Goal: Task Accomplishment & Management: Use online tool/utility

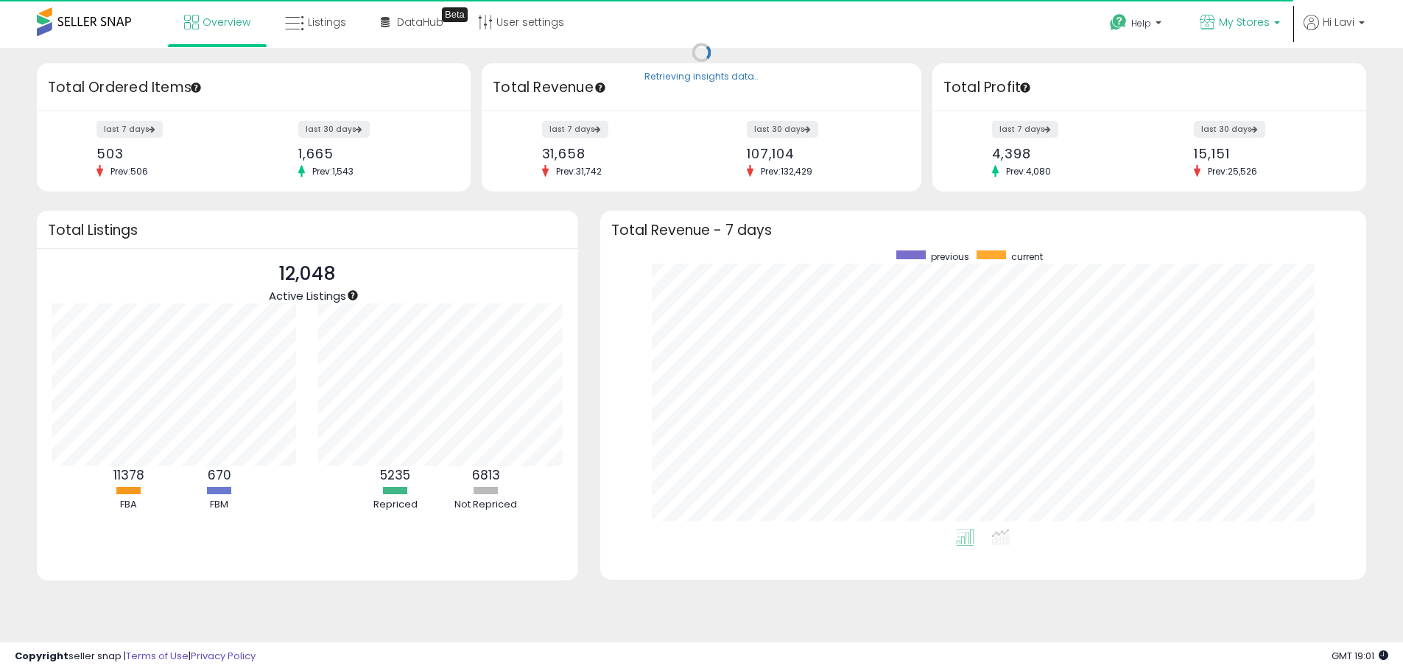
click at [1225, 13] on link "My Stores" at bounding box center [1240, 24] width 102 height 48
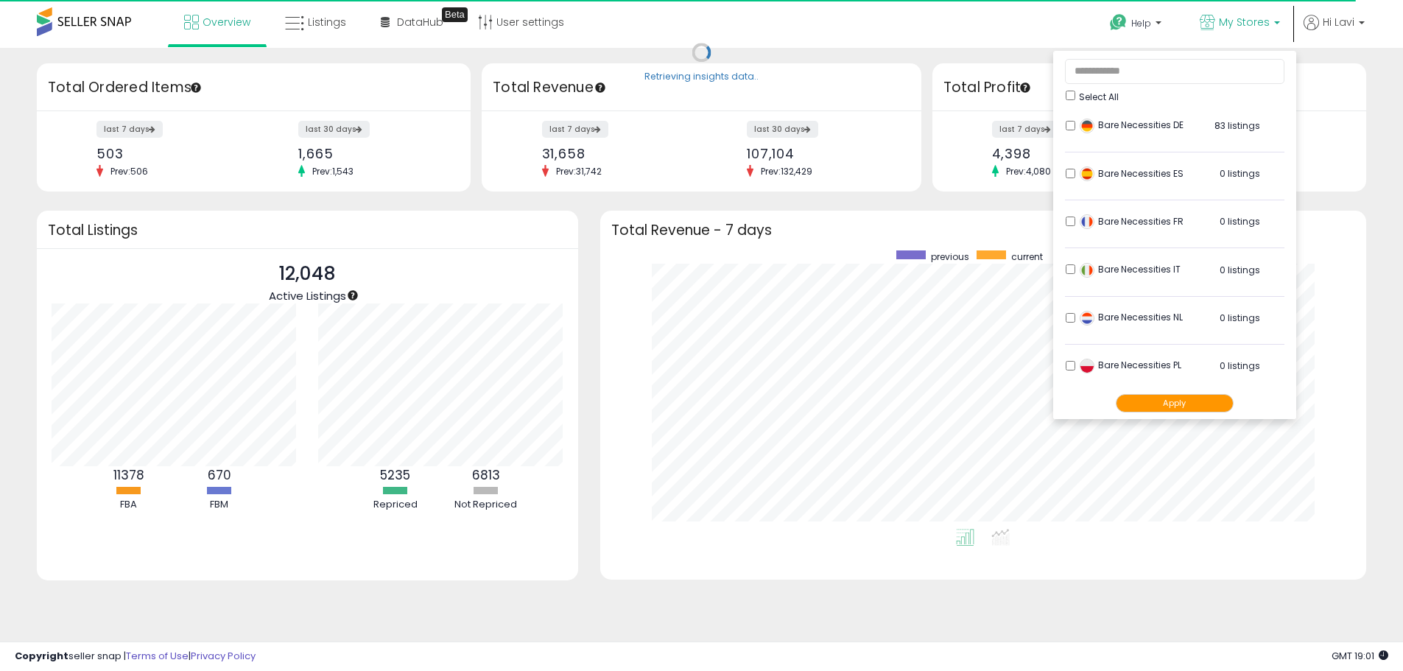
click at [1079, 99] on div "Select All" at bounding box center [1175, 95] width 219 height 15
click at [1168, 396] on button "Apply" at bounding box center [1175, 403] width 118 height 18
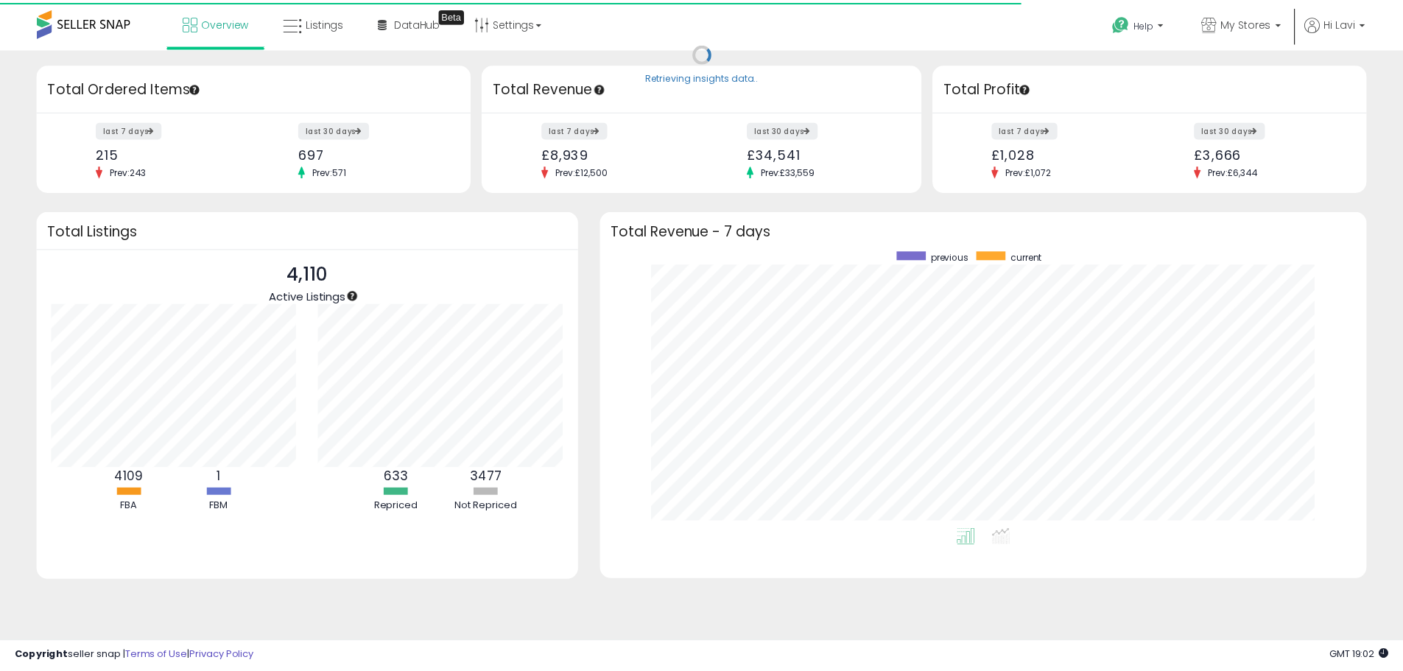
scroll to position [736408, 735950]
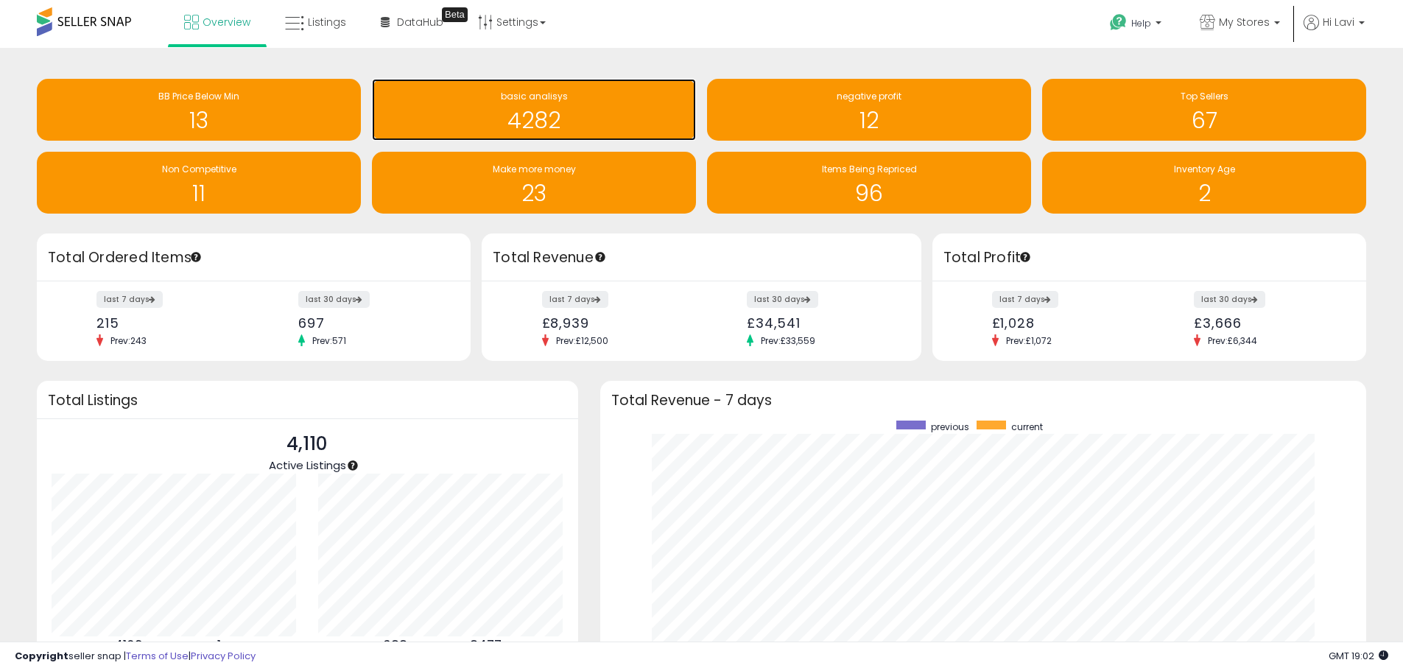
click at [516, 119] on h1 "4282" at bounding box center [533, 120] width 309 height 24
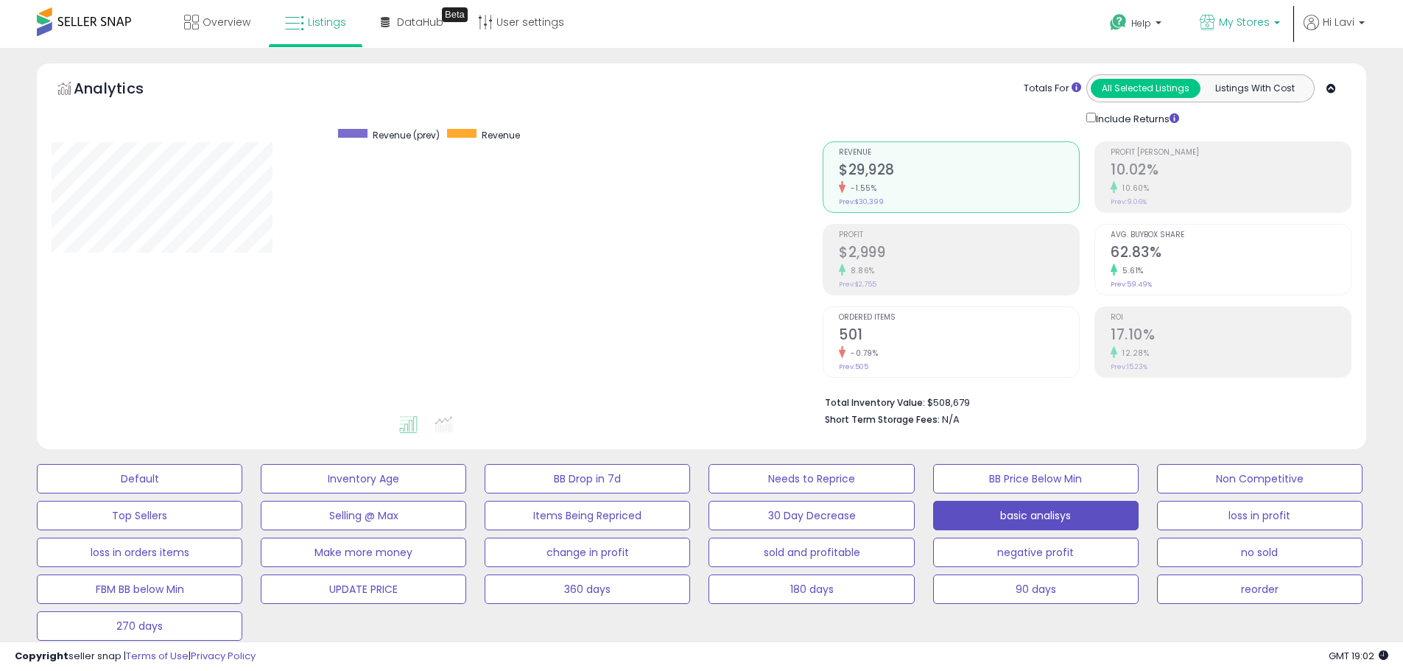
click at [1221, 30] on p "My Stores" at bounding box center [1240, 24] width 80 height 18
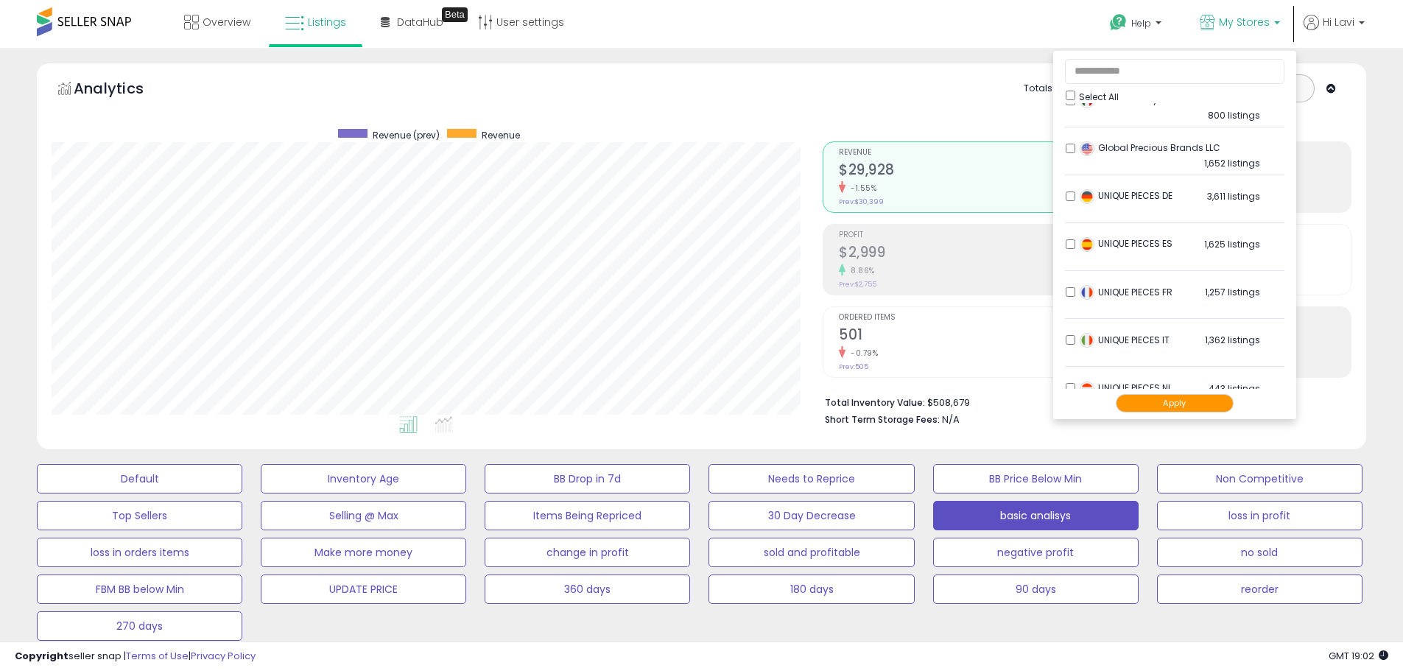
scroll to position [550, 0]
click at [1065, 301] on li "UNIQUE PIECES FR 1,257 listings" at bounding box center [1175, 299] width 220 height 46
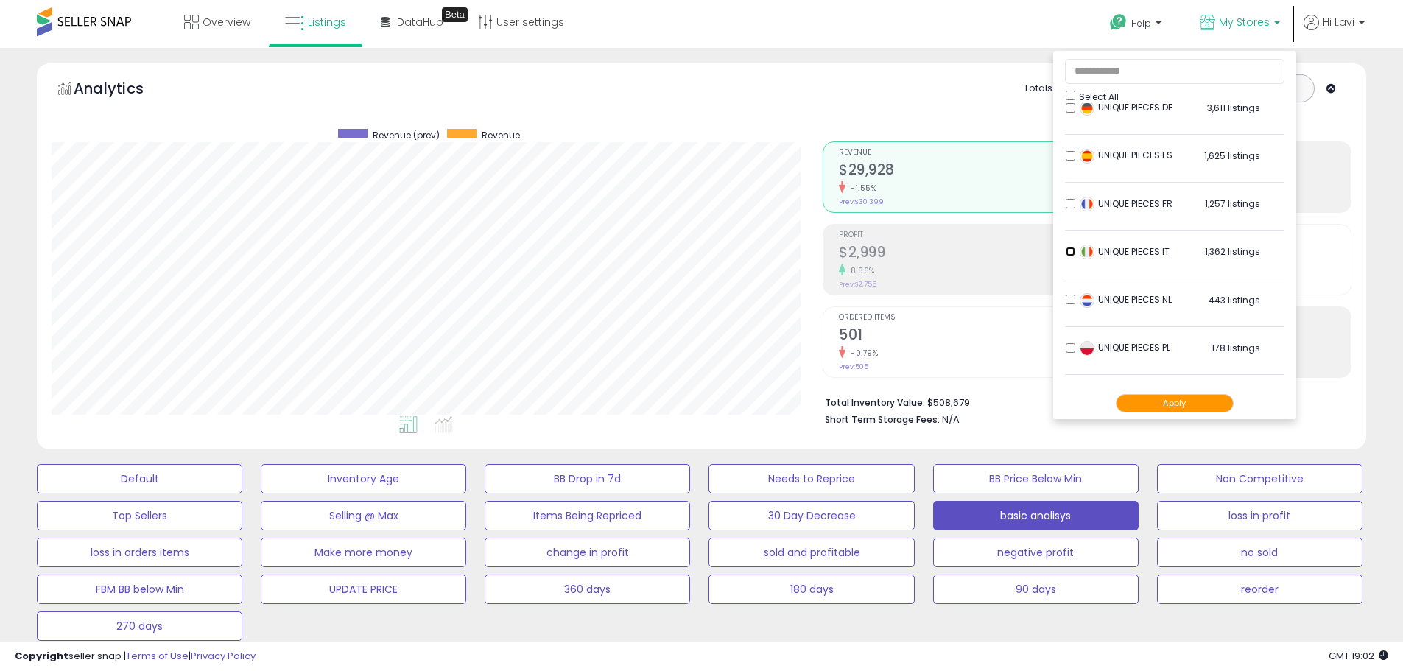
scroll to position [771, 0]
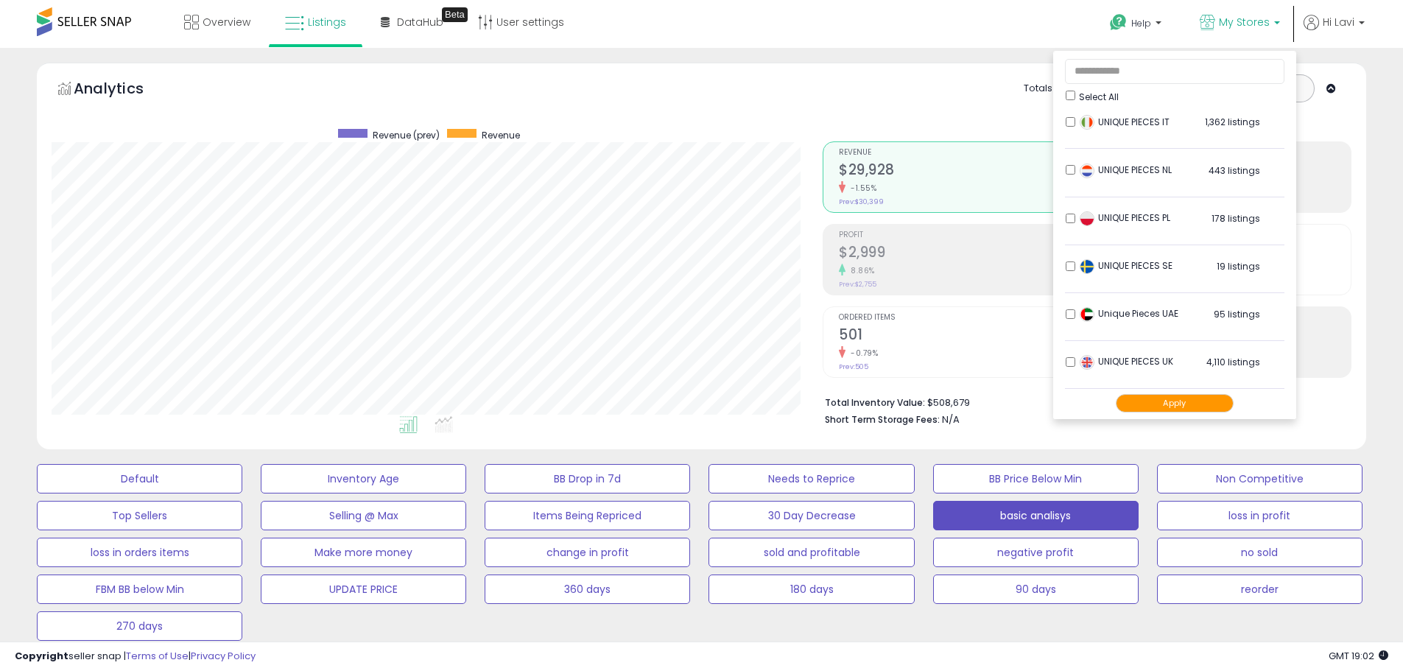
click at [1185, 400] on button "Apply" at bounding box center [1175, 403] width 118 height 18
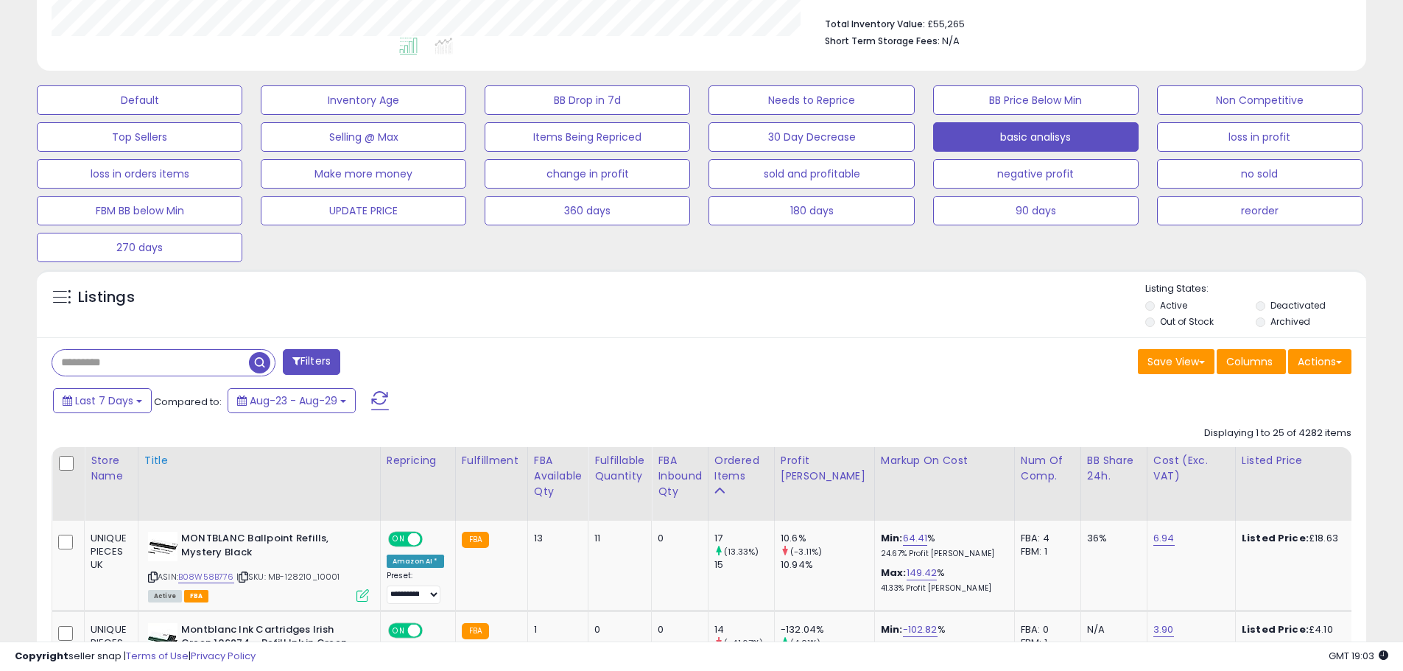
scroll to position [442, 0]
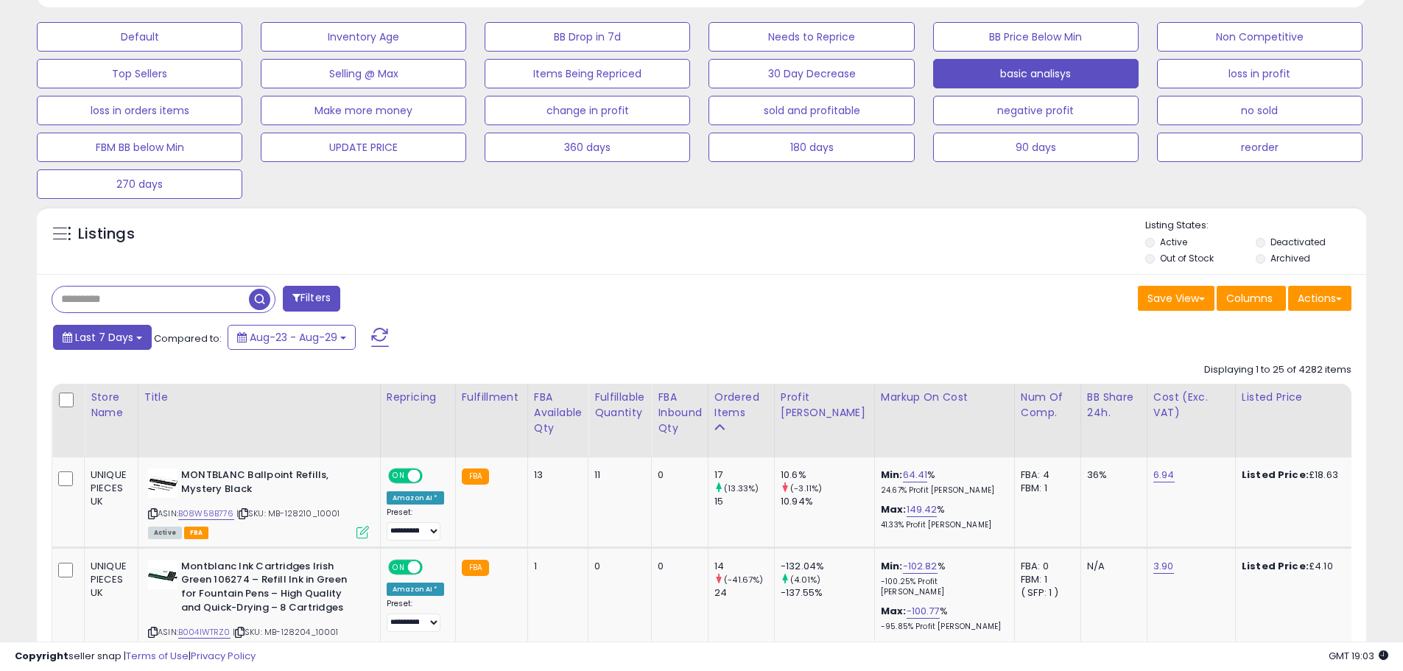
click at [101, 344] on span "Last 7 Days" at bounding box center [104, 337] width 58 height 15
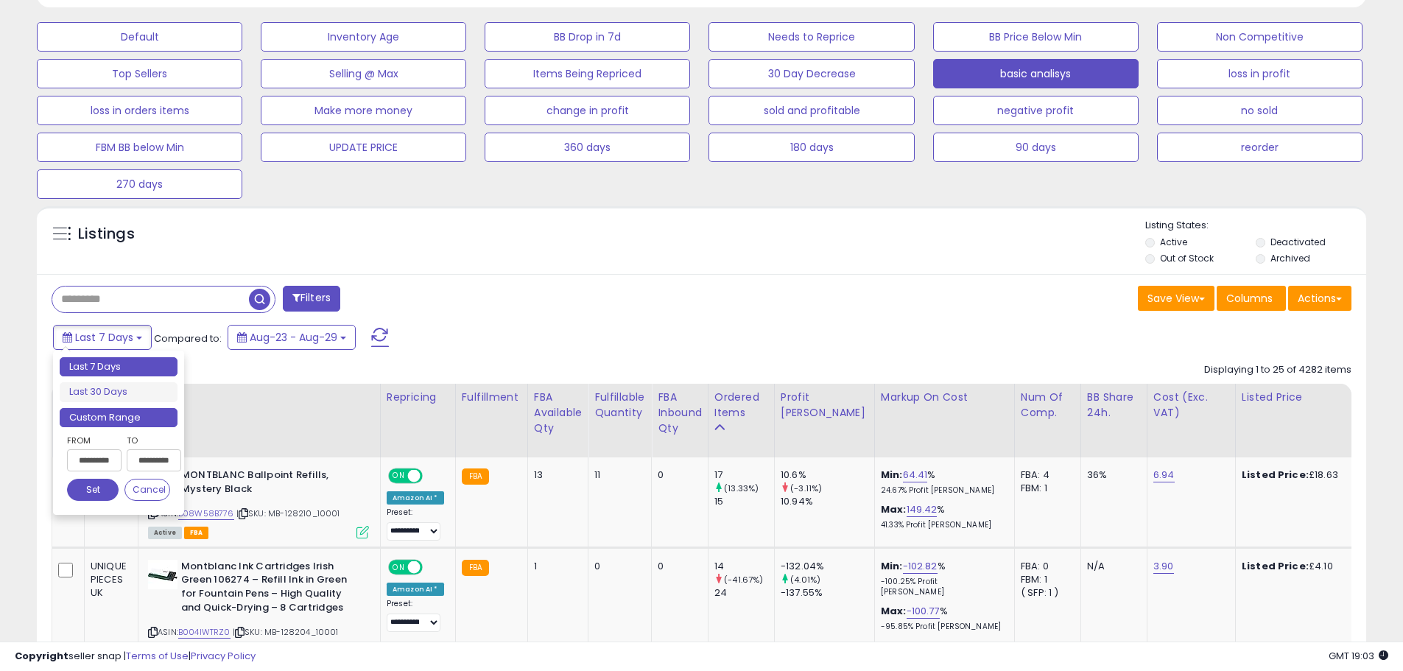
click at [150, 423] on li "Custom Range" at bounding box center [119, 418] width 118 height 20
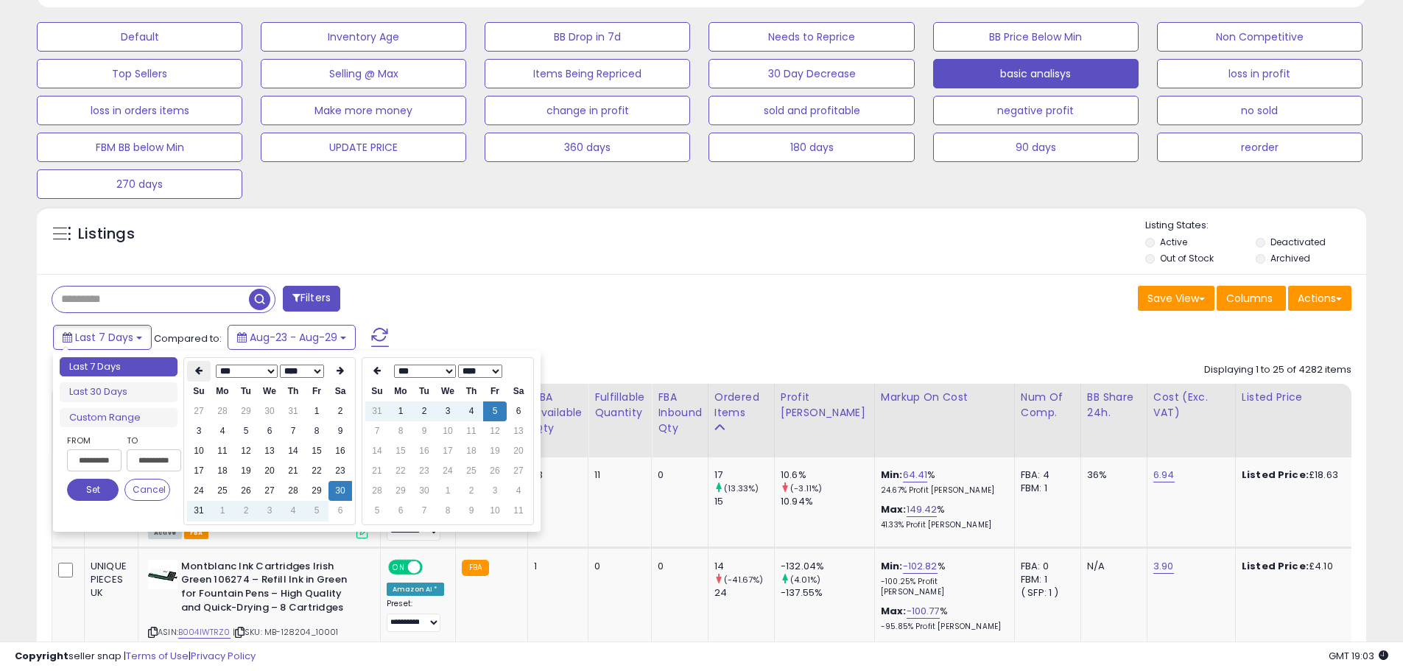
click at [196, 372] on icon at bounding box center [198, 370] width 7 height 9
click at [229, 425] on td "2" at bounding box center [223, 431] width 24 height 20
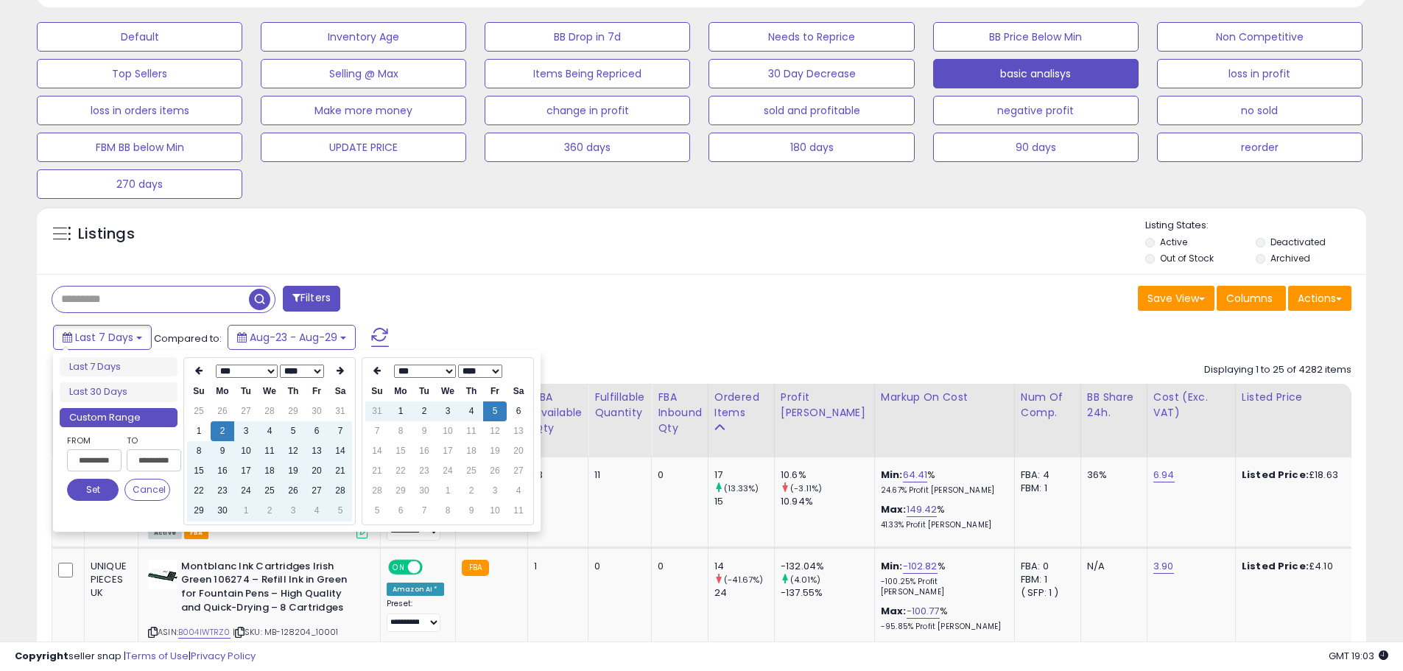
type input "**********"
click at [109, 481] on button "Set" at bounding box center [93, 490] width 52 height 22
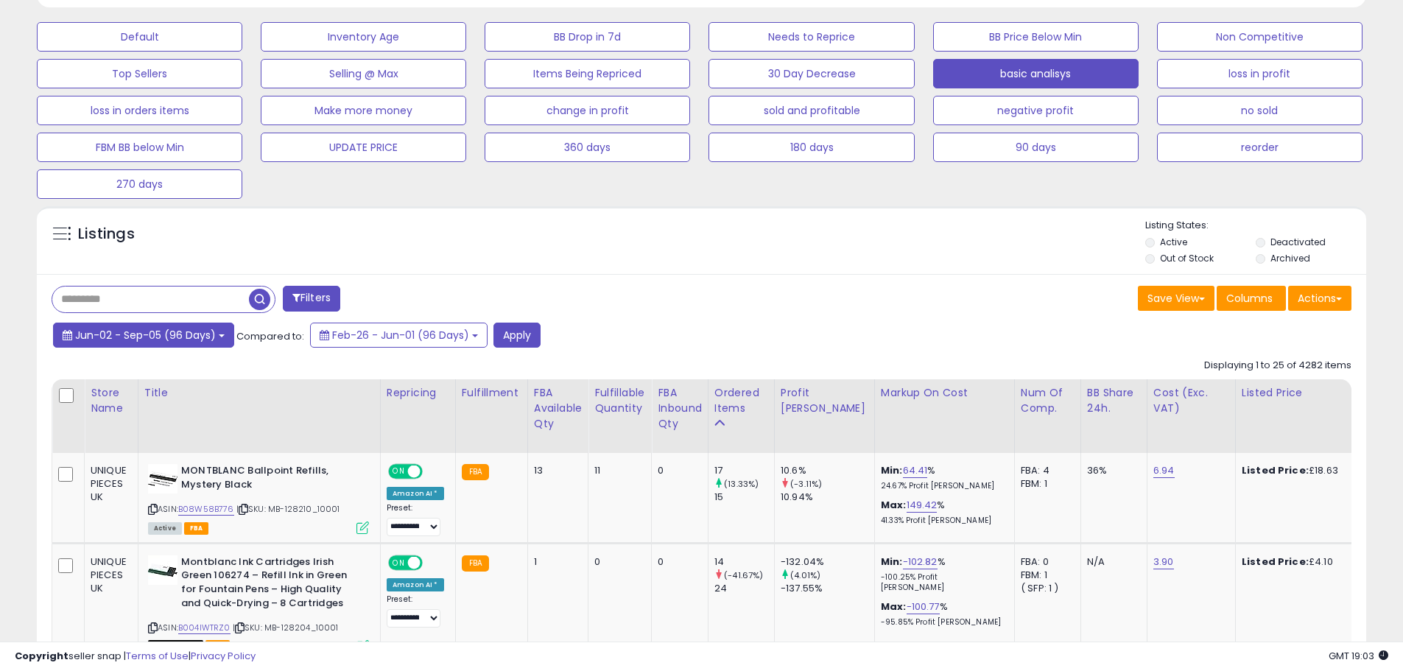
click at [188, 339] on span "Jun-02 - Sep-05 (96 Days)" at bounding box center [145, 335] width 141 height 15
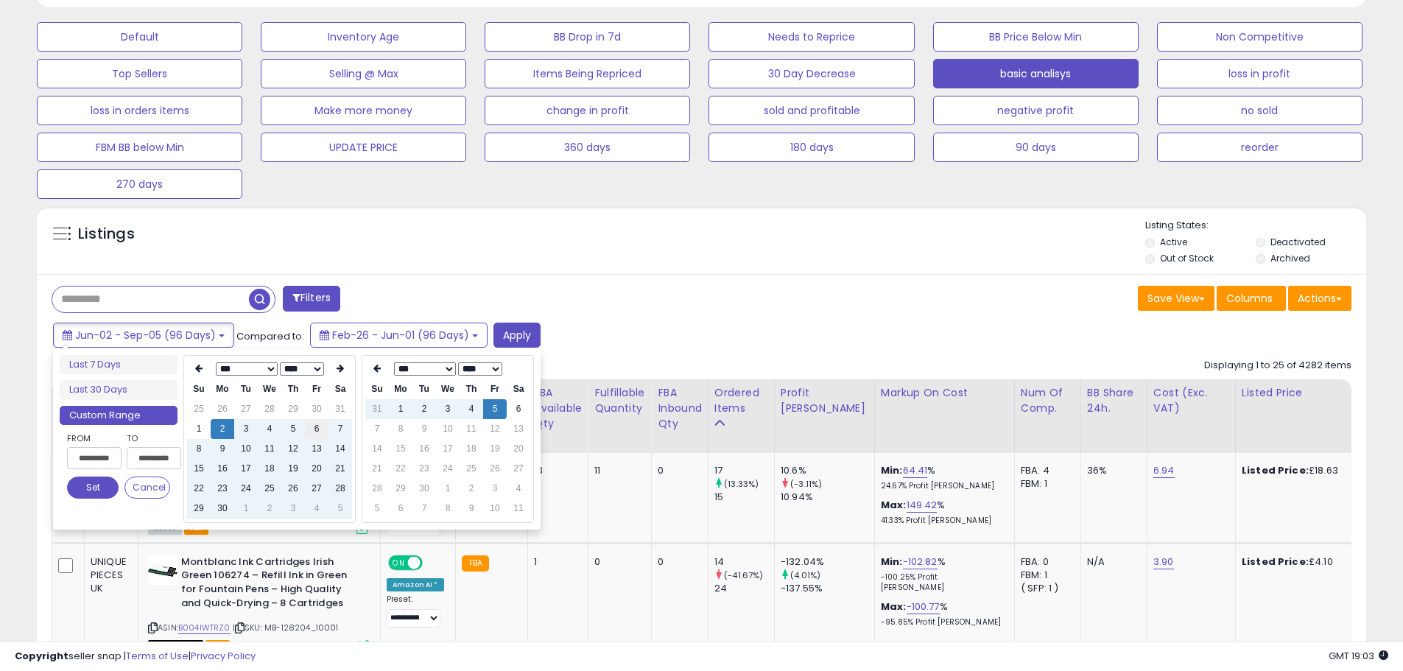
click at [310, 434] on td "6" at bounding box center [317, 429] width 24 height 20
click at [328, 427] on td "6" at bounding box center [317, 429] width 24 height 20
type input "**********"
click at [340, 427] on td "7" at bounding box center [341, 429] width 24 height 20
type input "**********"
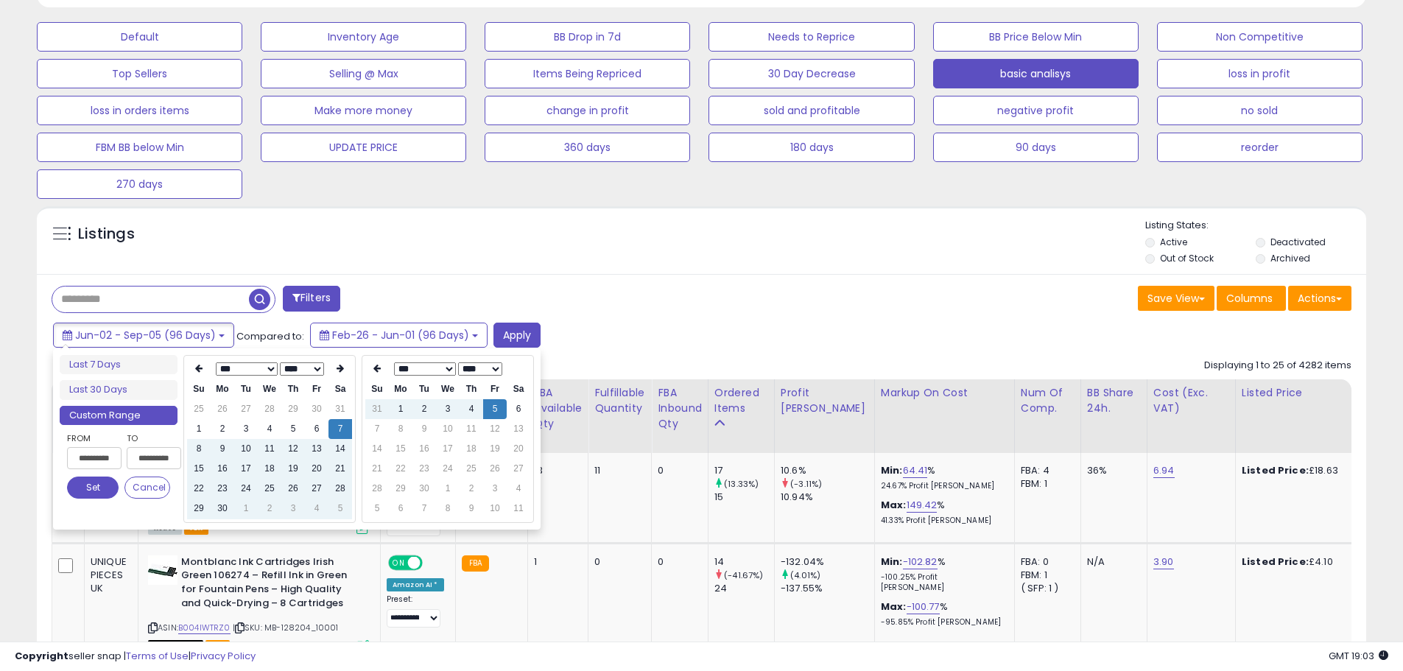
click at [541, 334] on div "Jun-02 - Sep-05 (96 Days) Compared to: Feb-26 - Jun-01 (96 Days) Apply" at bounding box center [536, 337] width 975 height 29
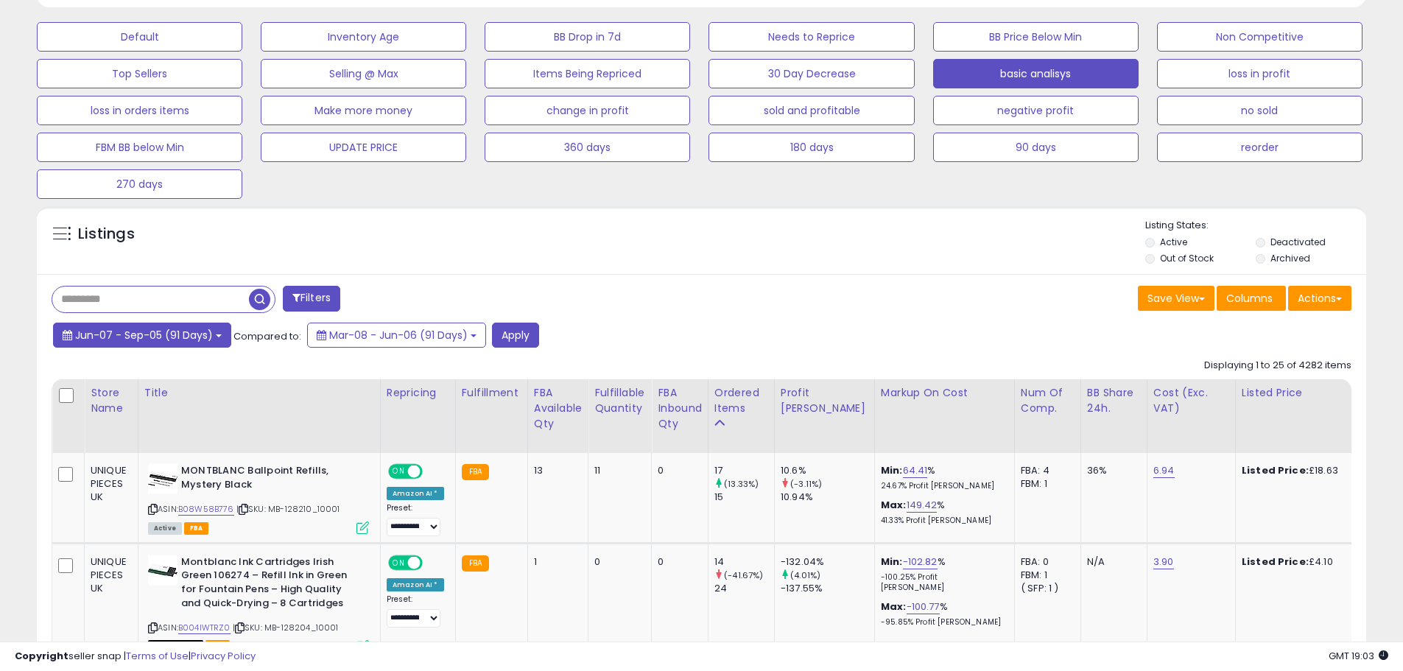
click at [212, 334] on button "Jun-07 - Sep-05 (91 Days)" at bounding box center [142, 335] width 178 height 25
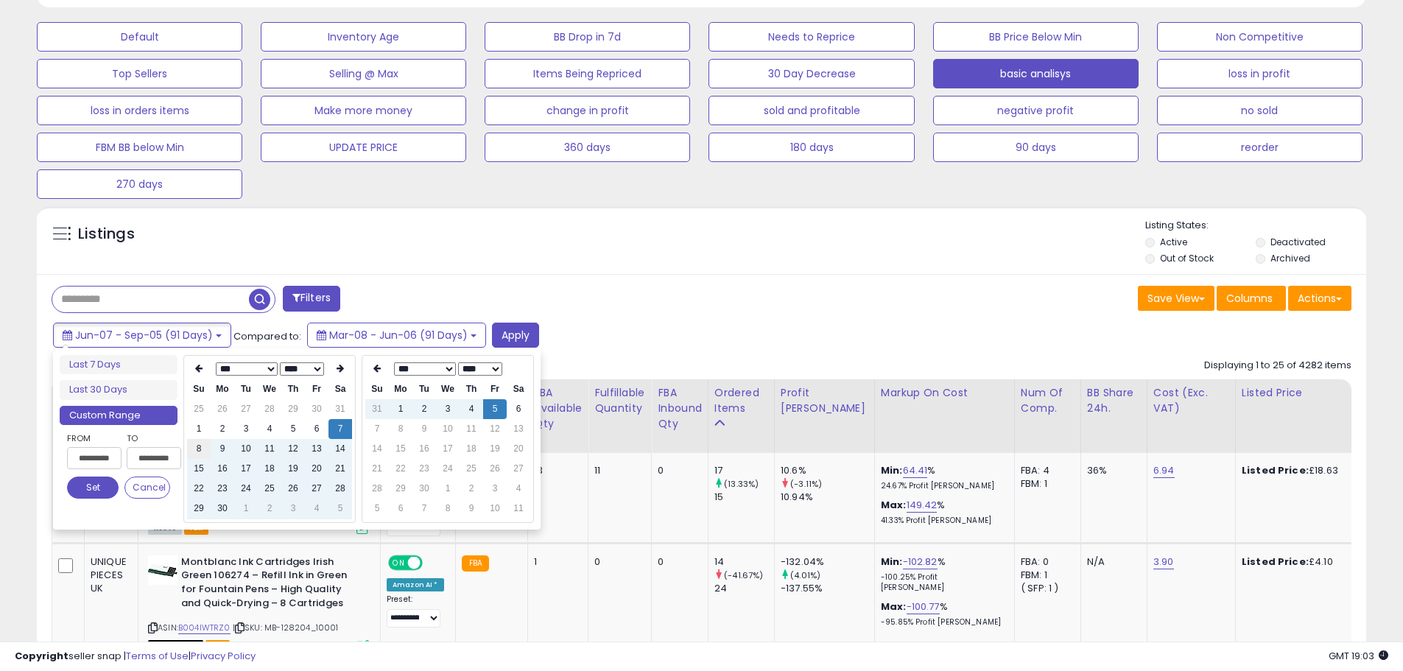
click at [198, 444] on td "8" at bounding box center [199, 449] width 24 height 20
type input "**********"
click at [519, 334] on button "Apply" at bounding box center [515, 335] width 47 height 25
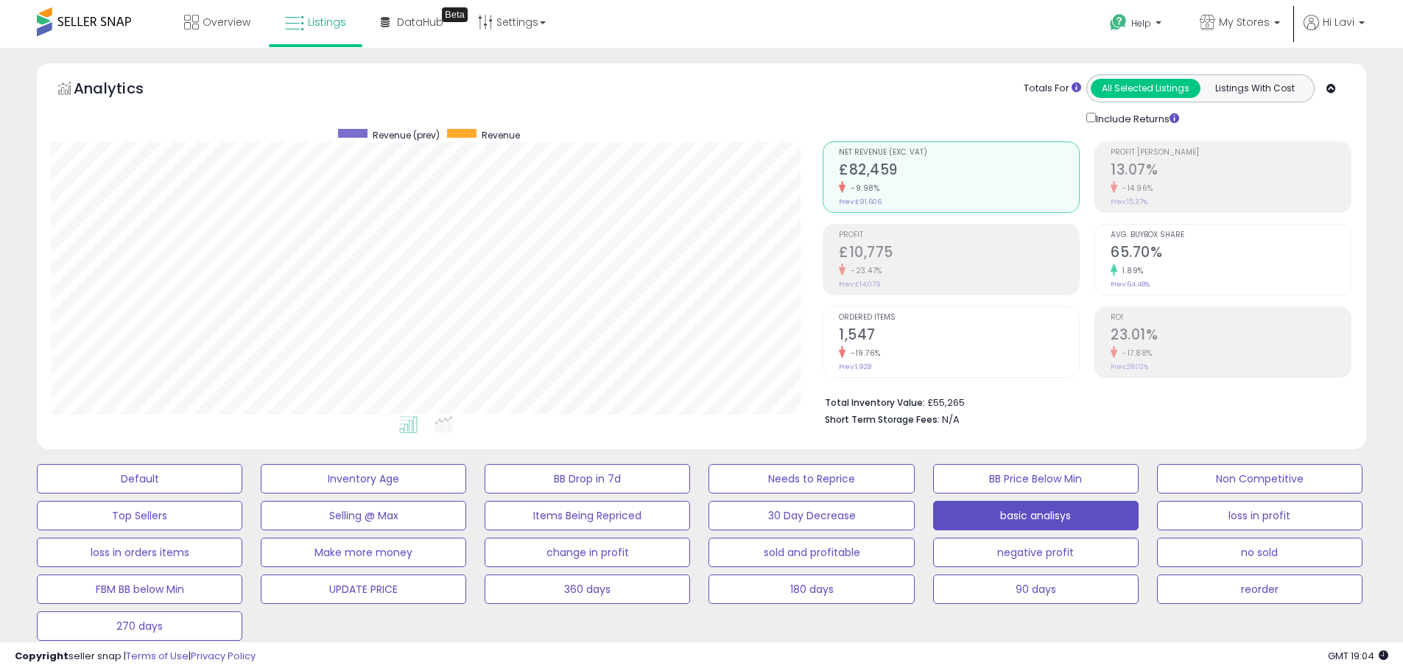
scroll to position [302, 771]
click at [1227, 25] on span "My Stores" at bounding box center [1244, 22] width 51 height 15
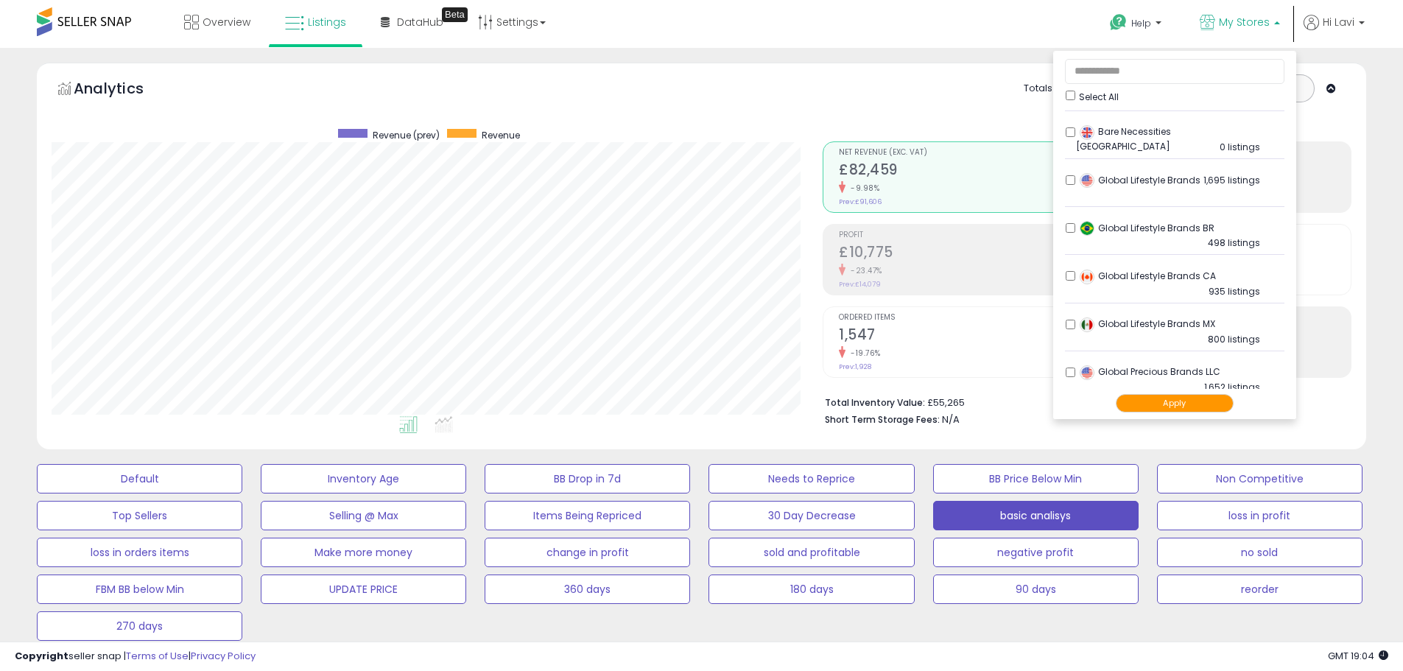
scroll to position [516, 0]
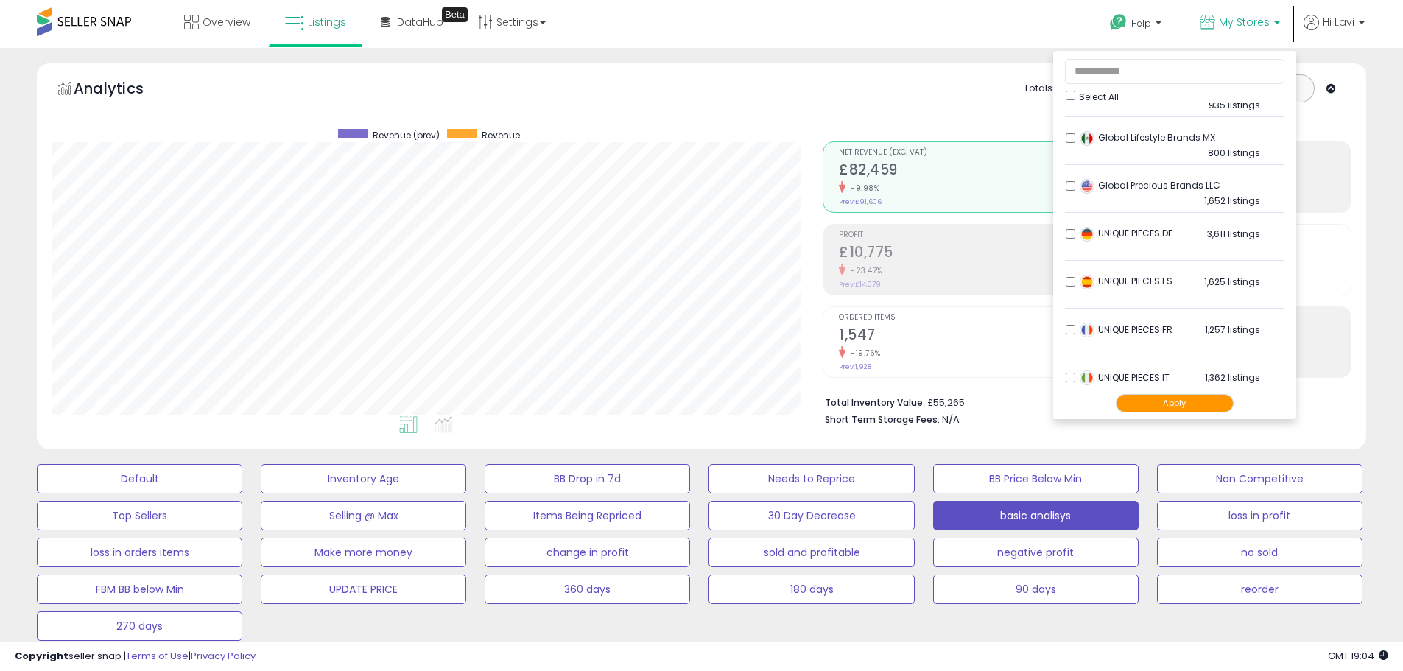
click at [1065, 236] on li "UNIQUE PIECES DE 3,611 listings" at bounding box center [1175, 238] width 220 height 46
click at [1070, 287] on li "UNIQUE PIECES ES 1,625 listings" at bounding box center [1175, 286] width 220 height 46
click at [1076, 376] on div "UNIQUE PIECES IT 1,362 listings" at bounding box center [1168, 382] width 184 height 22
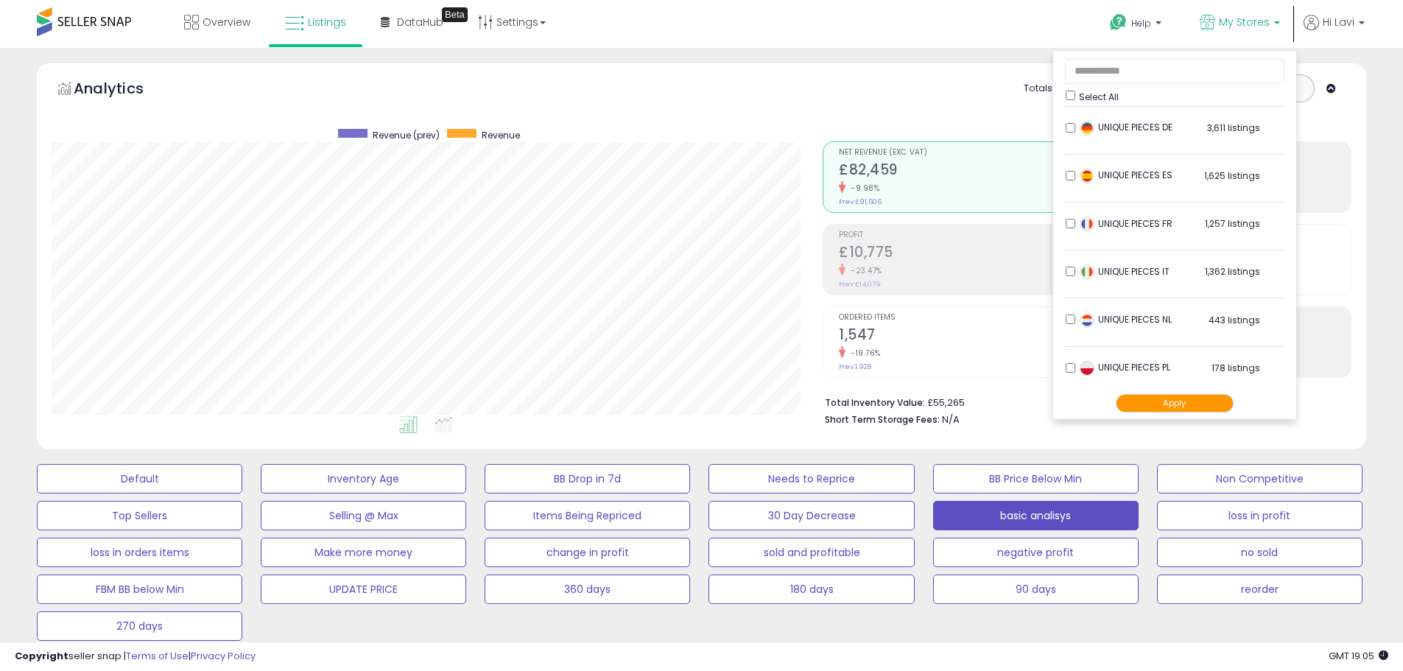
scroll to position [589, 0]
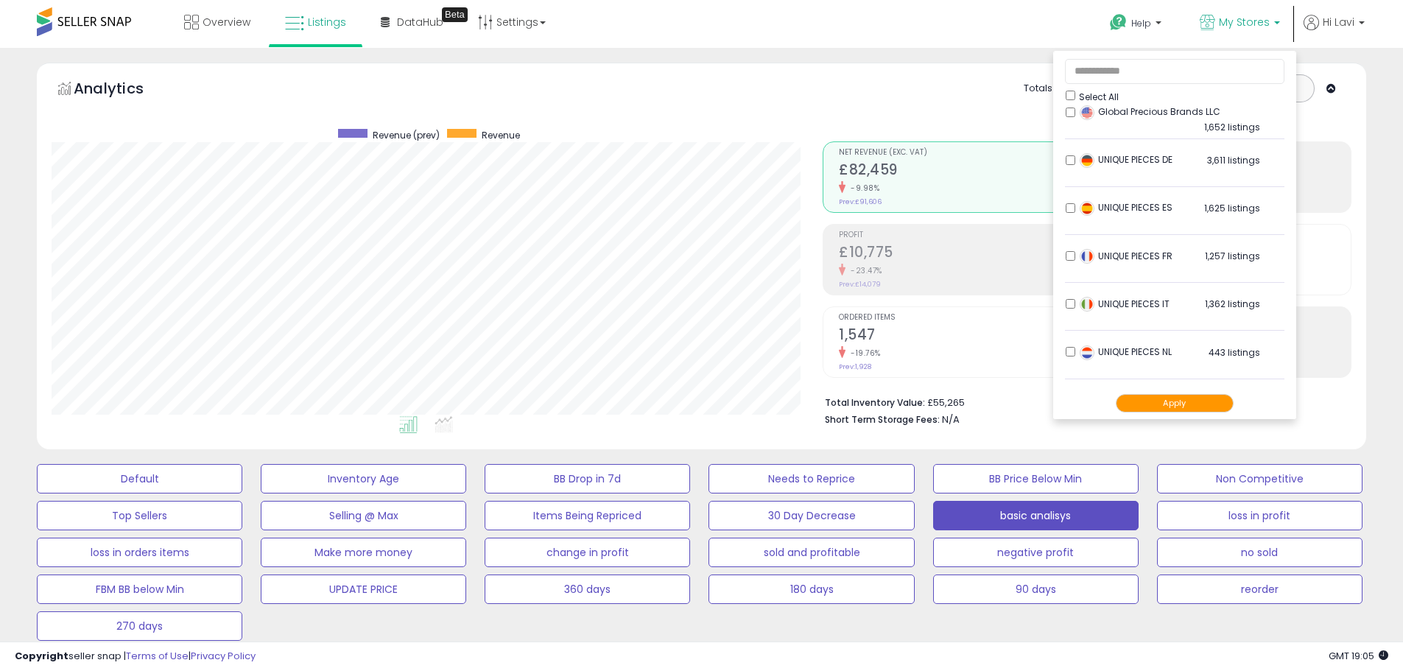
click at [883, 85] on div "Totals For All Selected Listings Listings With Cost Include Returns" at bounding box center [1082, 100] width 518 height 52
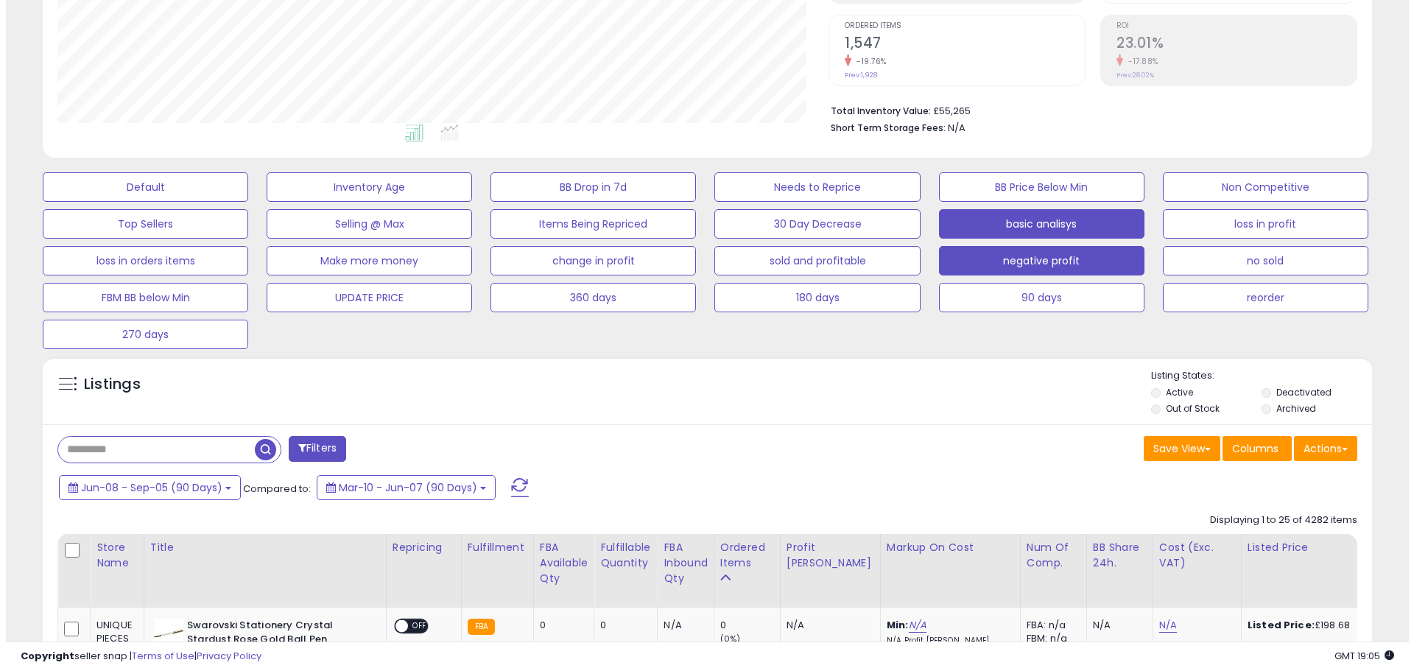
scroll to position [295, 0]
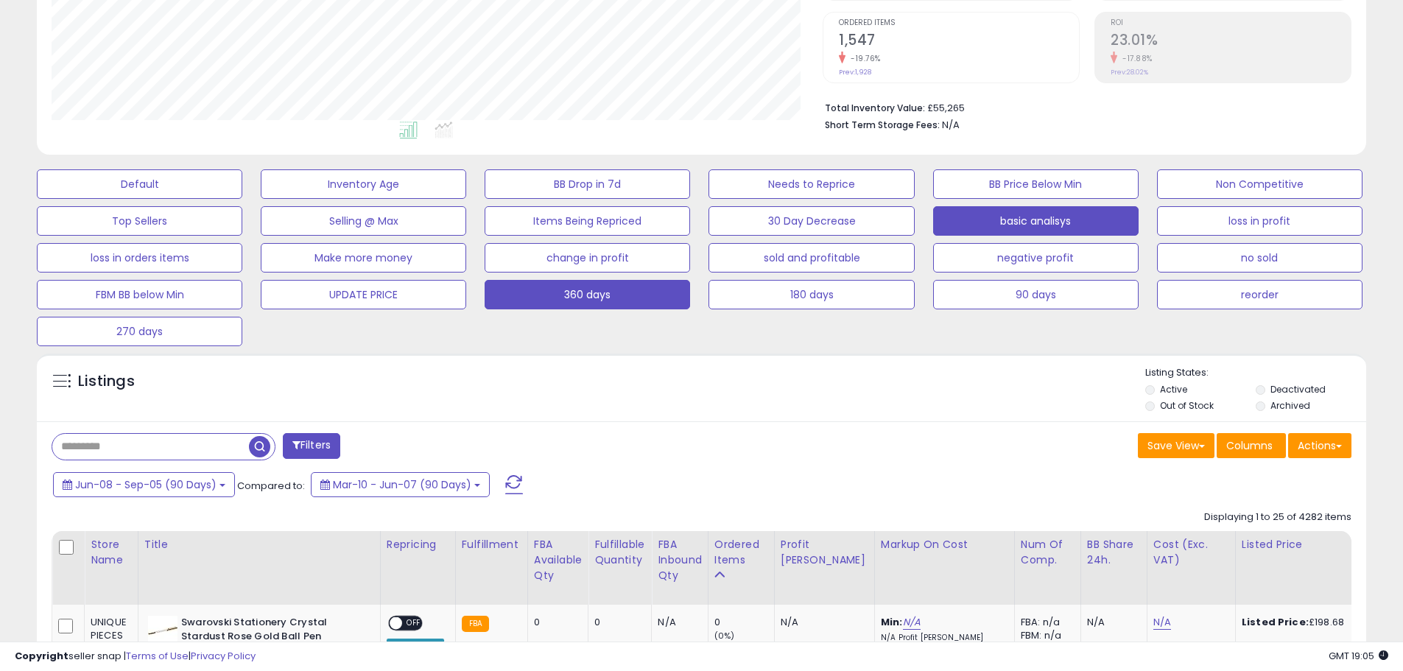
click at [607, 304] on button "360 days" at bounding box center [588, 294] width 206 height 29
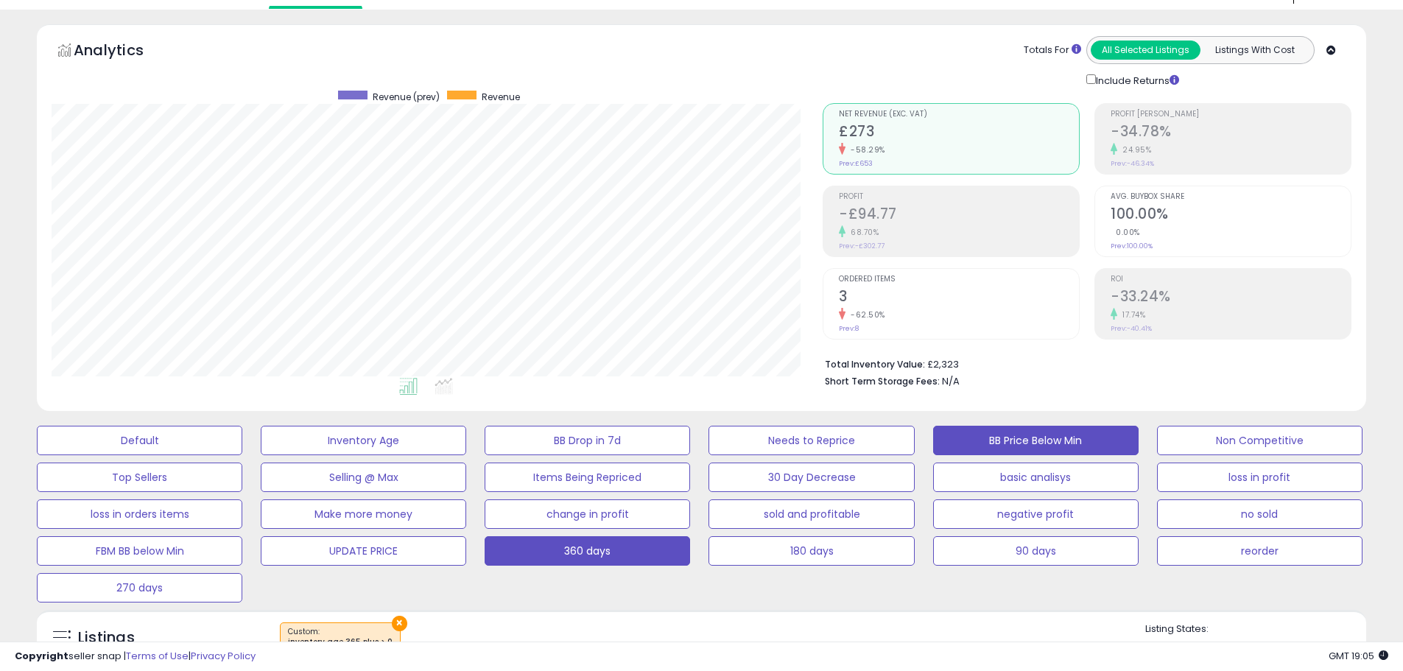
scroll to position [0, 0]
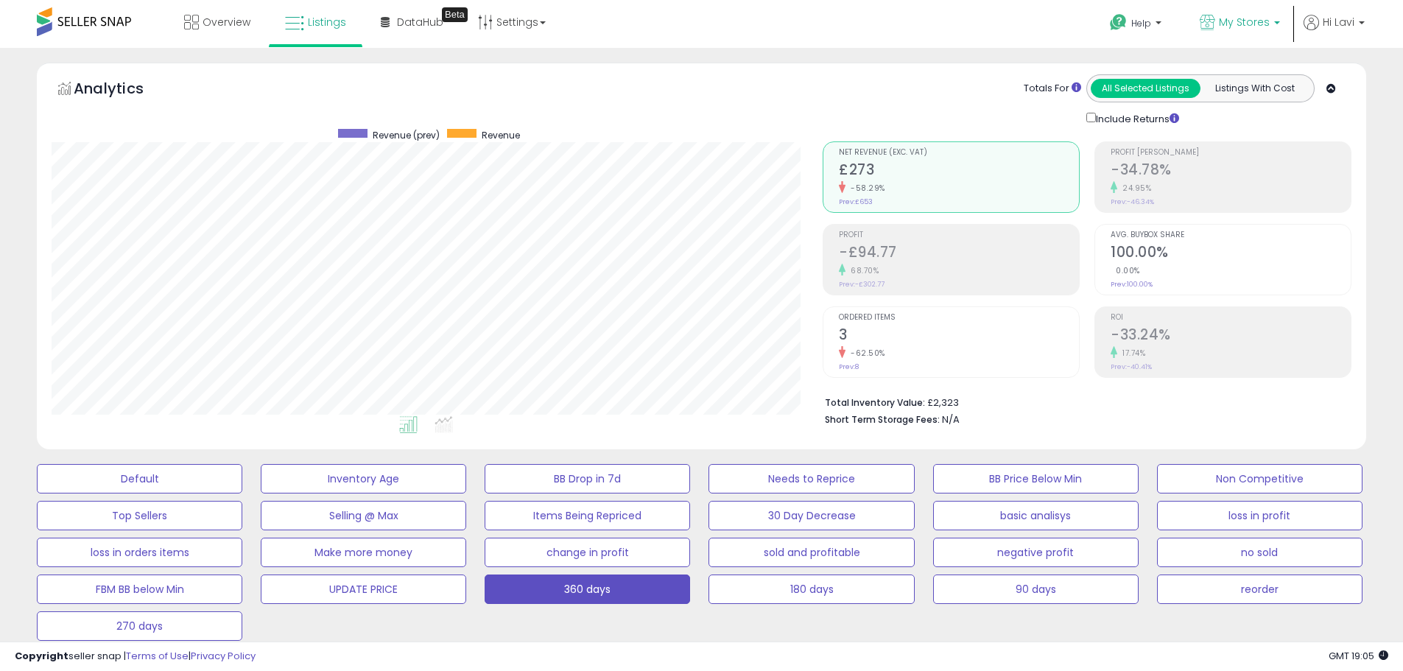
click at [1257, 18] on span "My Stores" at bounding box center [1244, 22] width 51 height 15
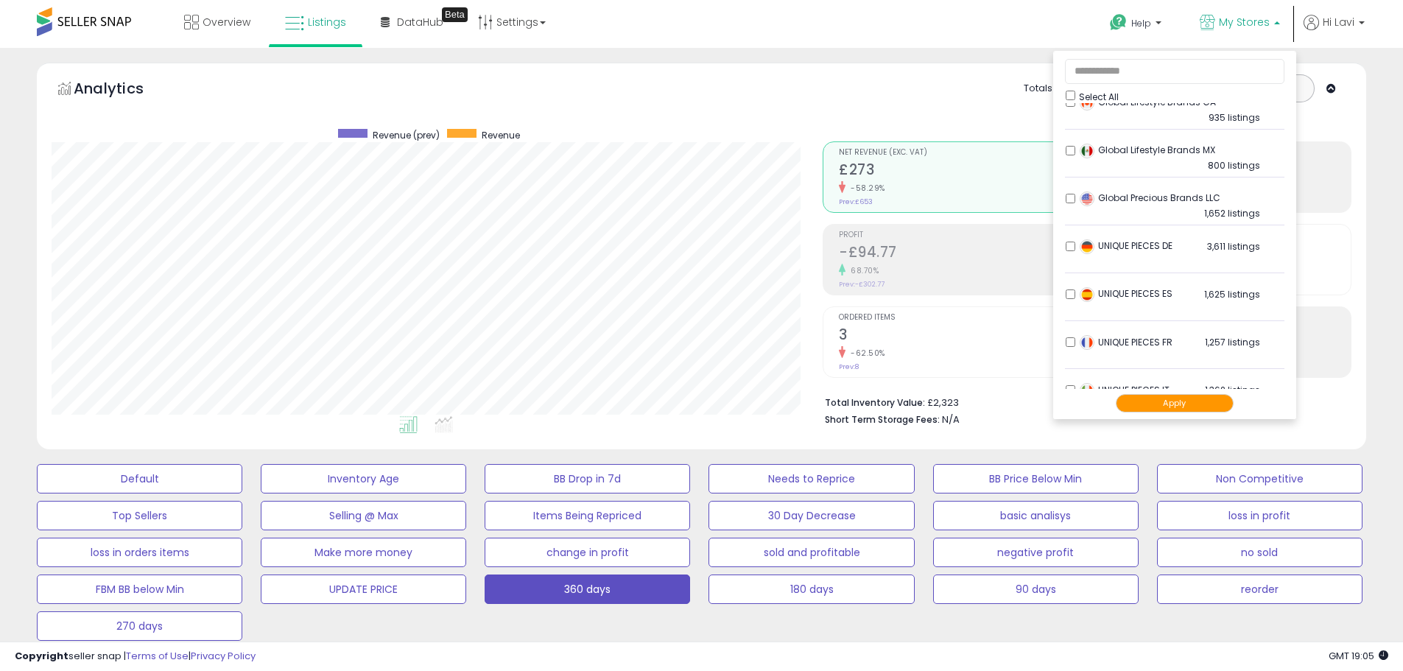
scroll to position [477, 0]
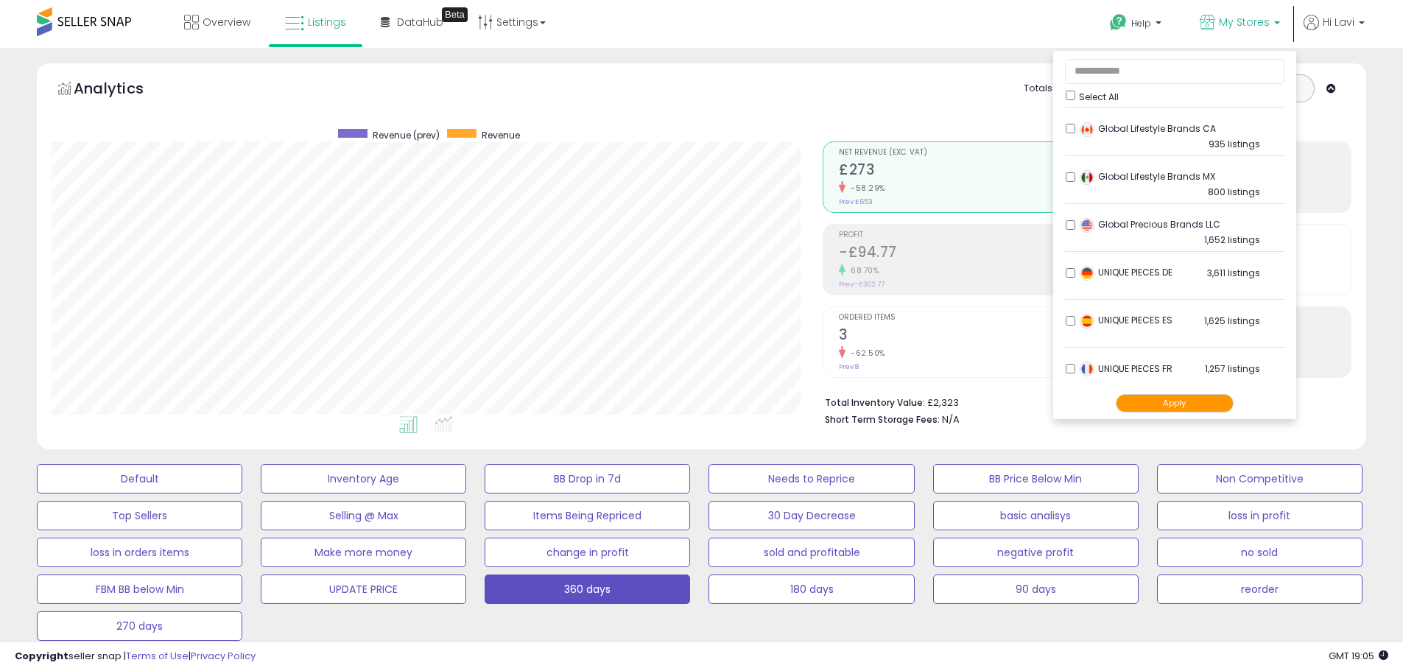
click at [1070, 360] on li "UNIQUE PIECES FR 1,257 listings" at bounding box center [1175, 373] width 220 height 46
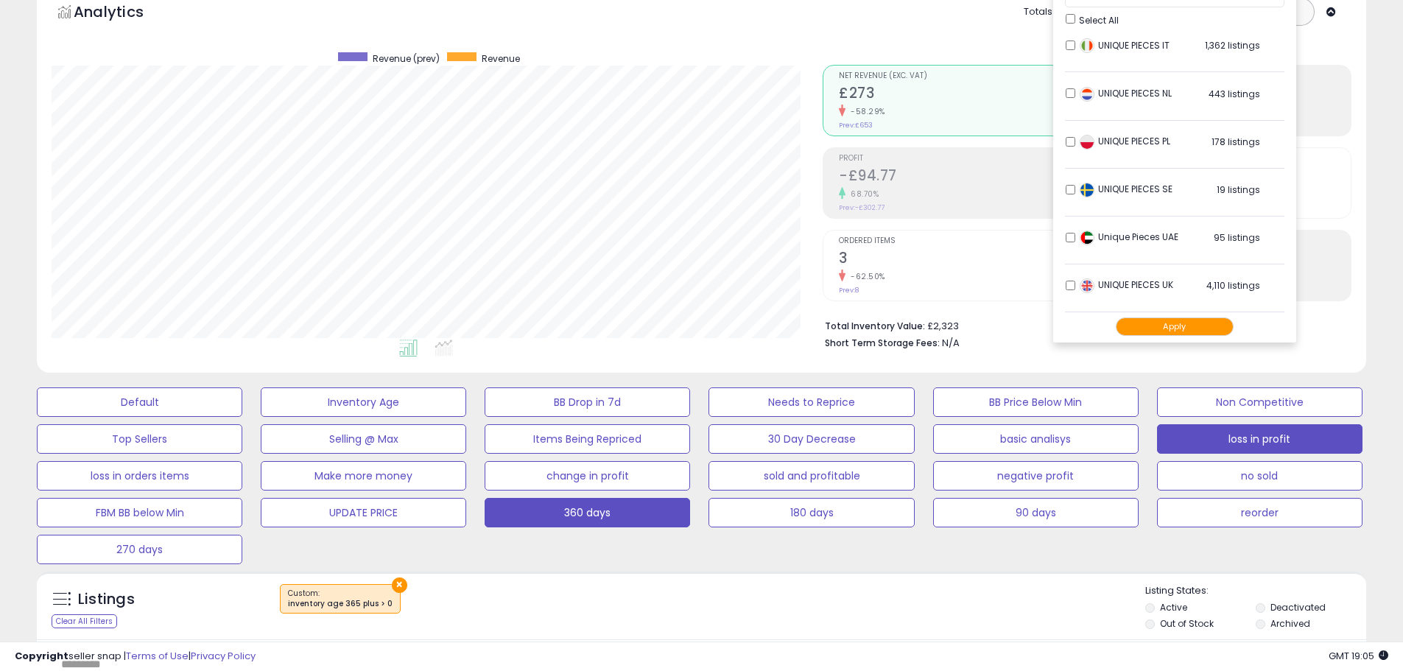
scroll to position [147, 0]
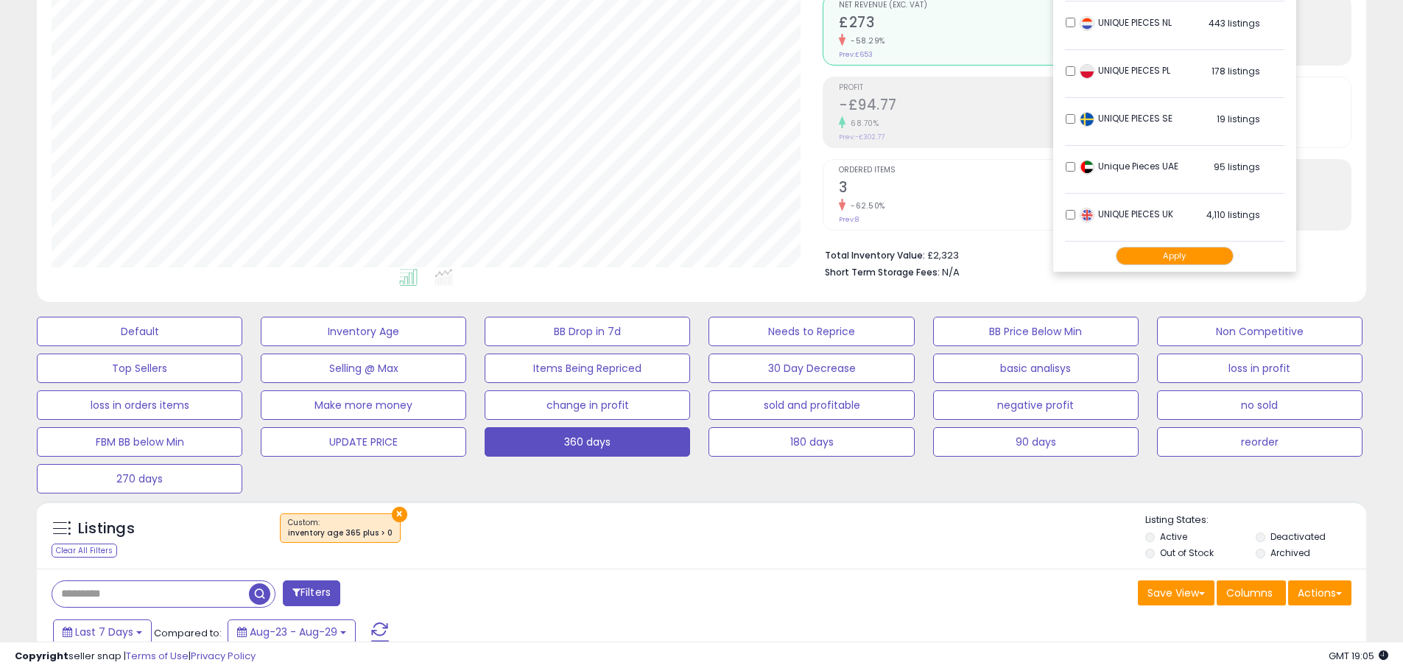
click at [1180, 256] on button "Apply" at bounding box center [1175, 256] width 118 height 18
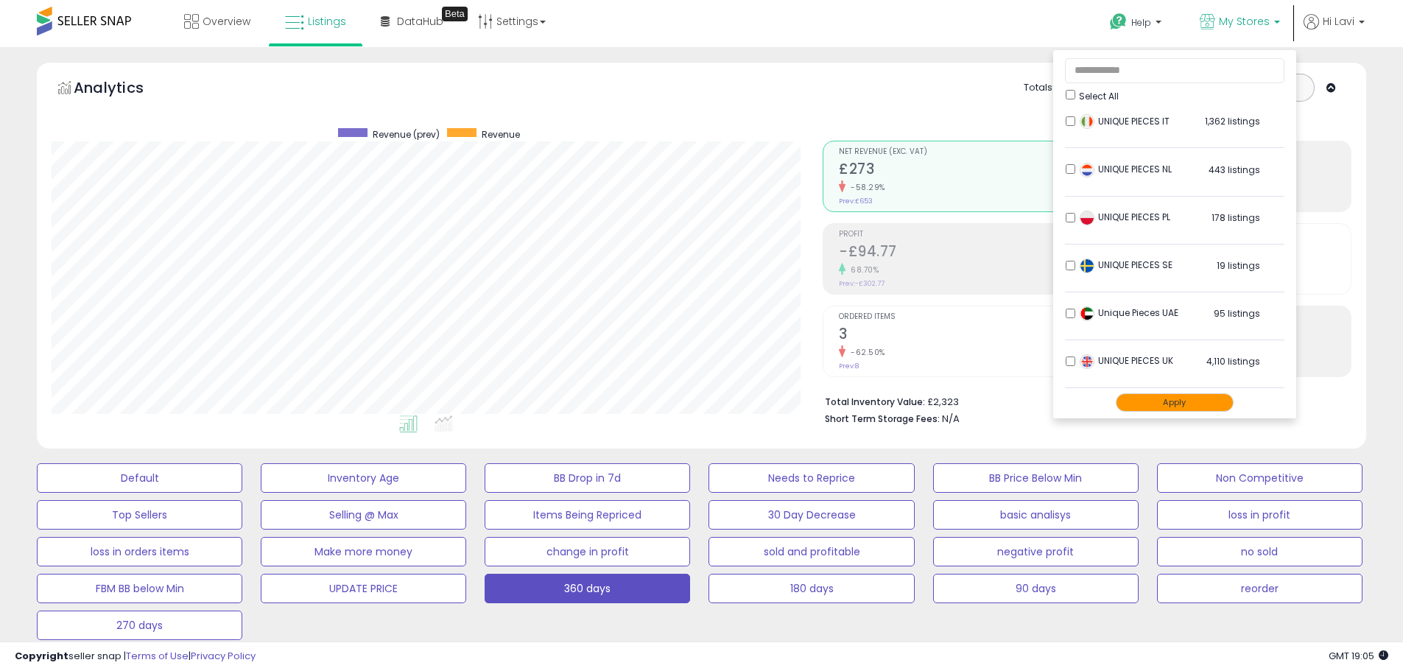
scroll to position [0, 0]
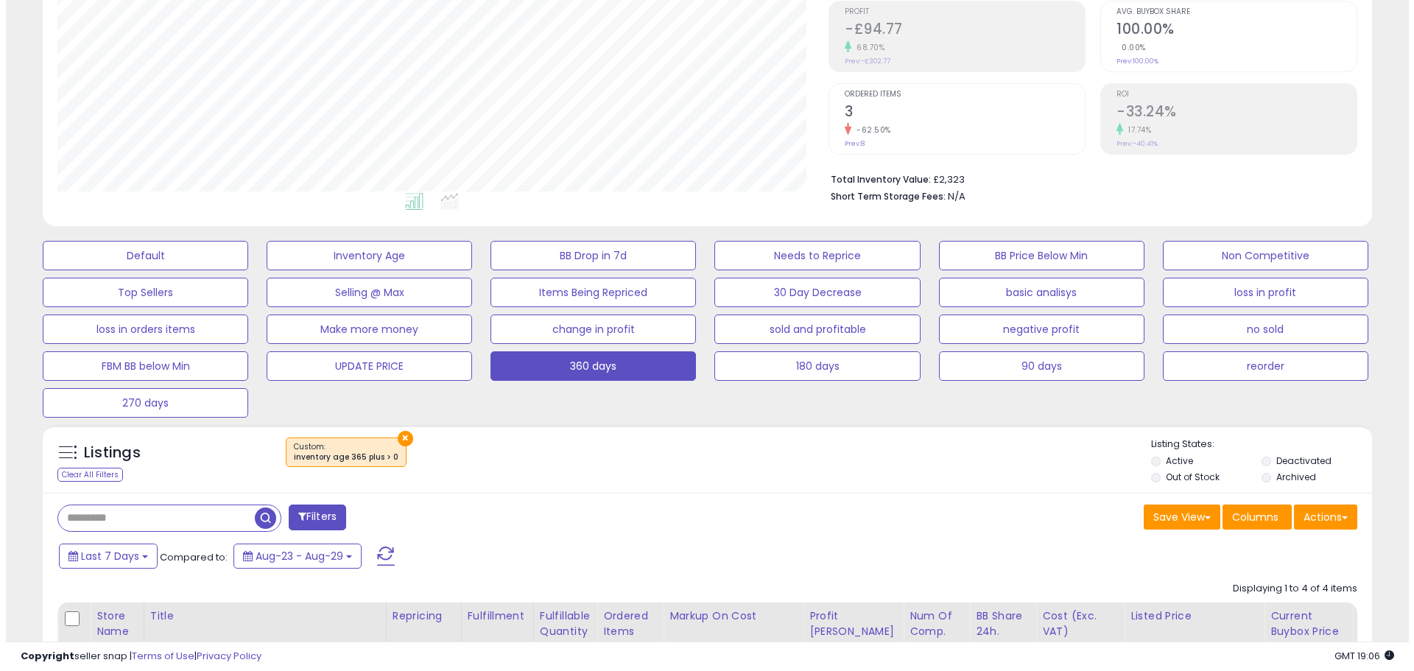
scroll to position [221, 0]
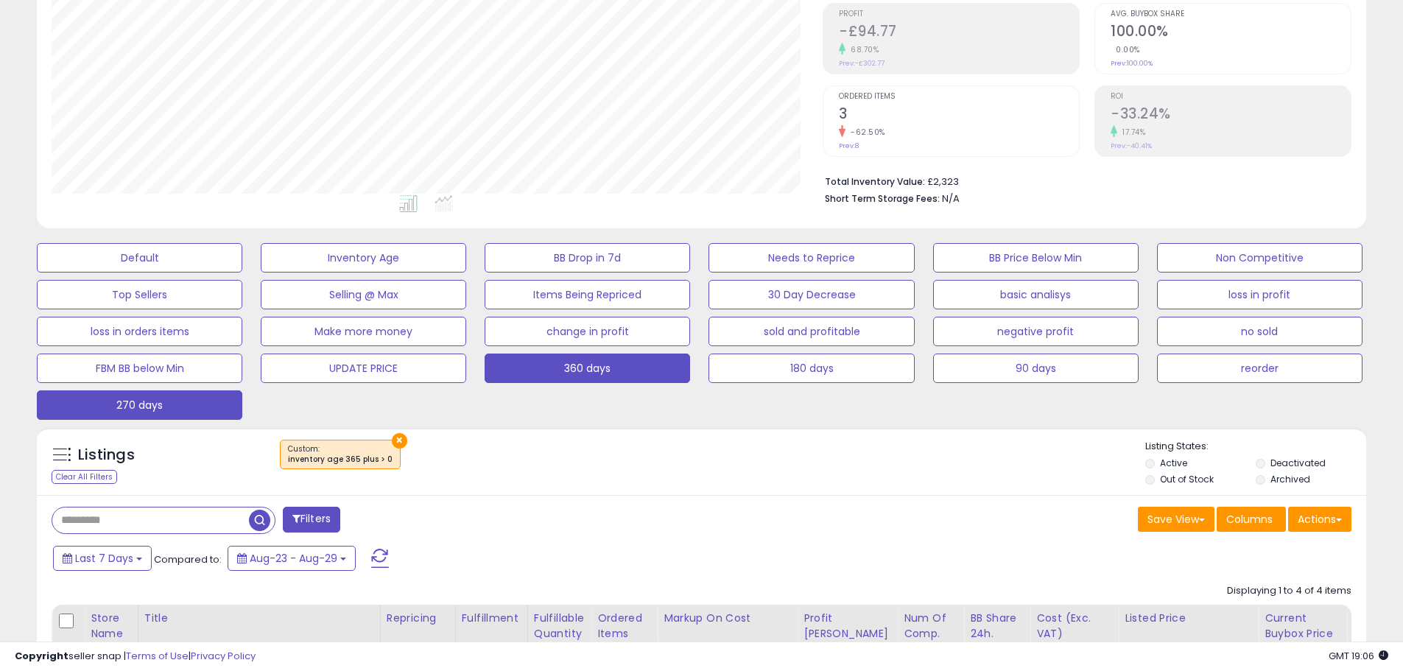
click at [161, 411] on button "270 days" at bounding box center [140, 404] width 206 height 29
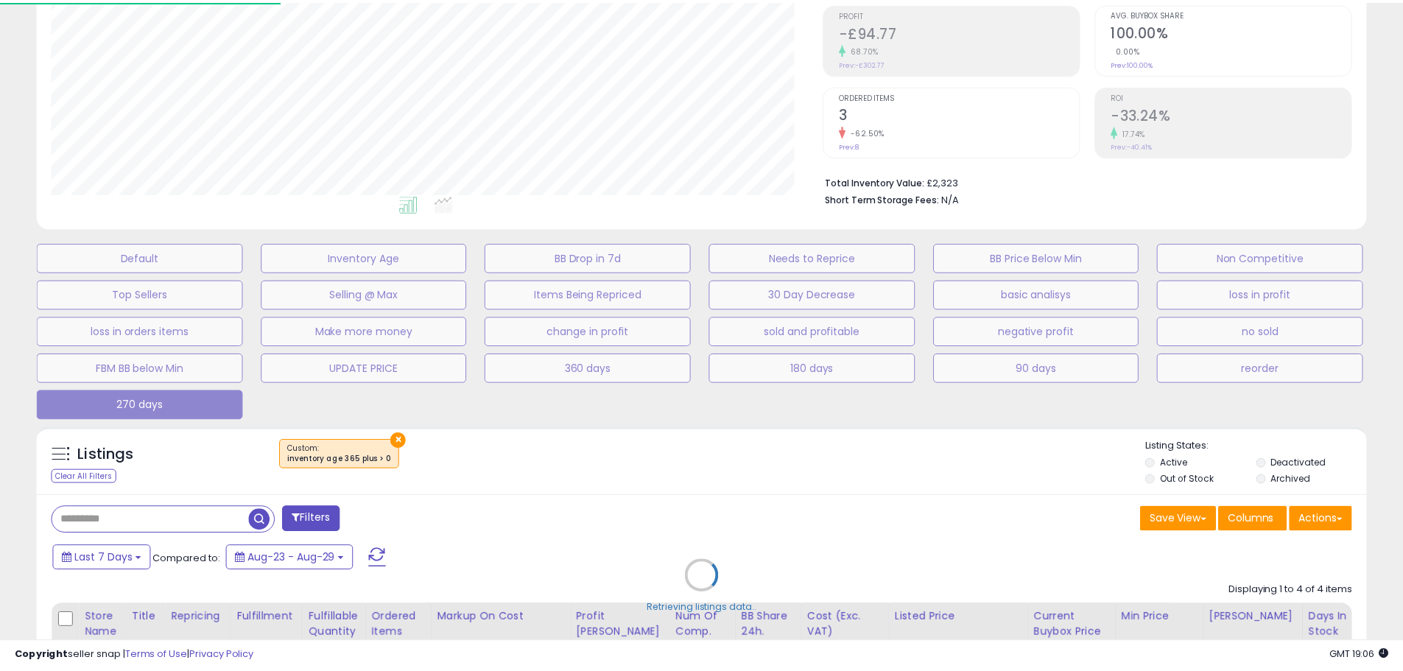
scroll to position [302, 778]
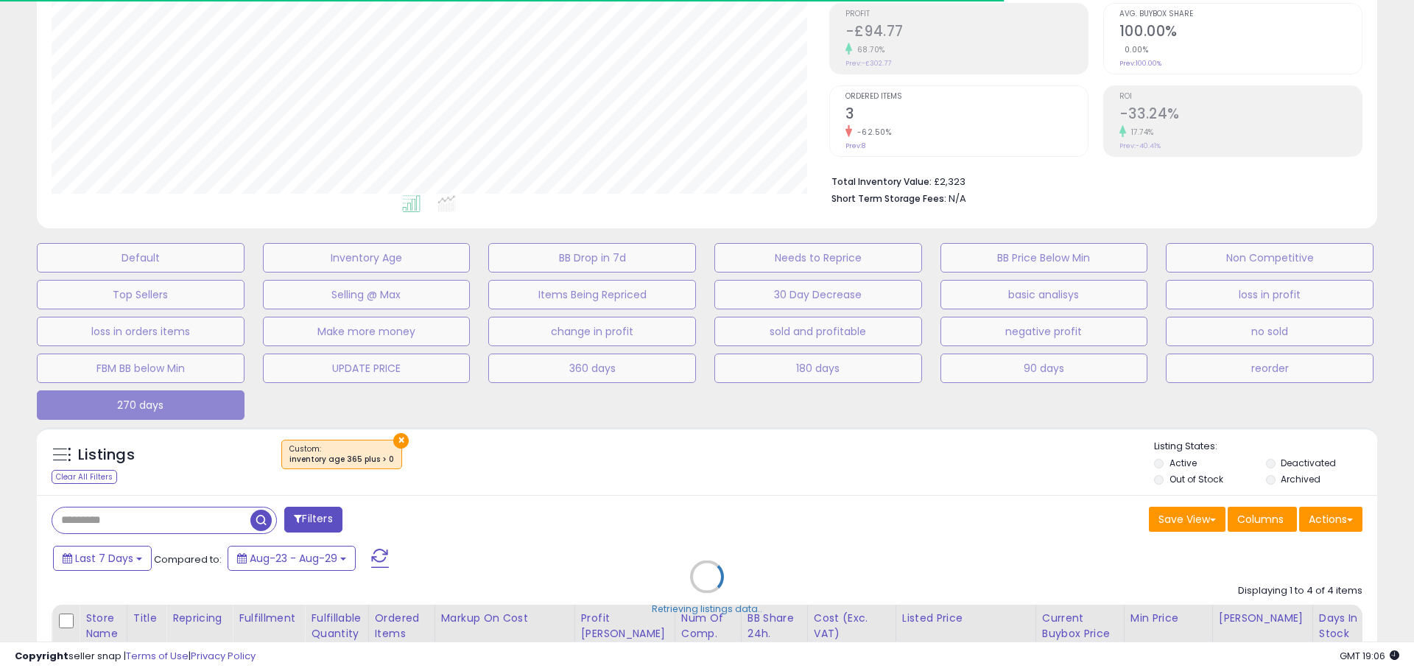
select select "**"
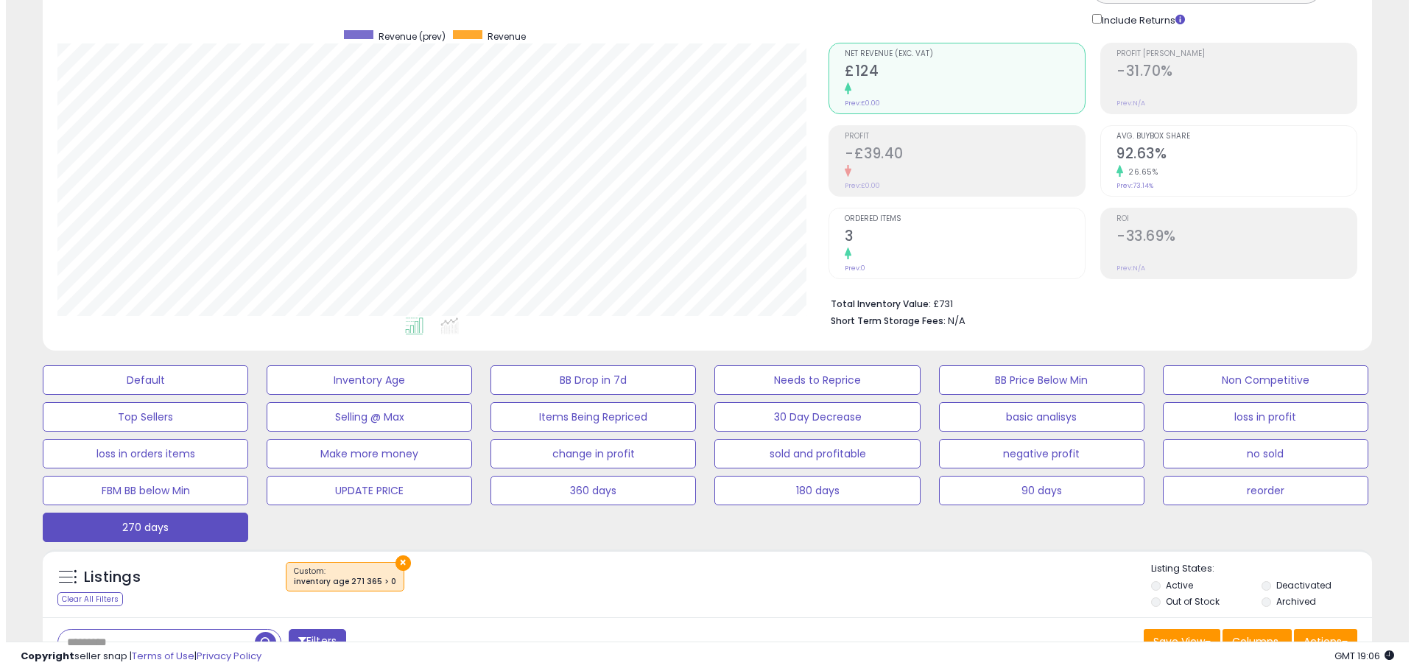
scroll to position [74, 0]
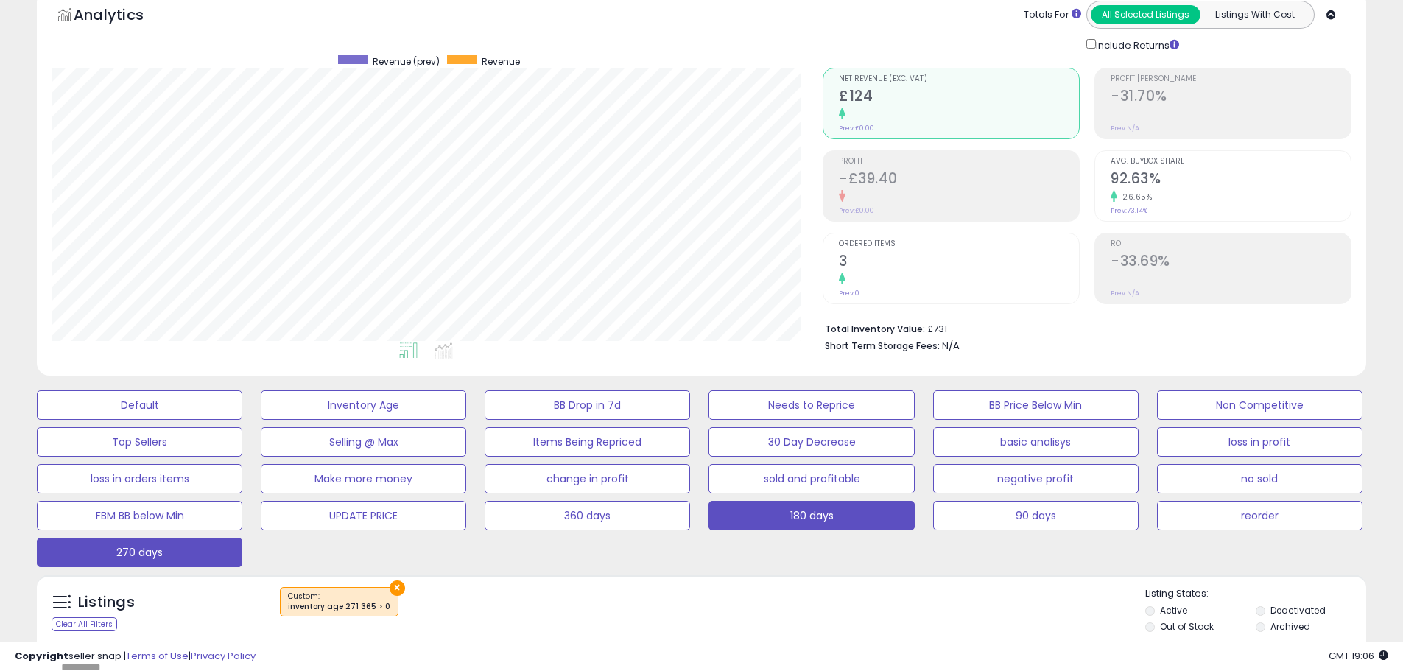
click at [841, 522] on button "180 days" at bounding box center [812, 515] width 206 height 29
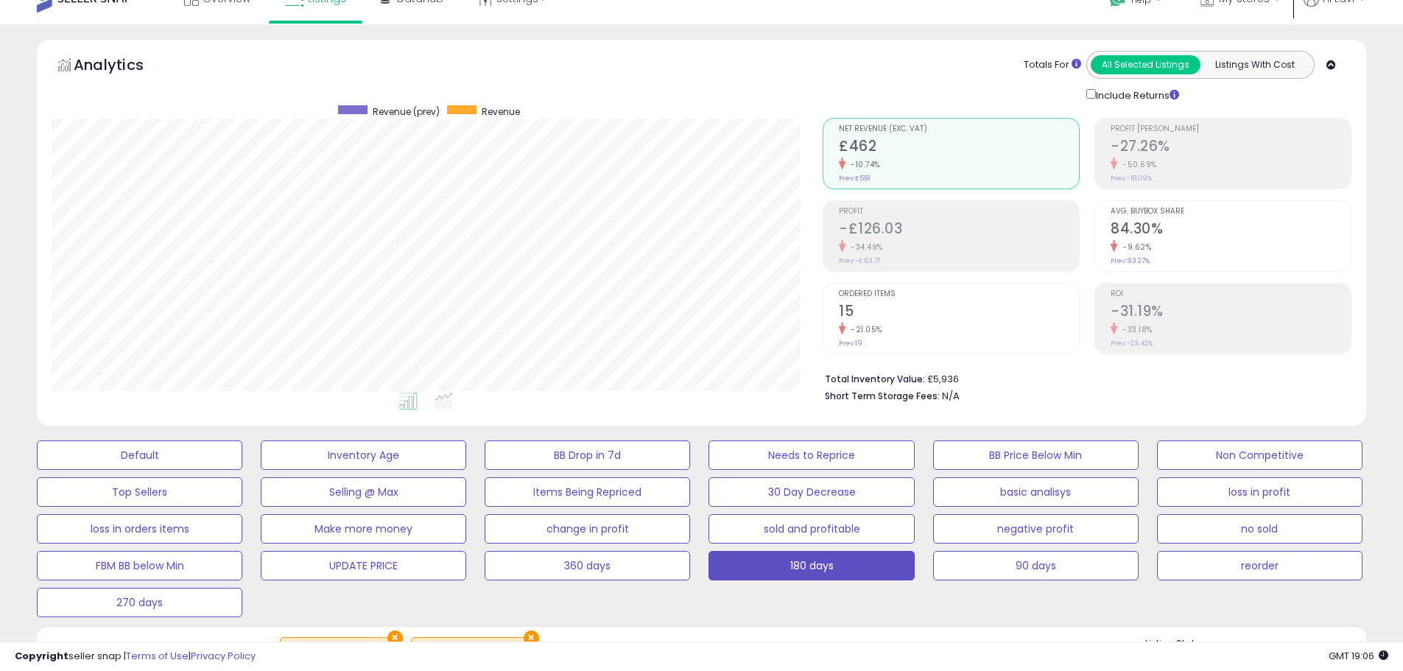
scroll to position [0, 0]
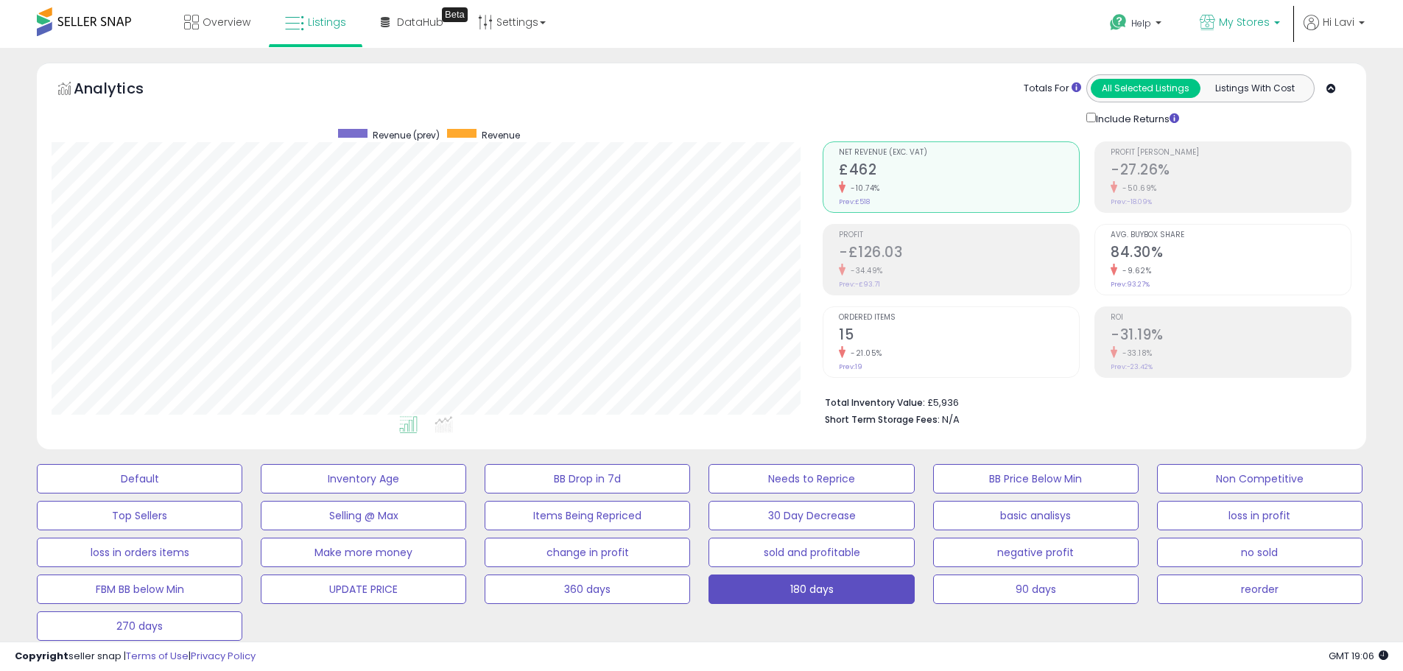
click at [1248, 27] on span "My Stores" at bounding box center [1244, 22] width 51 height 15
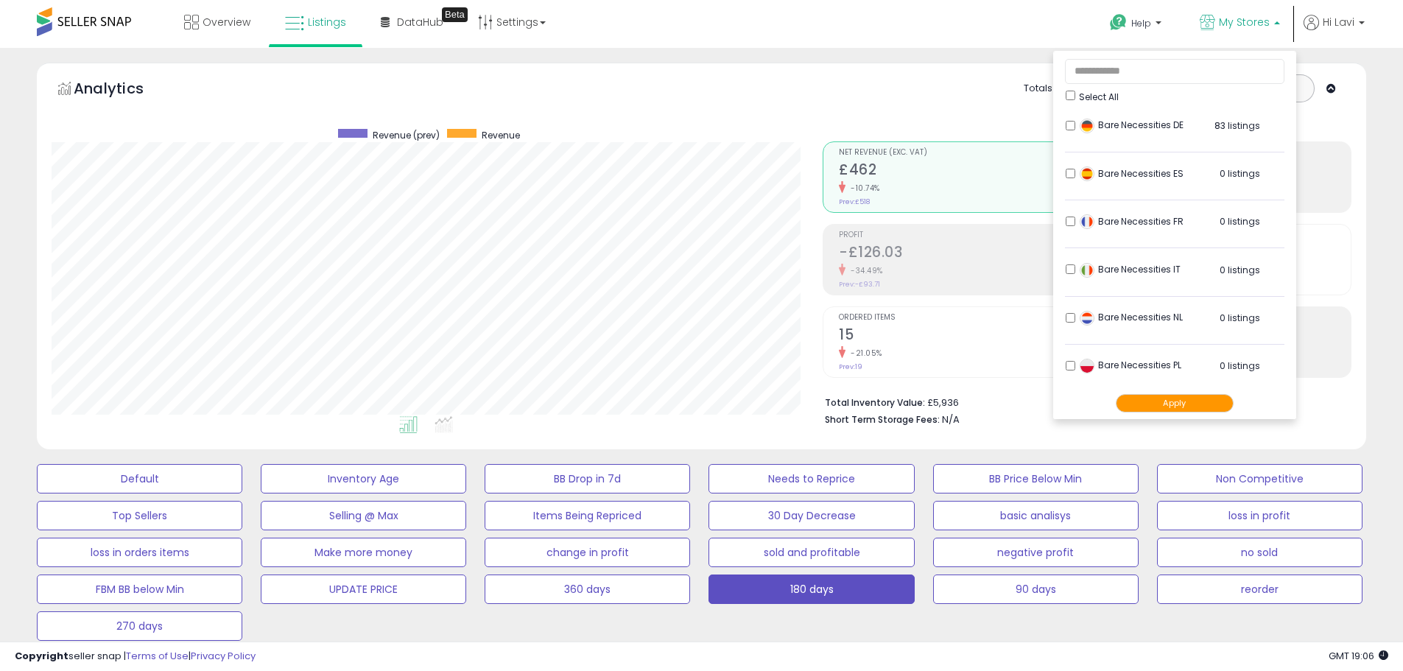
click at [1067, 119] on li "Bare Necessities DE 83 listings" at bounding box center [1175, 130] width 220 height 46
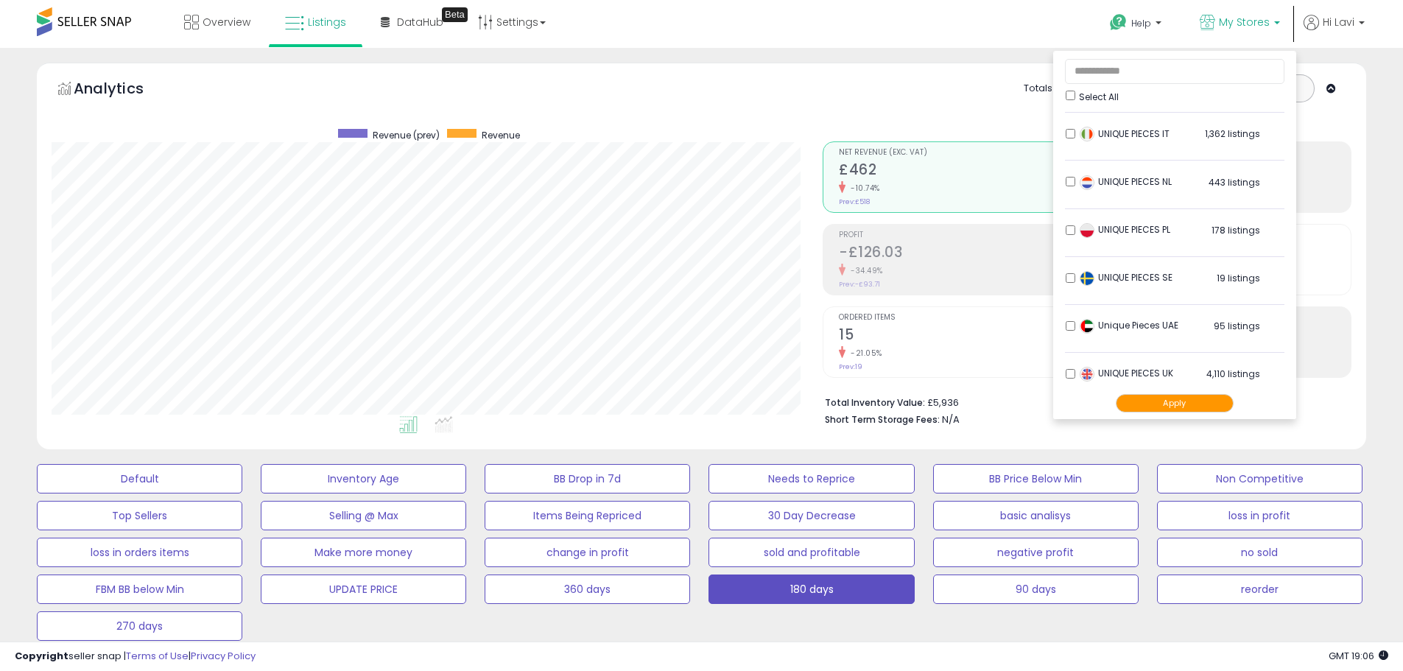
scroll to position [771, 0]
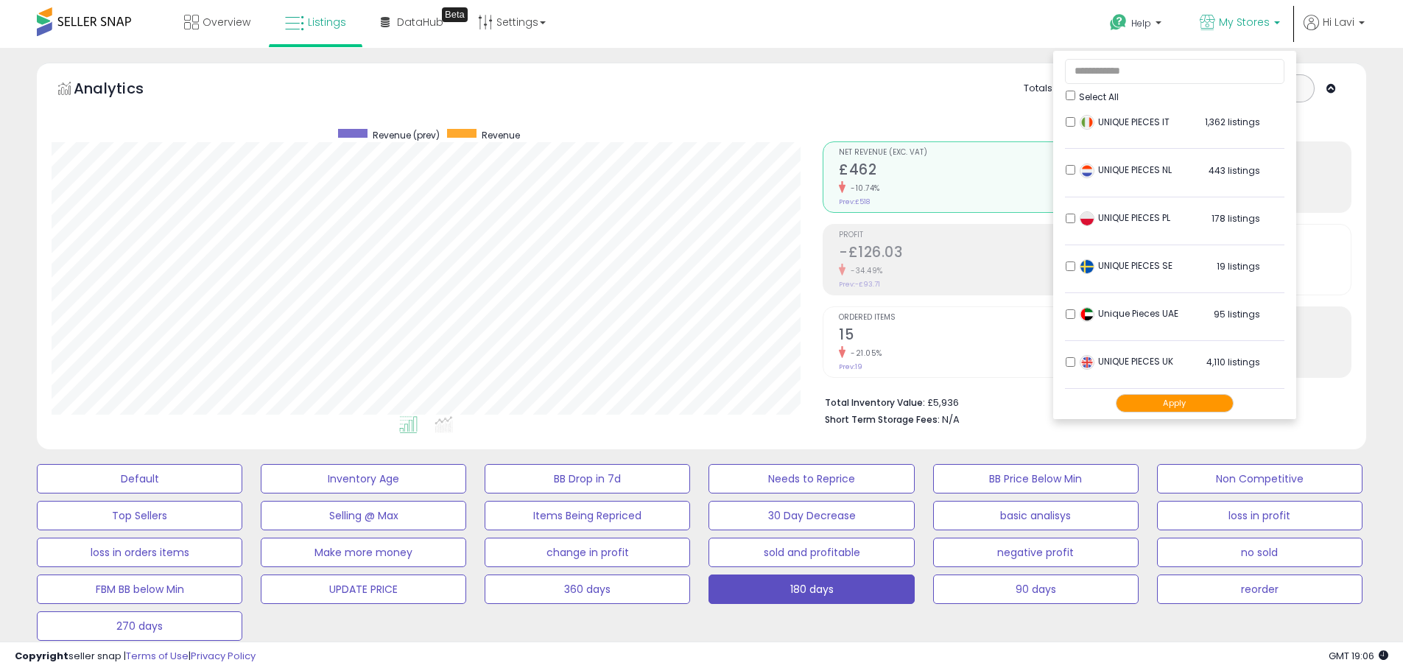
click at [1178, 403] on button "Apply" at bounding box center [1175, 403] width 118 height 18
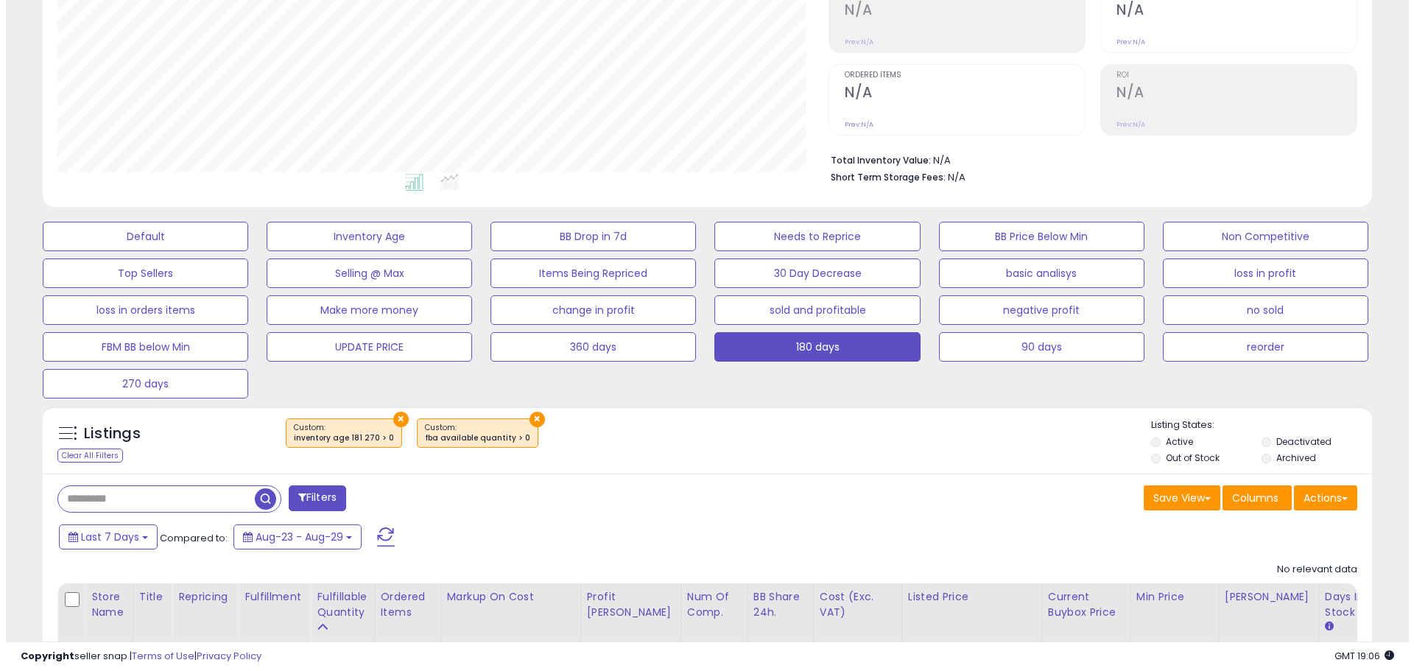
scroll to position [295, 0]
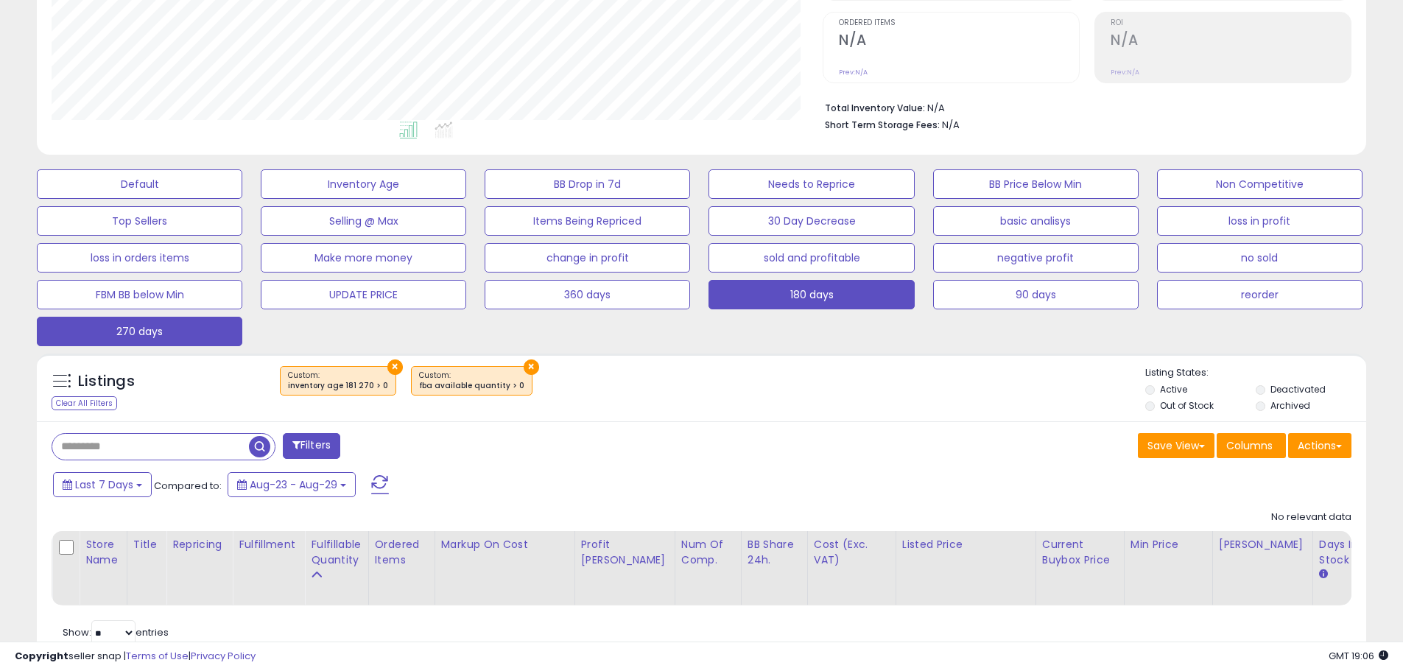
click at [206, 332] on button "270 days" at bounding box center [140, 331] width 206 height 29
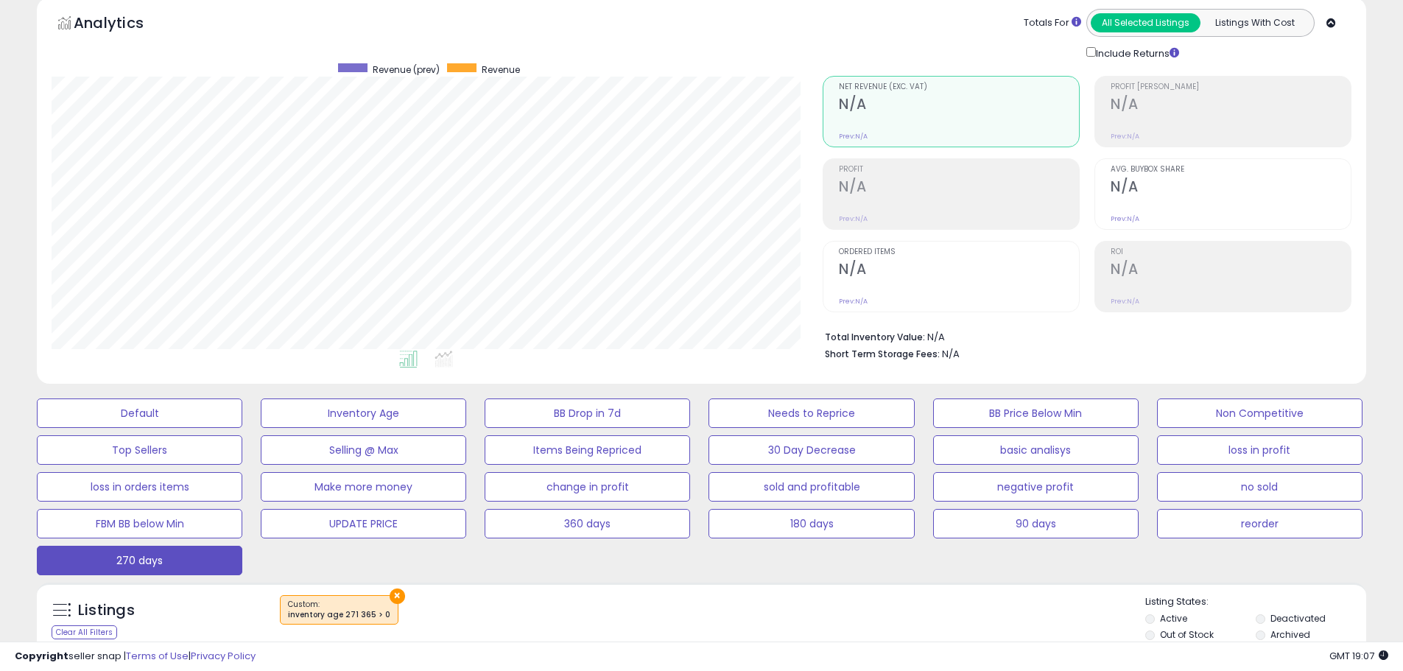
scroll to position [0, 0]
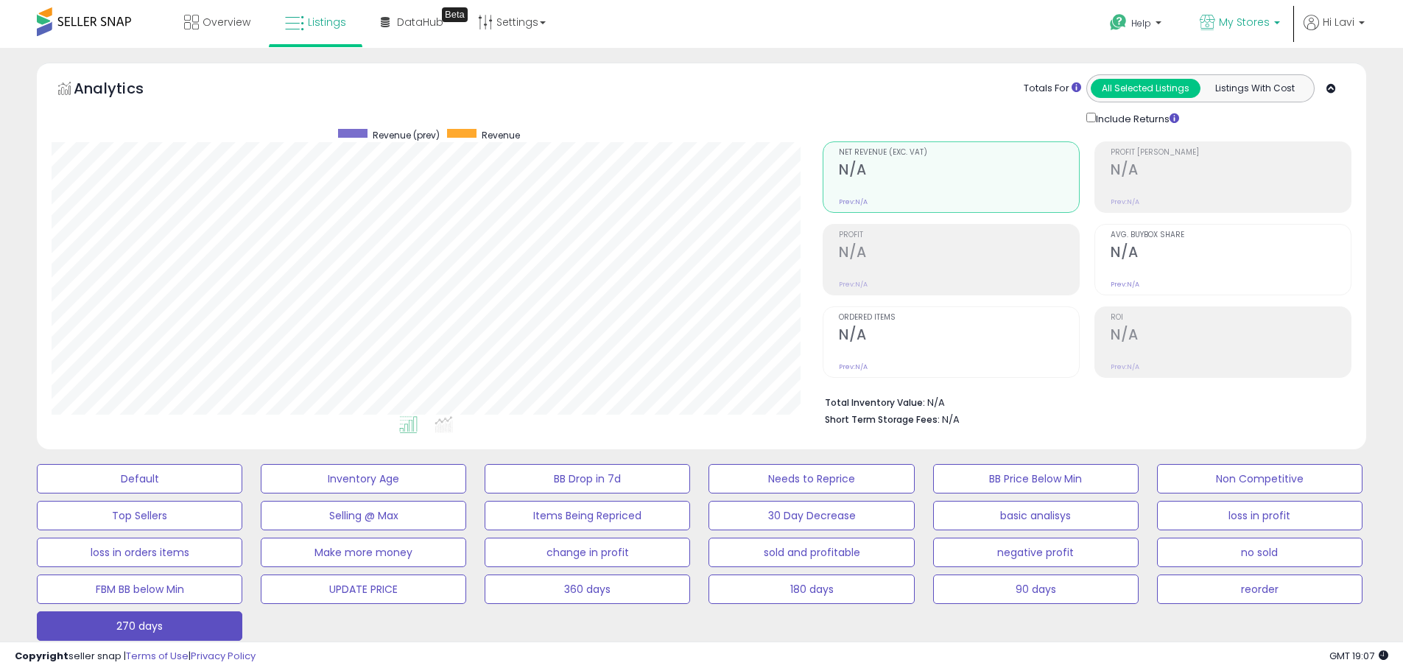
click at [1235, 34] on link "My Stores" at bounding box center [1240, 24] width 102 height 48
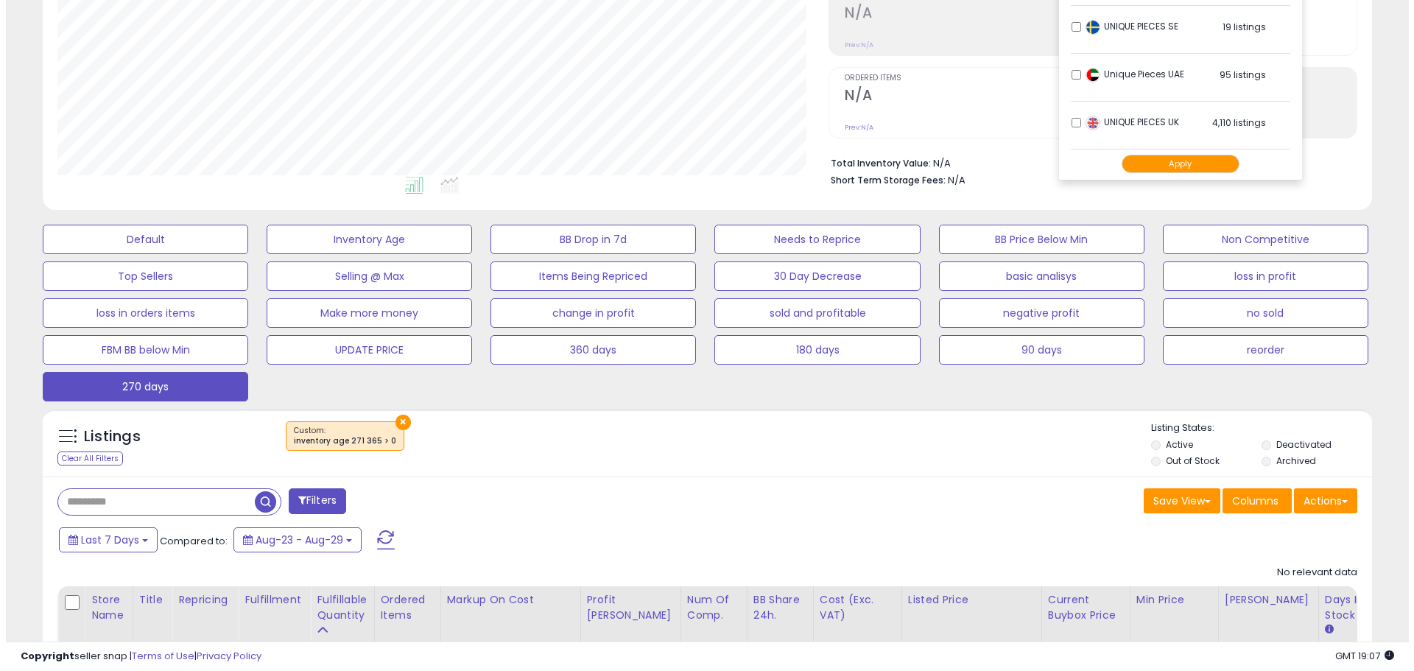
scroll to position [295, 0]
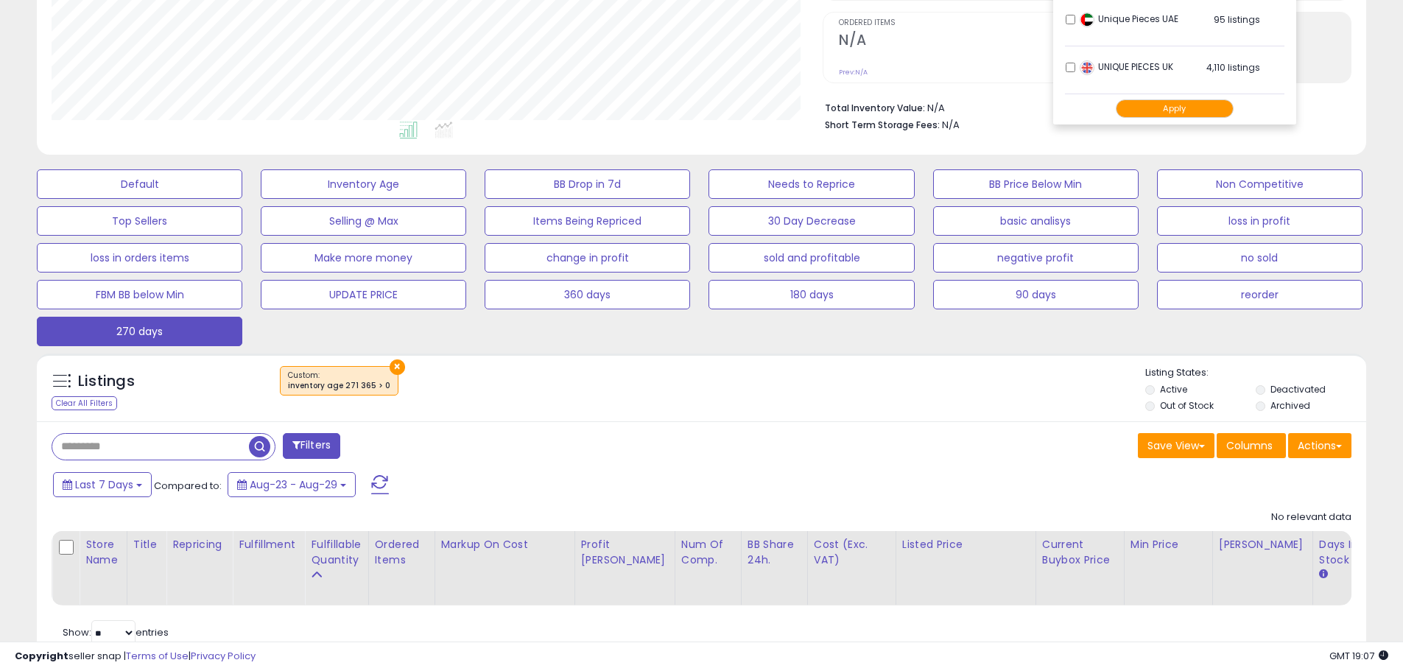
click at [624, 362] on div "Listings Clear All Filters ×" at bounding box center [702, 388] width 1330 height 68
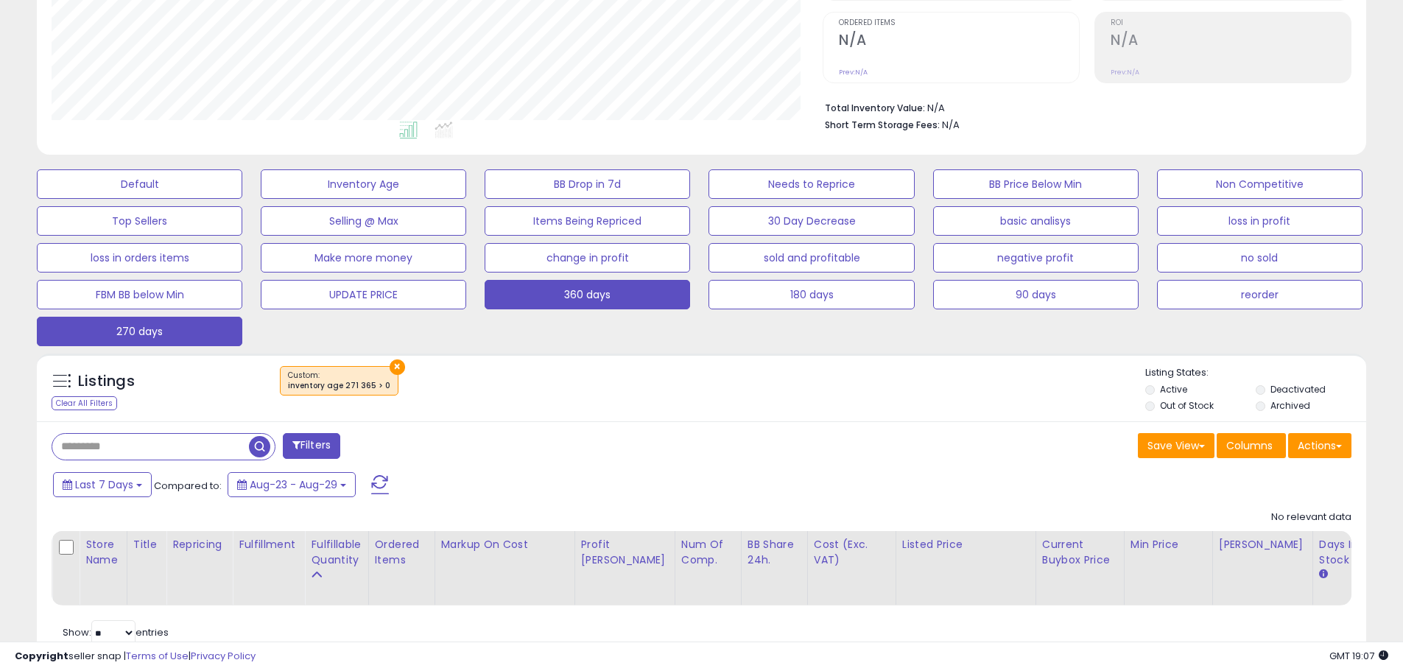
click at [557, 293] on button "360 days" at bounding box center [588, 294] width 206 height 29
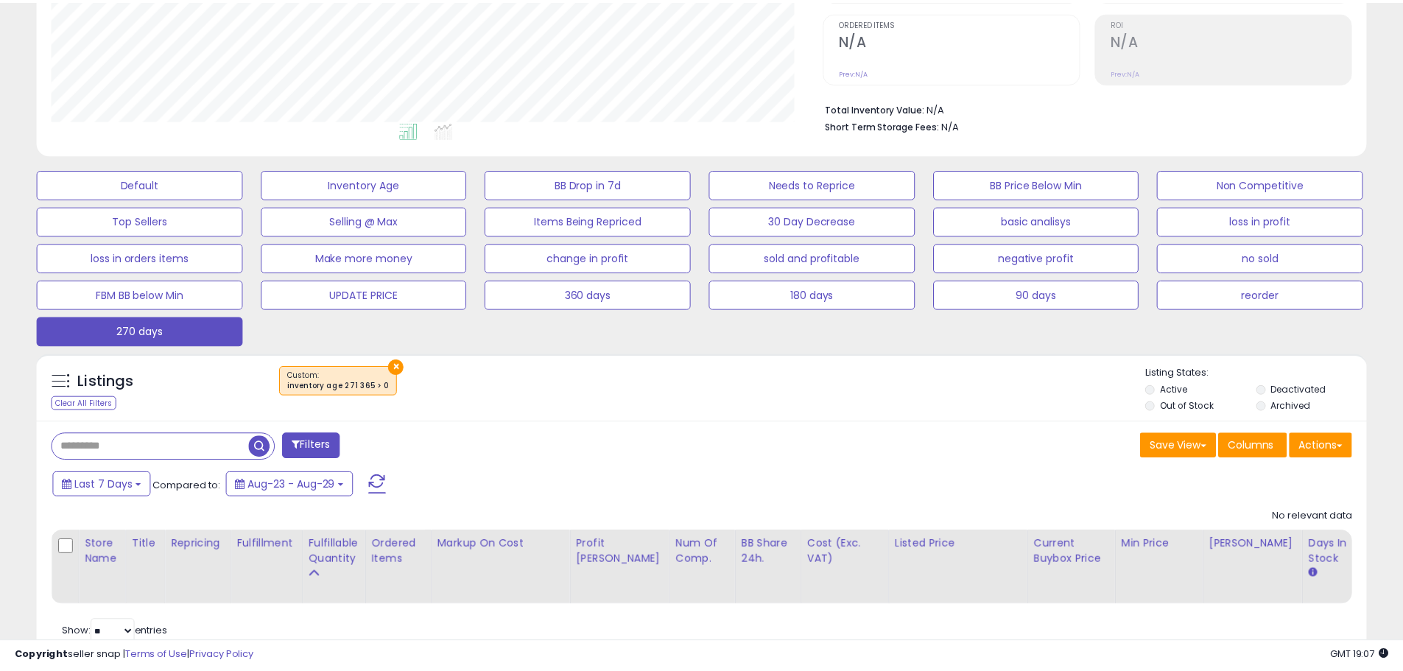
scroll to position [302, 778]
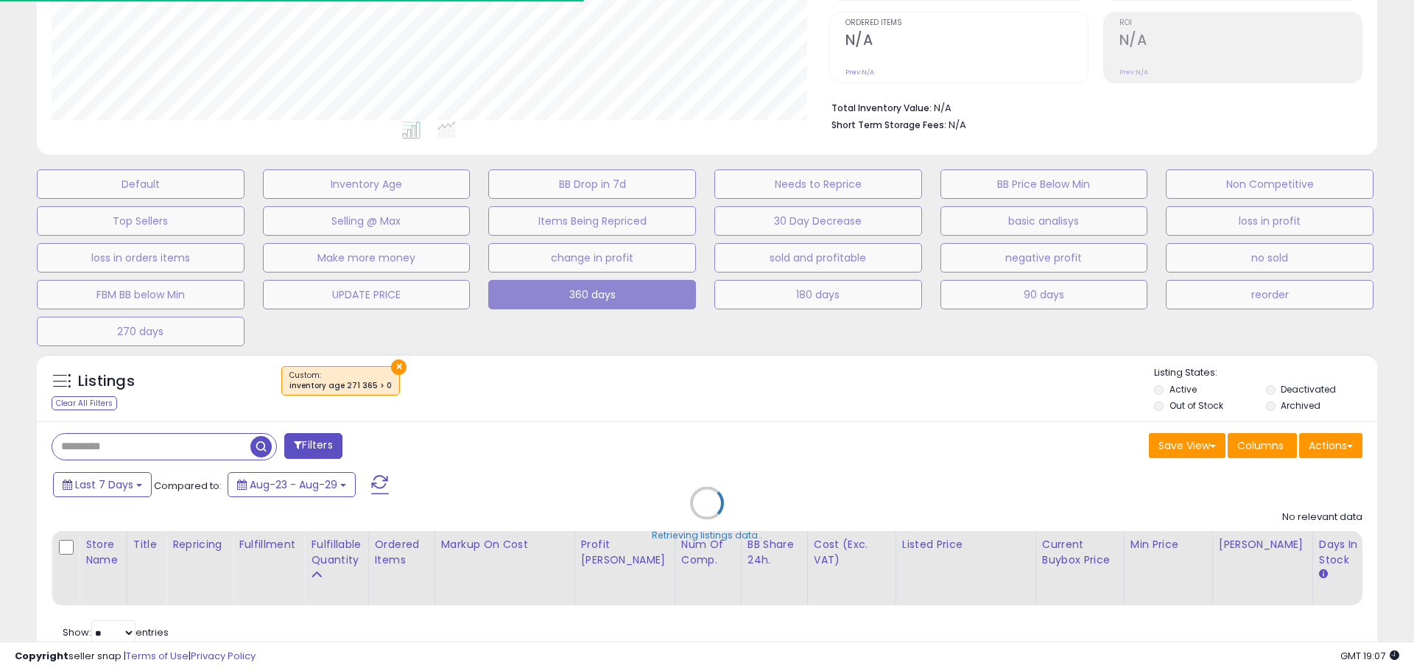
select select "**"
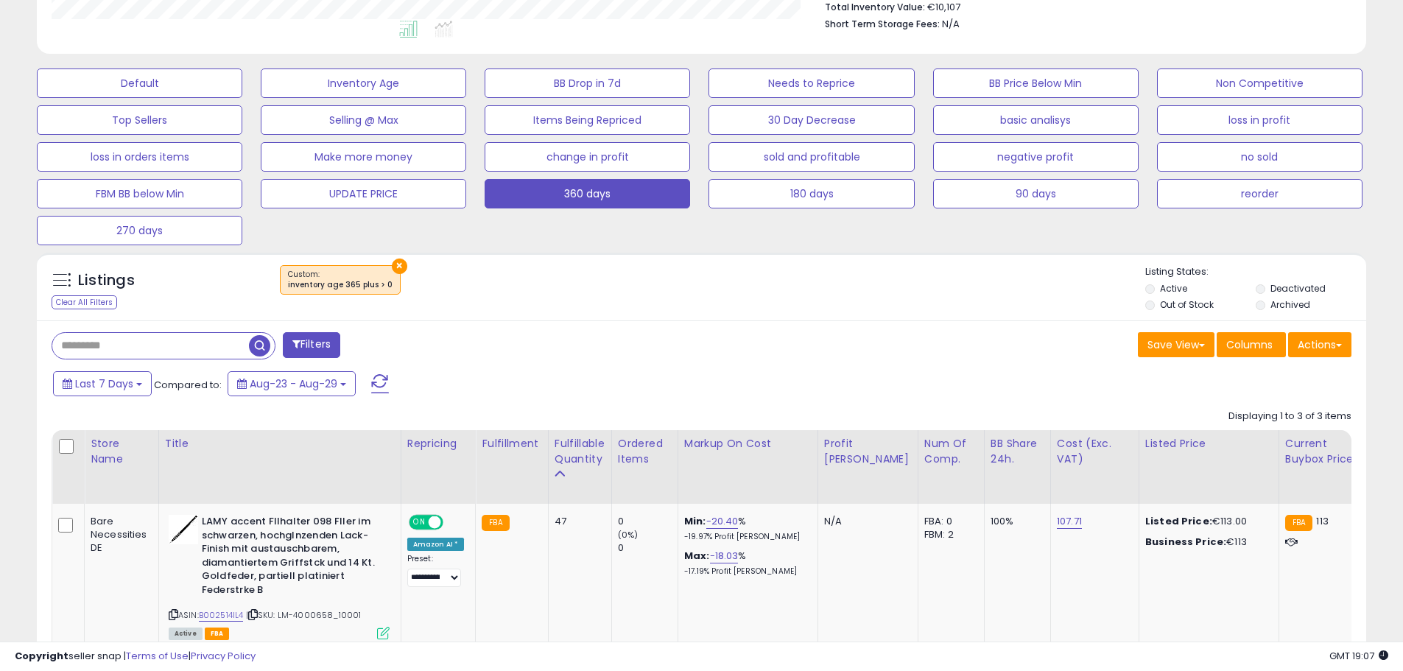
scroll to position [368, 0]
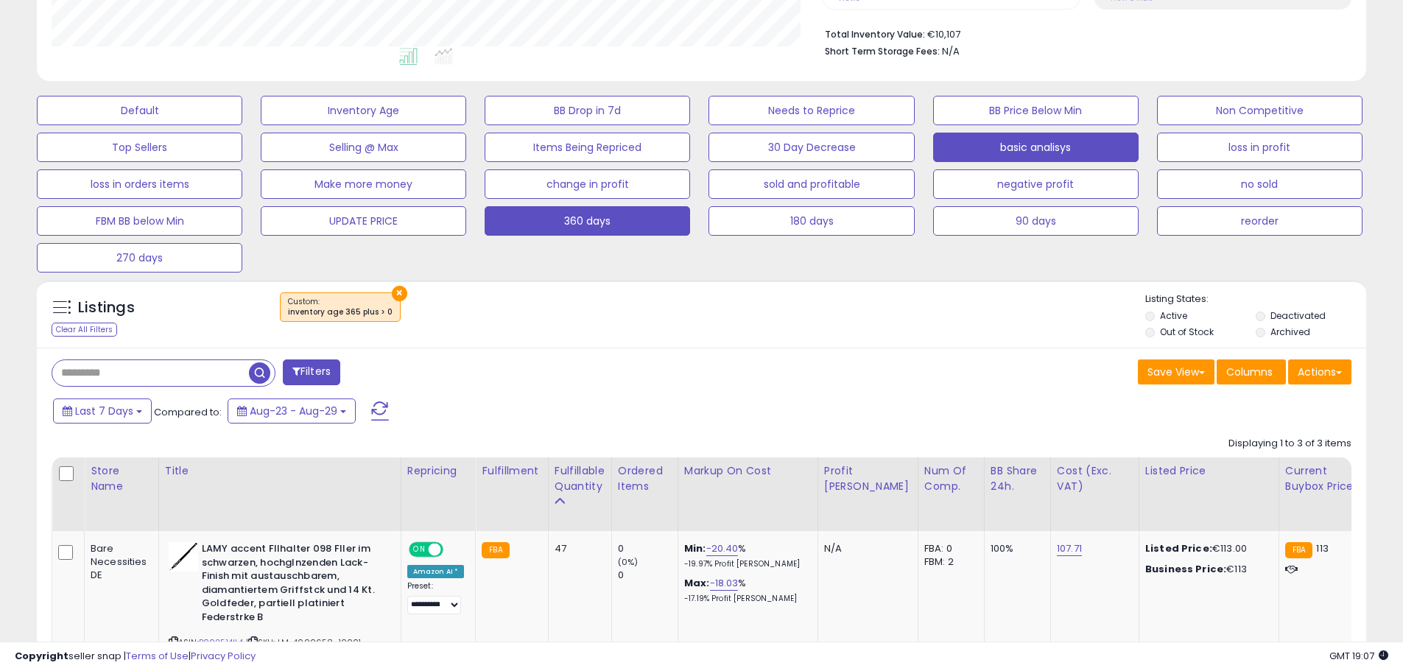
click at [1031, 149] on button "basic analisys" at bounding box center [1036, 147] width 206 height 29
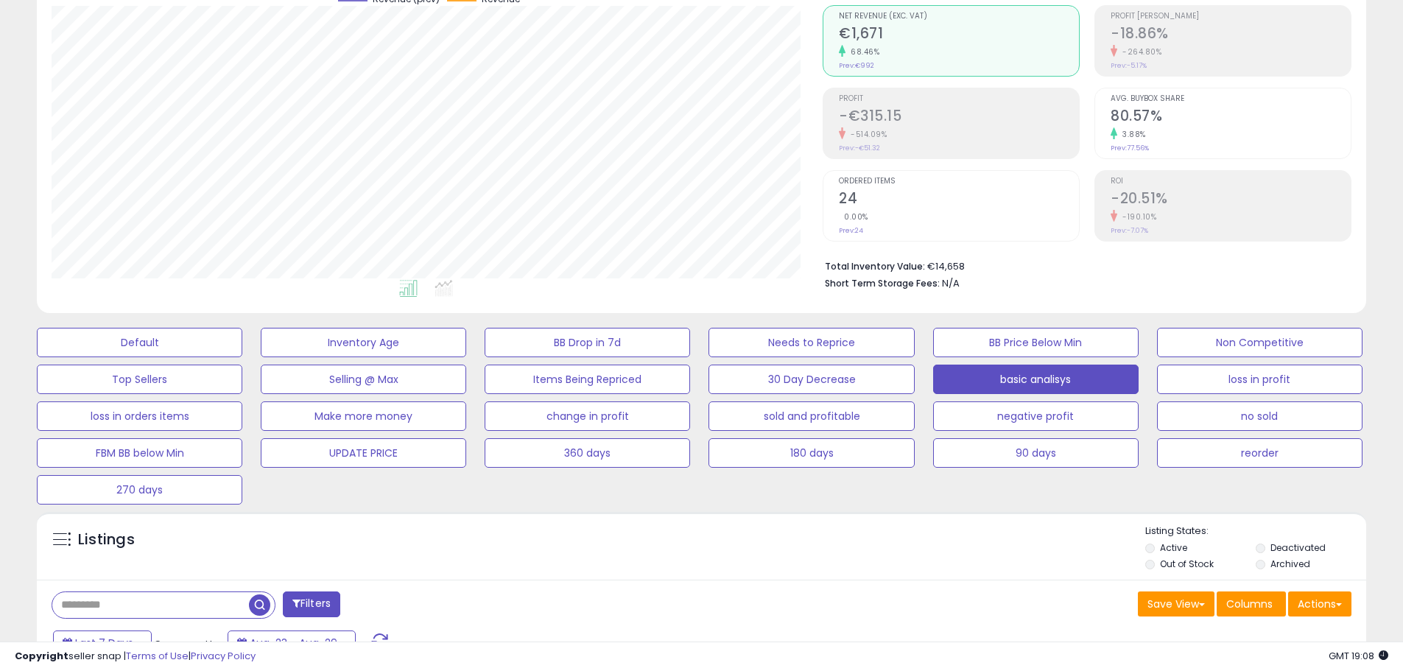
scroll to position [354, 0]
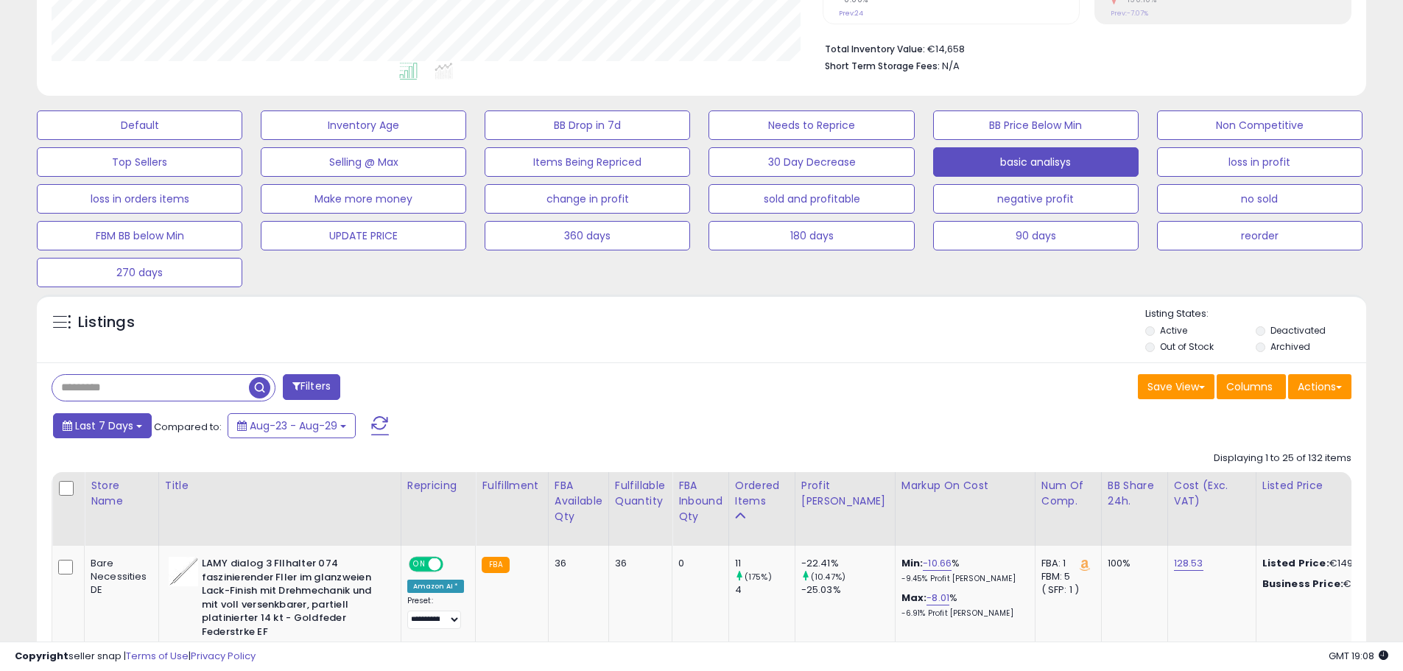
click at [117, 415] on button "Last 7 Days" at bounding box center [102, 425] width 99 height 25
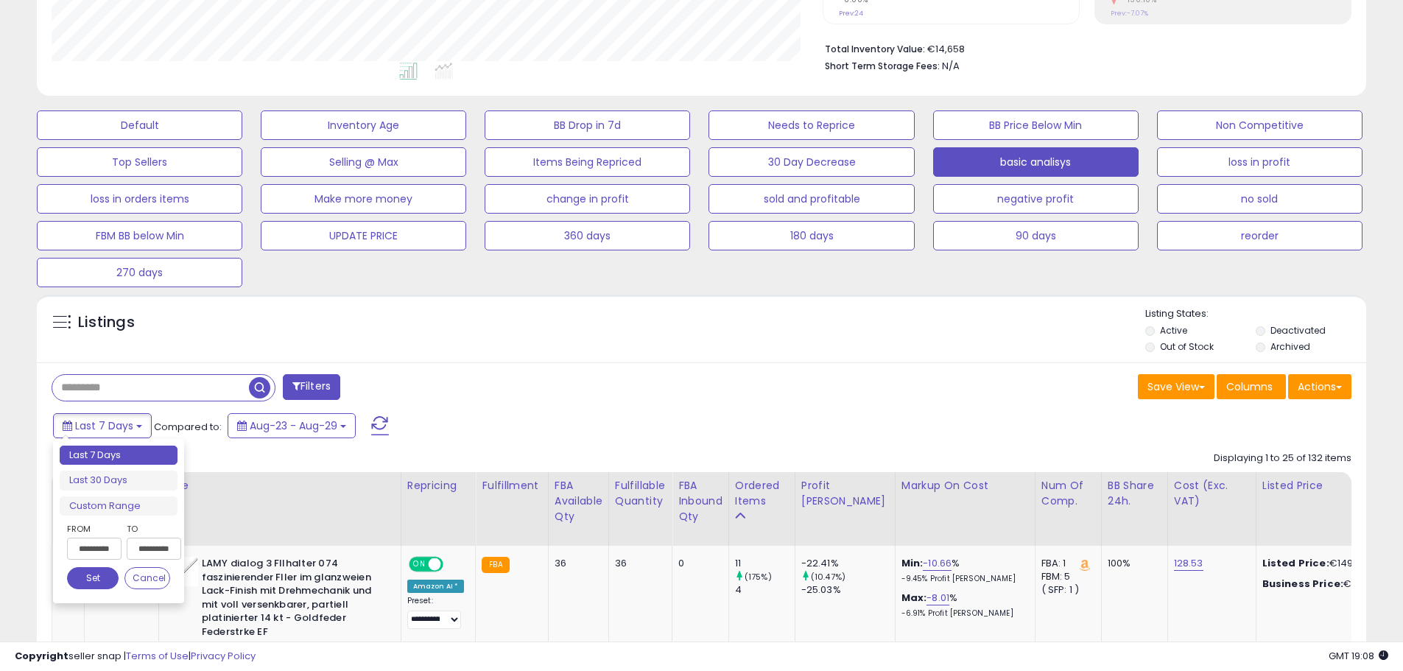
click at [115, 495] on ul "Last 7 Days Last 30 Days Custom Range" at bounding box center [119, 481] width 118 height 71
click at [113, 511] on li "Custom Range" at bounding box center [119, 507] width 118 height 20
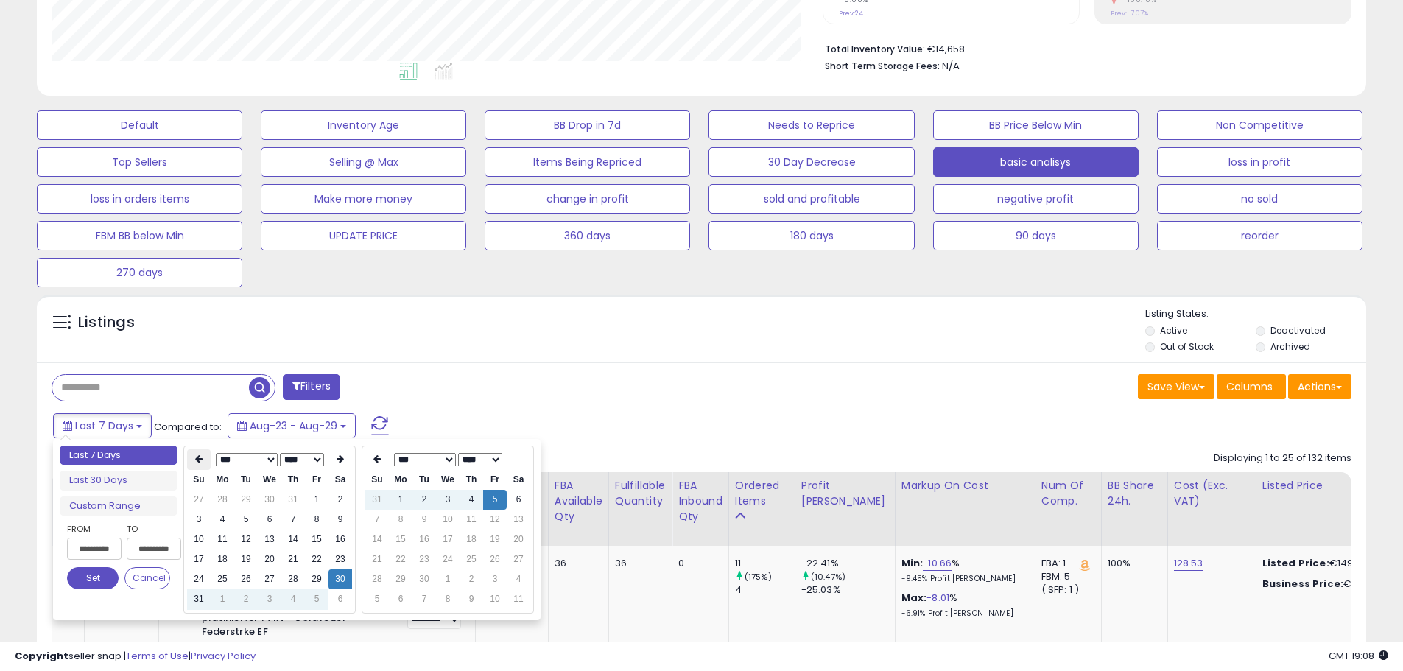
click at [200, 470] on th at bounding box center [199, 459] width 24 height 21
click at [200, 469] on th at bounding box center [199, 459] width 24 height 21
click at [323, 524] on td "6" at bounding box center [317, 520] width 24 height 20
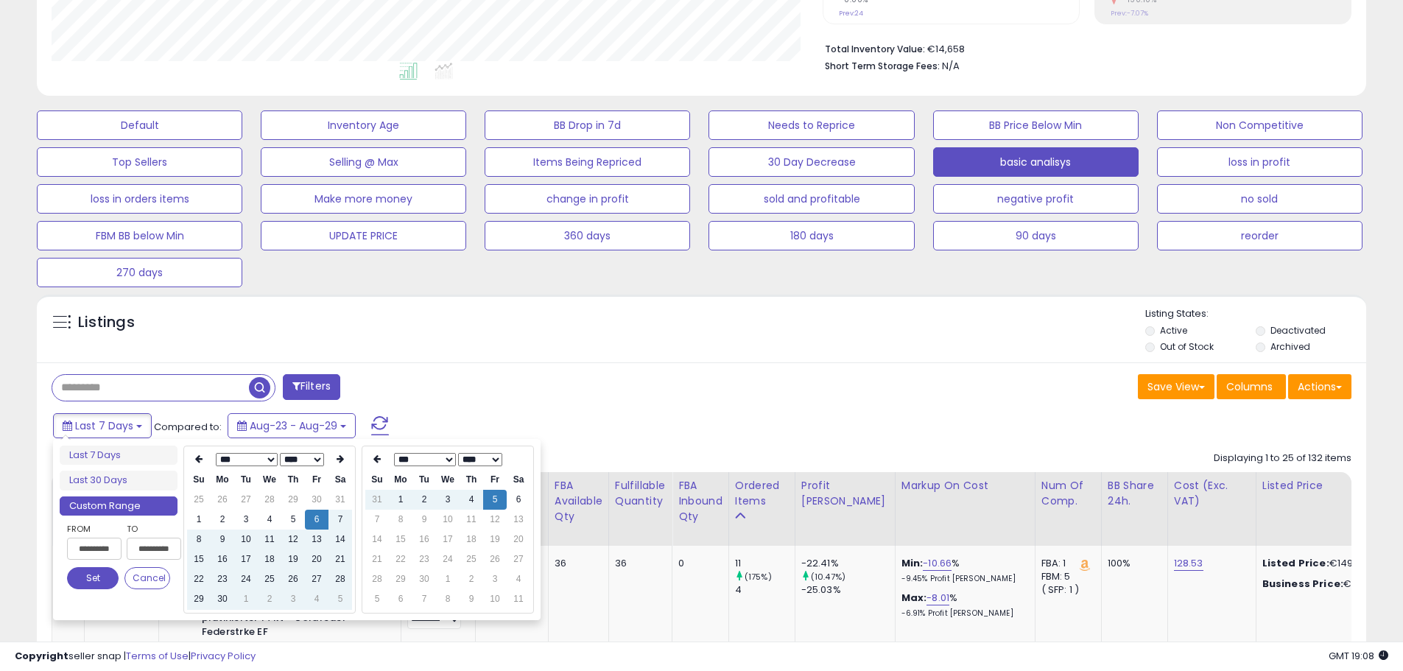
type input "**********"
click at [107, 564] on div "**********" at bounding box center [93, 545] width 52 height 46
click at [97, 580] on button "Set" at bounding box center [93, 578] width 52 height 22
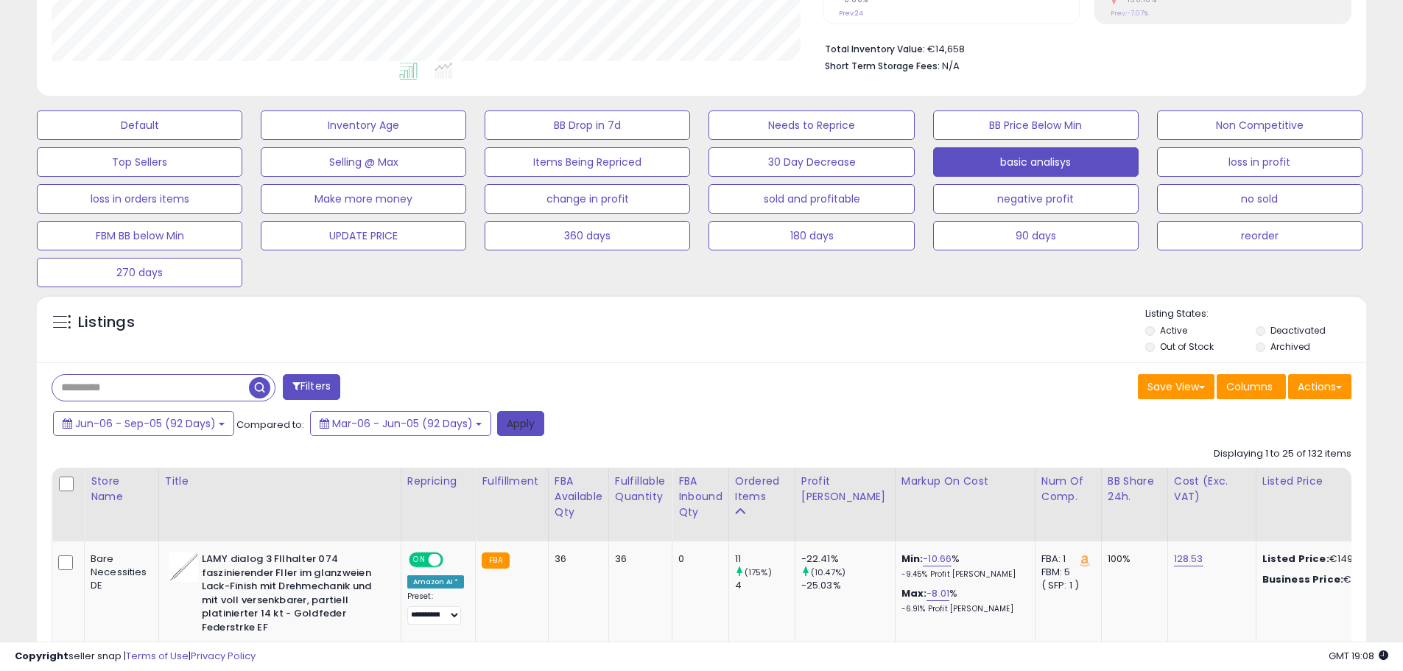
click at [530, 428] on button "Apply" at bounding box center [520, 423] width 47 height 25
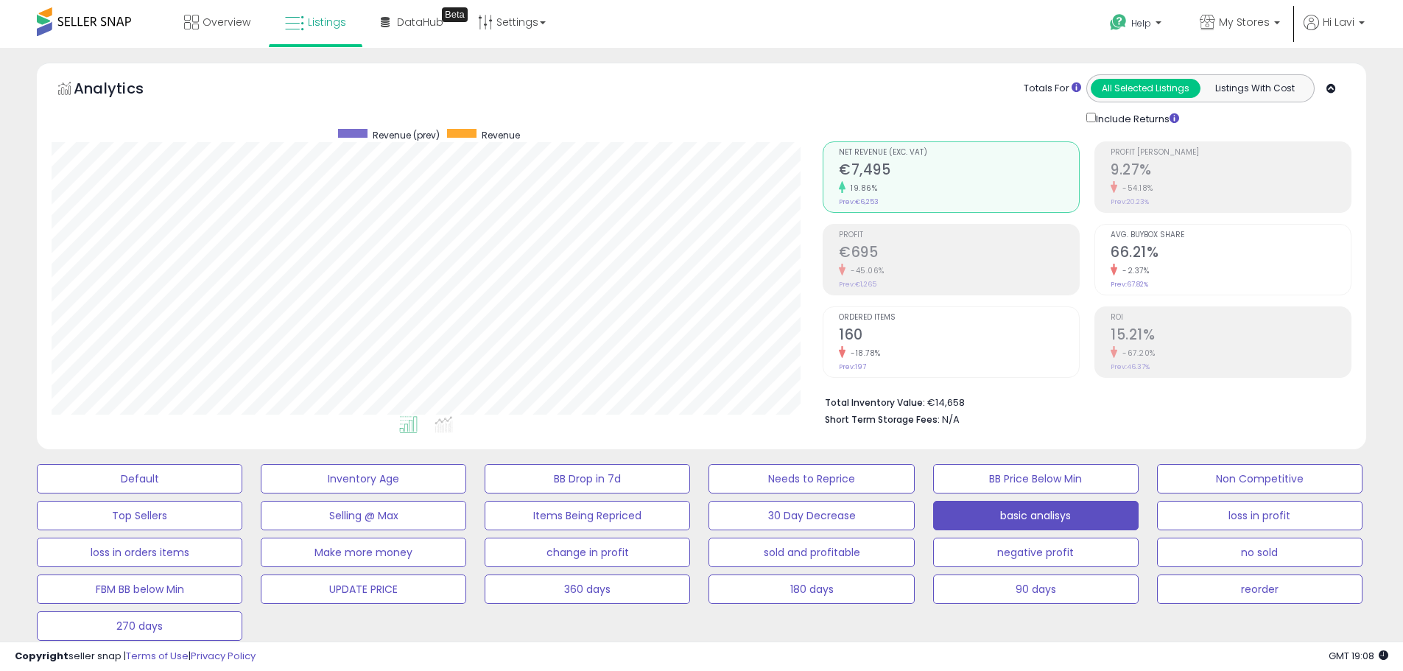
scroll to position [302, 771]
click at [1215, 22] on icon at bounding box center [1207, 22] width 15 height 15
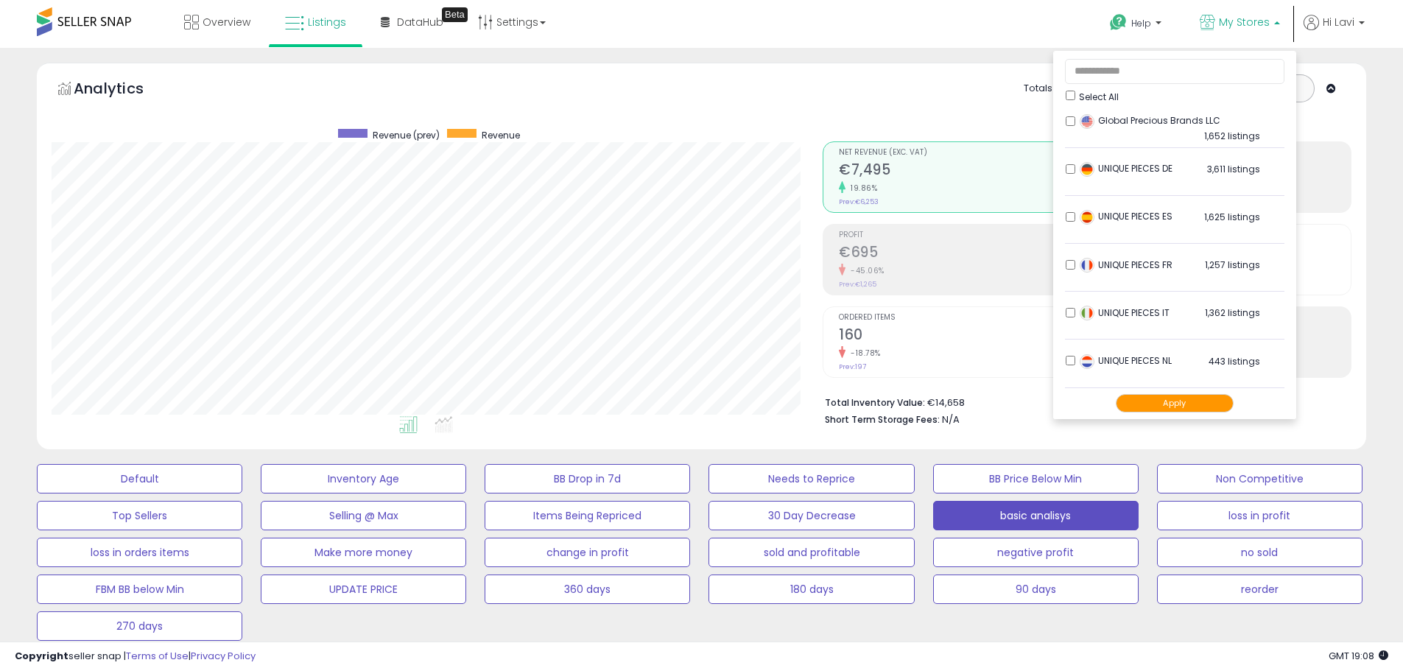
scroll to position [550, 0]
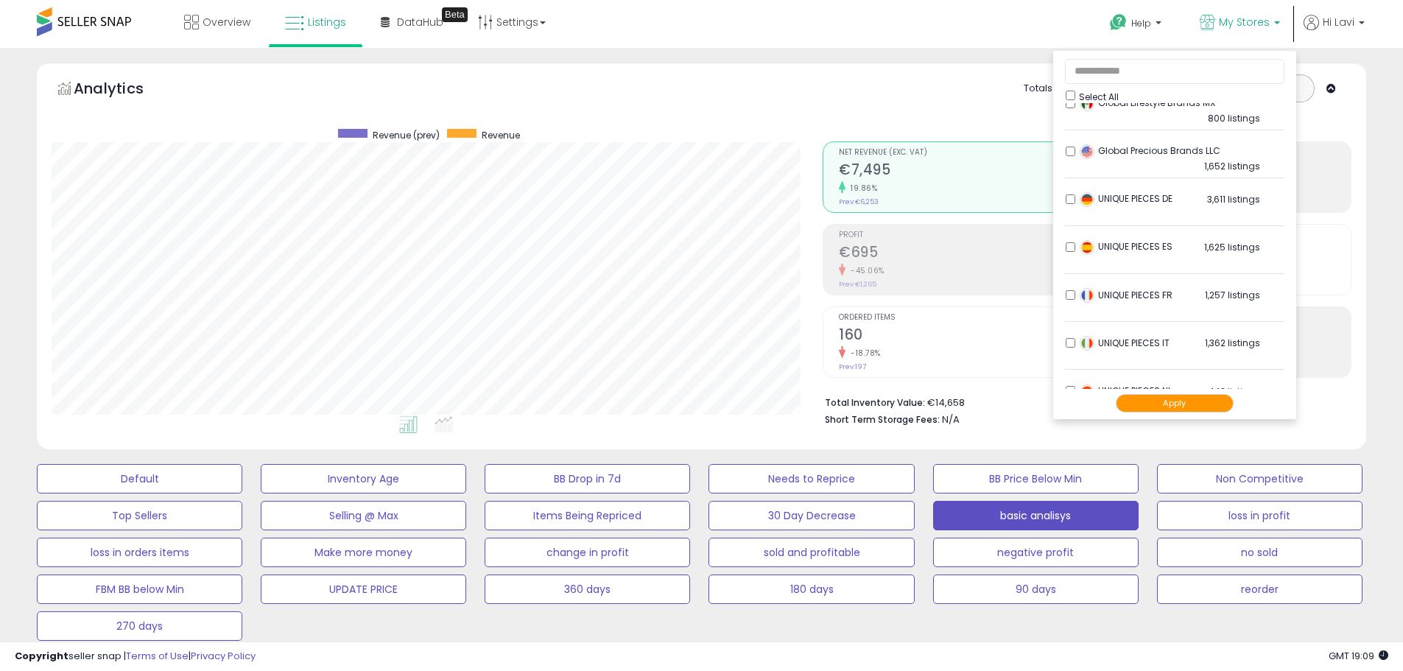
click at [1181, 413] on div "Apply" at bounding box center [1175, 403] width 220 height 29
click at [1182, 413] on div "Apply" at bounding box center [1175, 403] width 220 height 29
click at [1184, 407] on button "Apply" at bounding box center [1175, 403] width 118 height 18
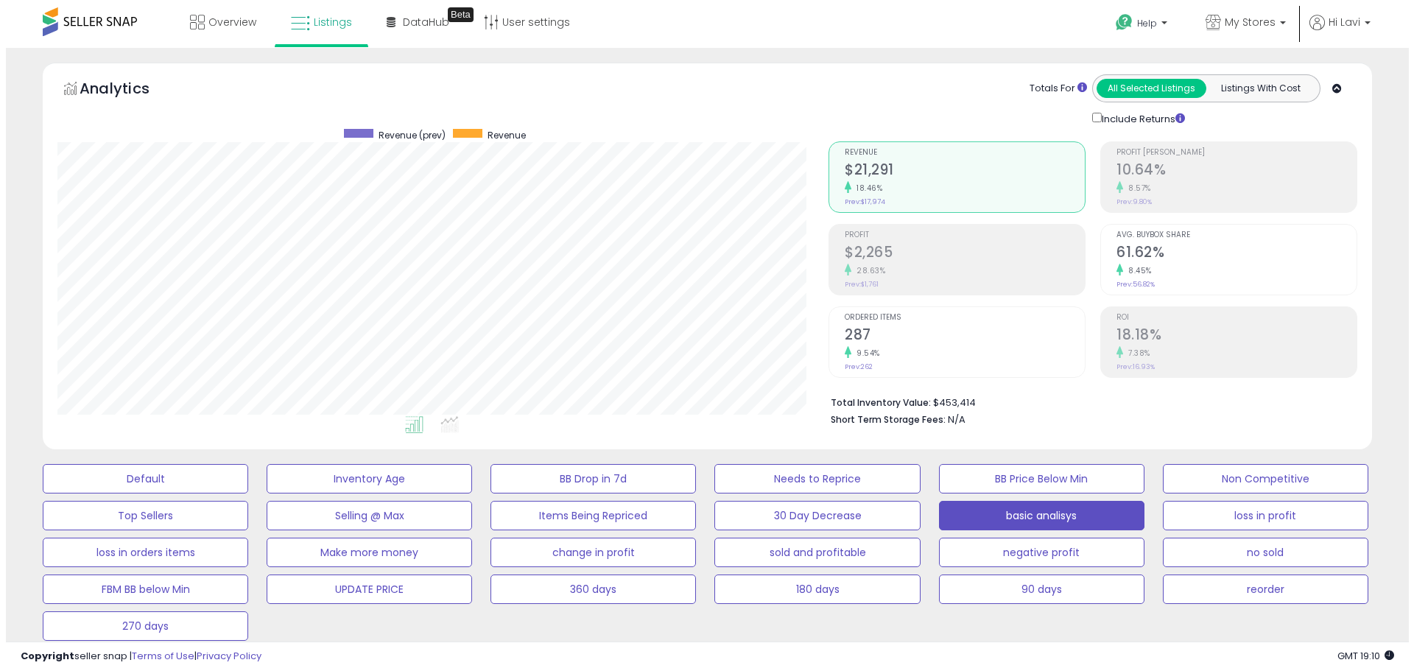
scroll to position [295, 0]
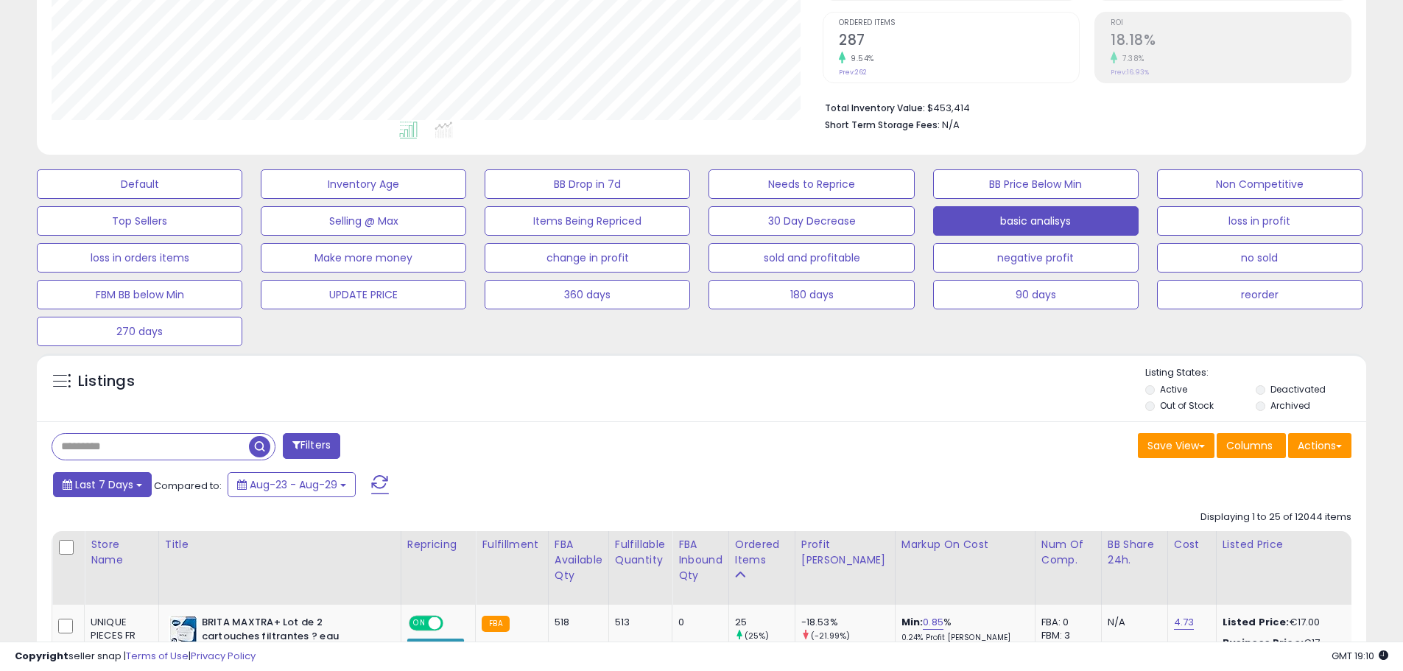
click at [122, 494] on button "Last 7 Days" at bounding box center [102, 484] width 99 height 25
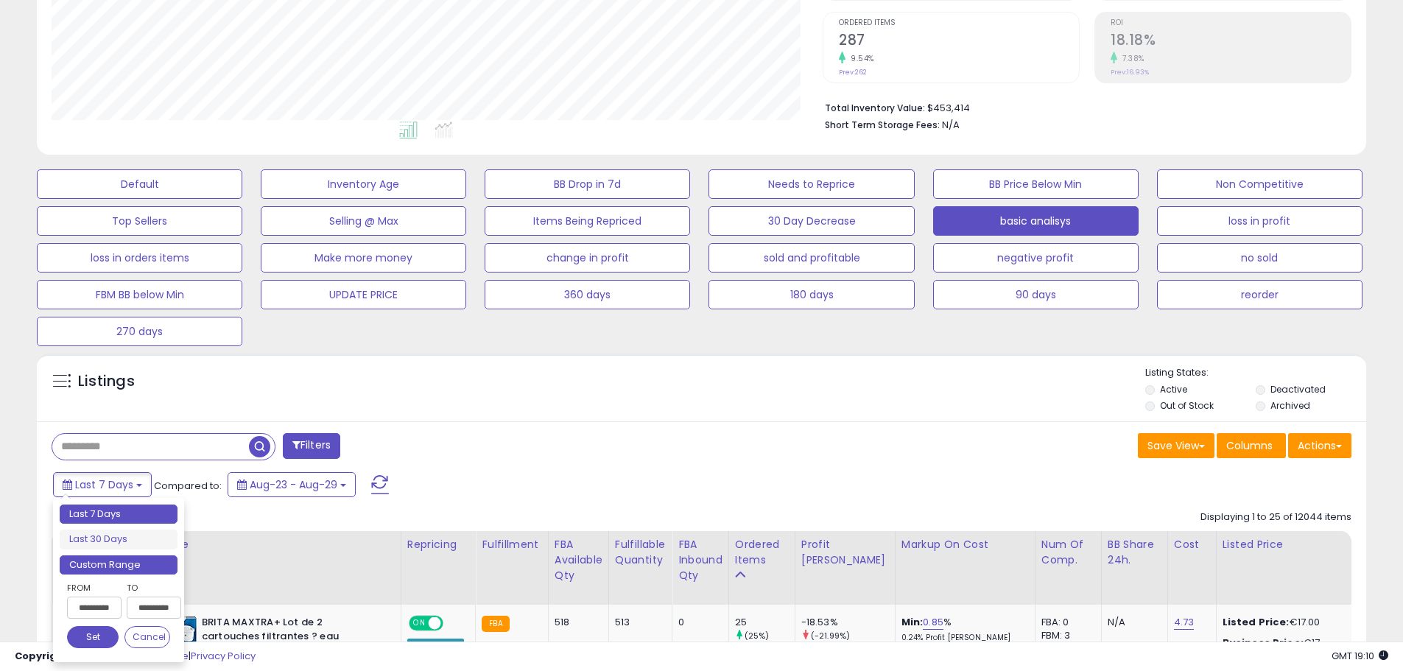
click at [119, 558] on li "Custom Range" at bounding box center [119, 565] width 118 height 20
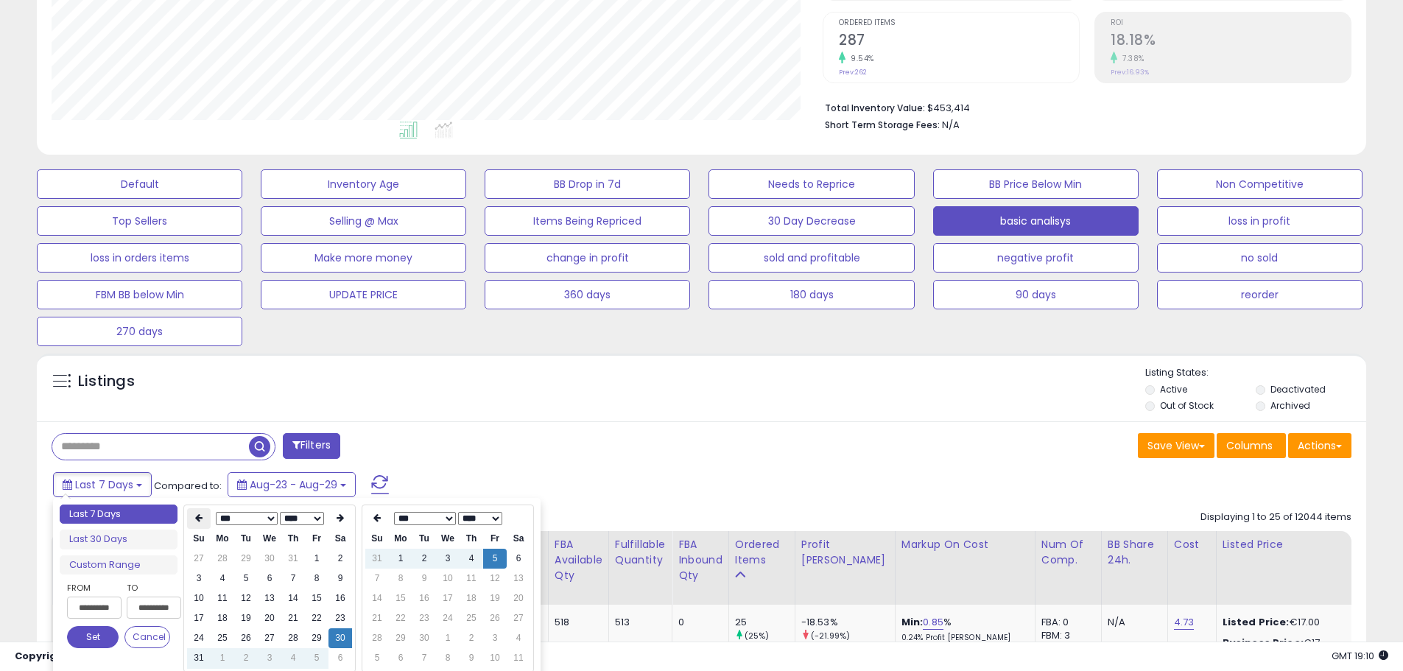
click at [206, 519] on th at bounding box center [199, 518] width 24 height 21
click at [332, 581] on td "7" at bounding box center [341, 579] width 24 height 20
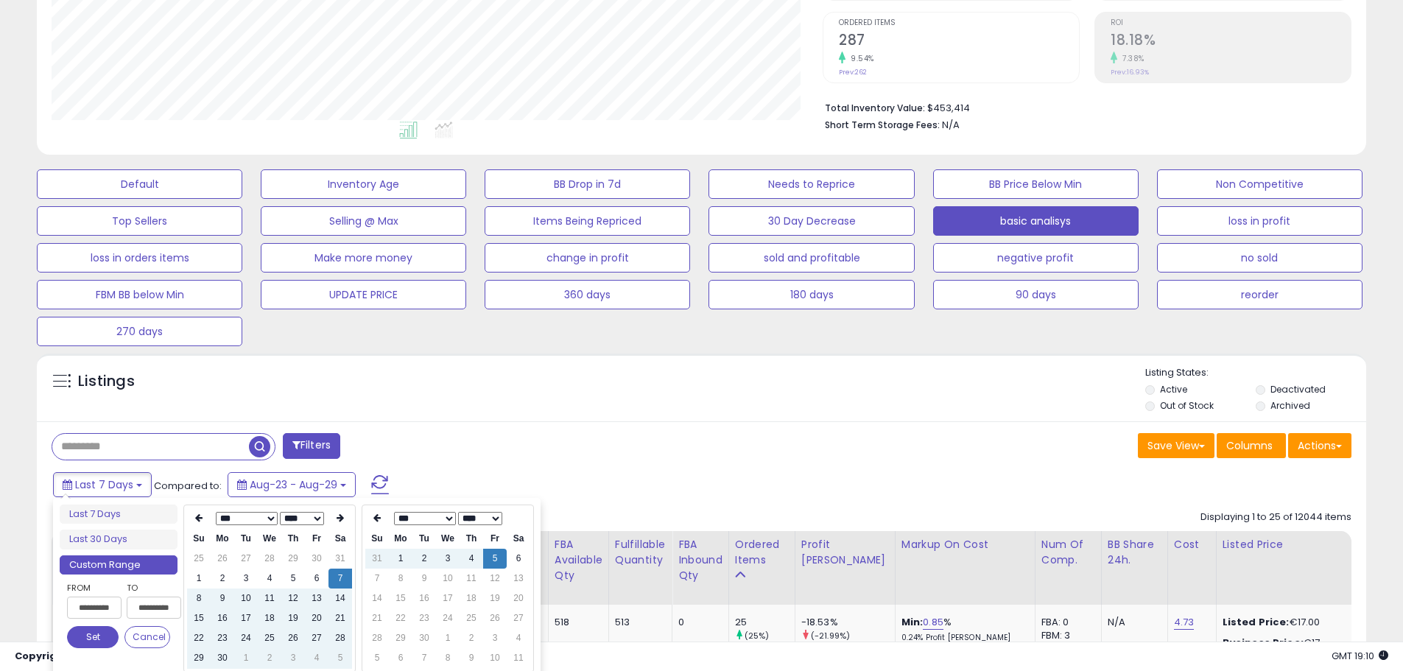
type input "**********"
click at [97, 634] on button "Set" at bounding box center [93, 637] width 52 height 22
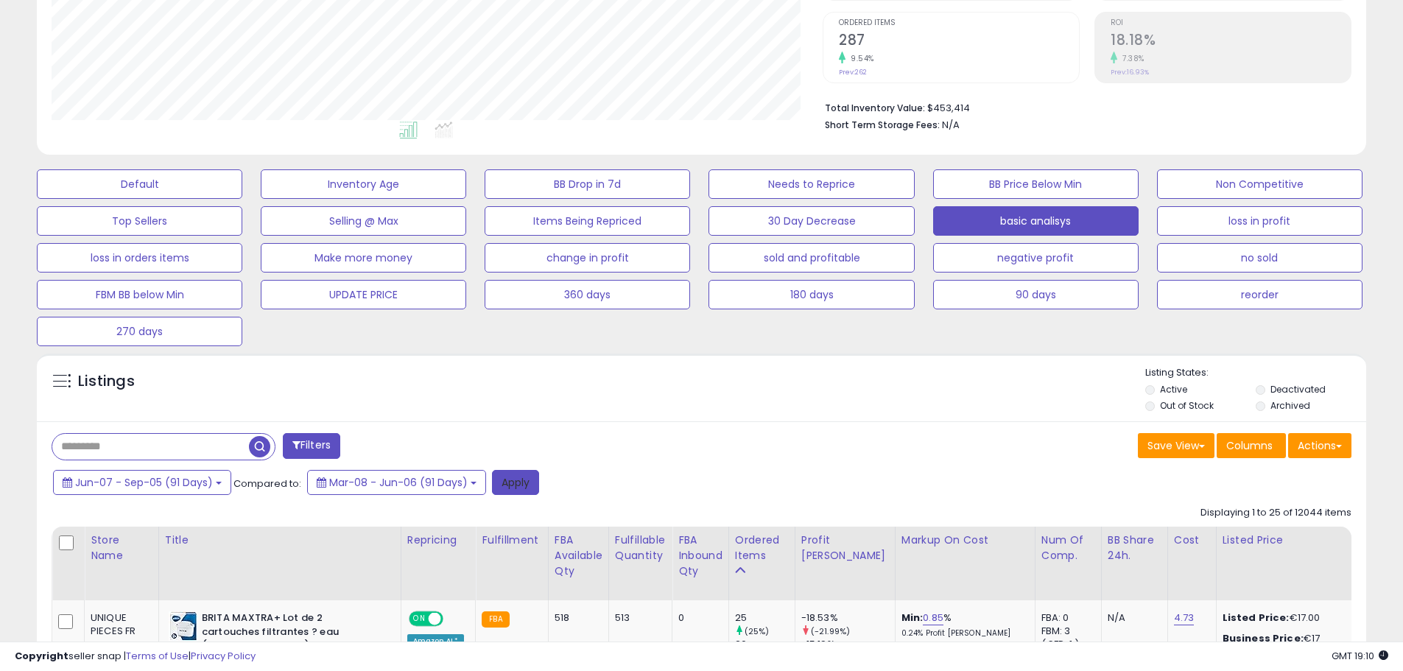
click at [527, 493] on button "Apply" at bounding box center [515, 482] width 47 height 25
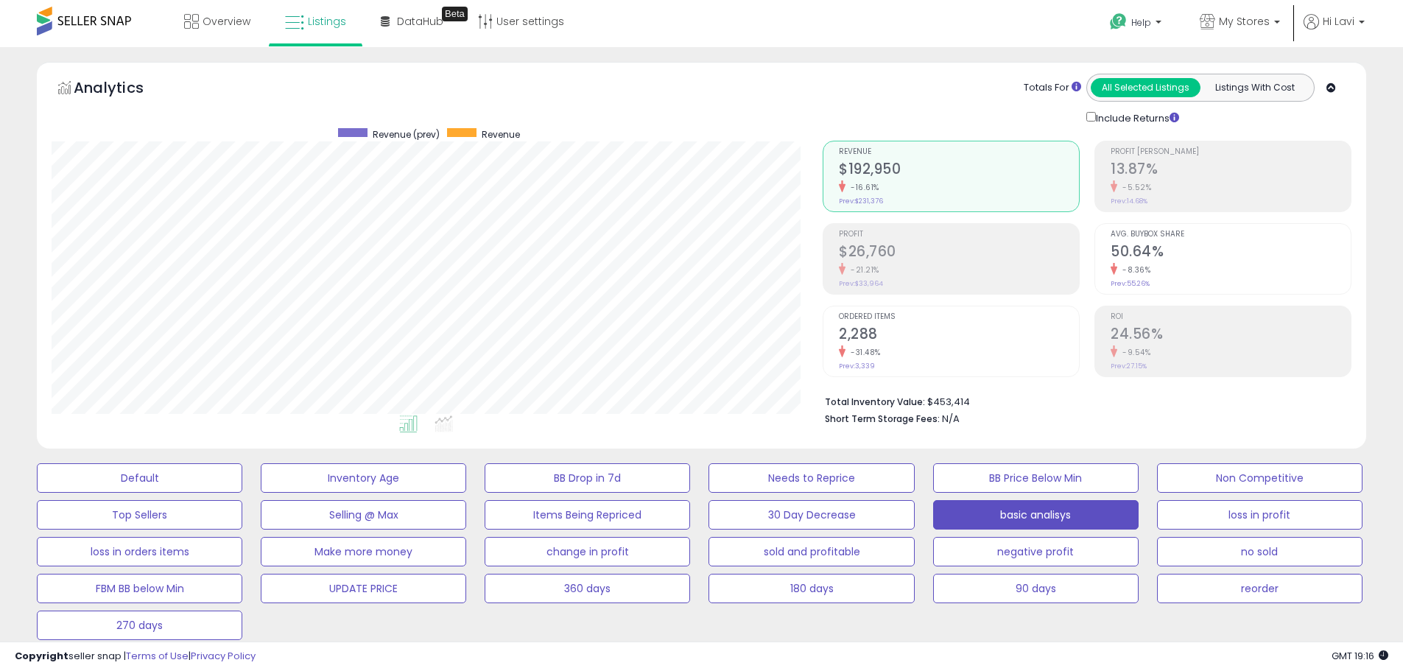
scroll to position [0, 0]
click at [1266, 18] on span "My Stores" at bounding box center [1244, 22] width 51 height 15
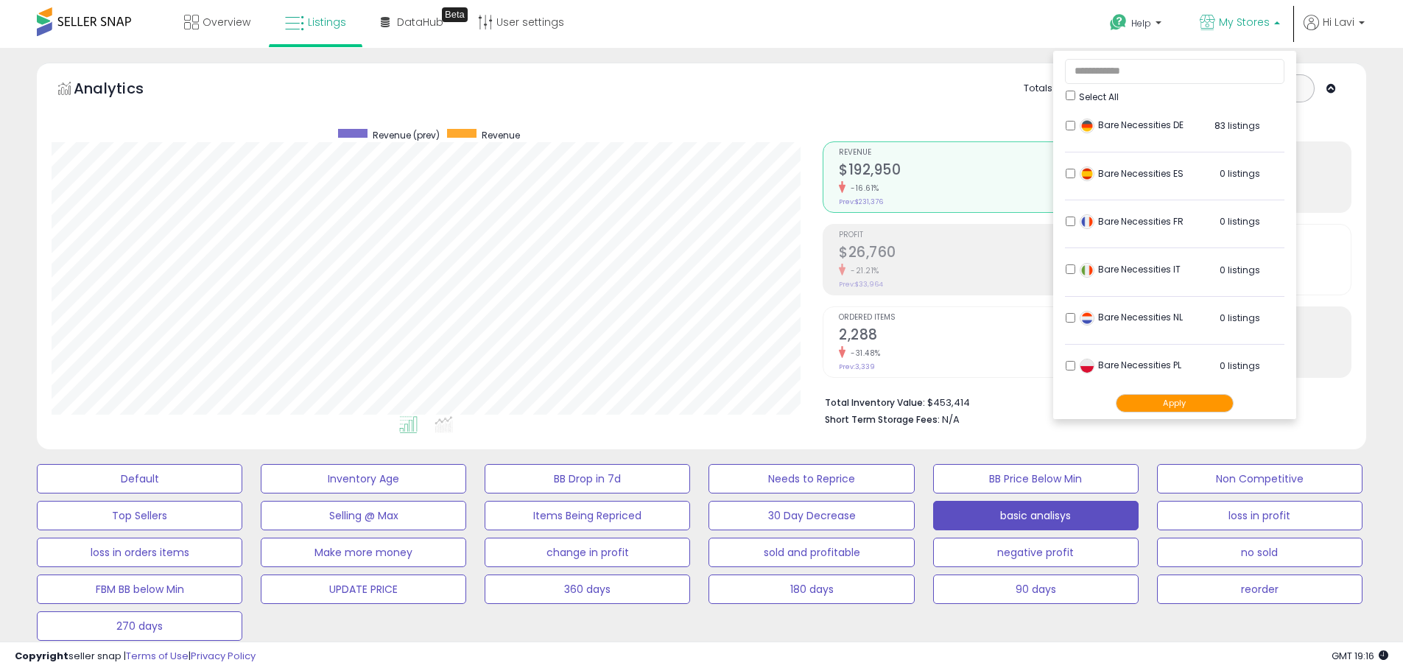
click at [1078, 128] on div "Bare Necessities DE 83 listings" at bounding box center [1168, 130] width 184 height 22
click at [1185, 400] on button "Apply" at bounding box center [1175, 403] width 118 height 18
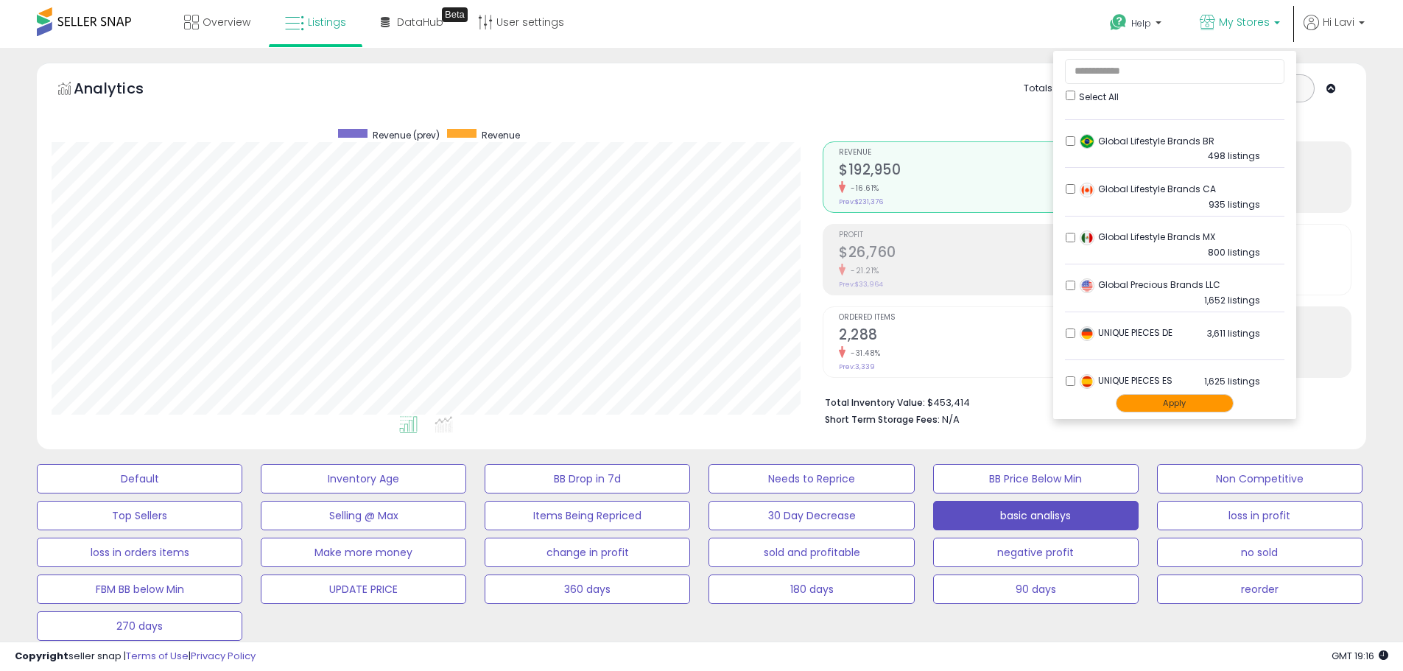
scroll to position [442, 0]
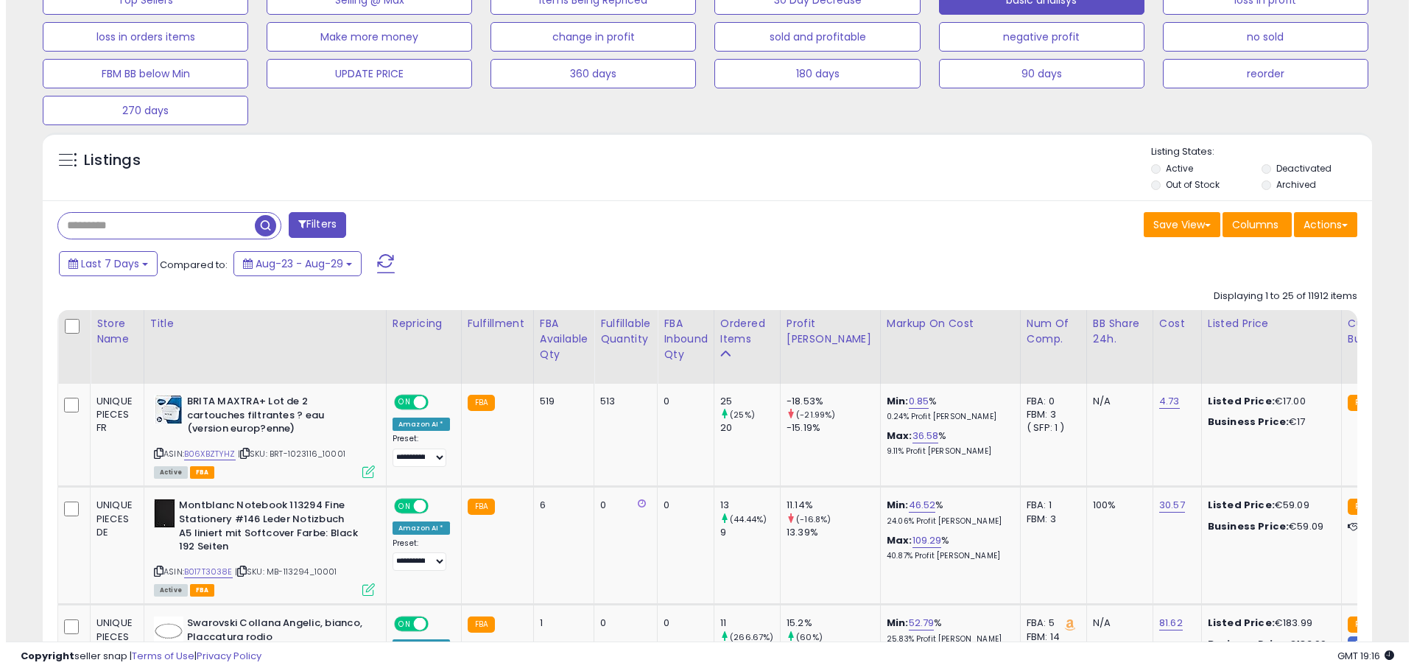
scroll to position [221, 0]
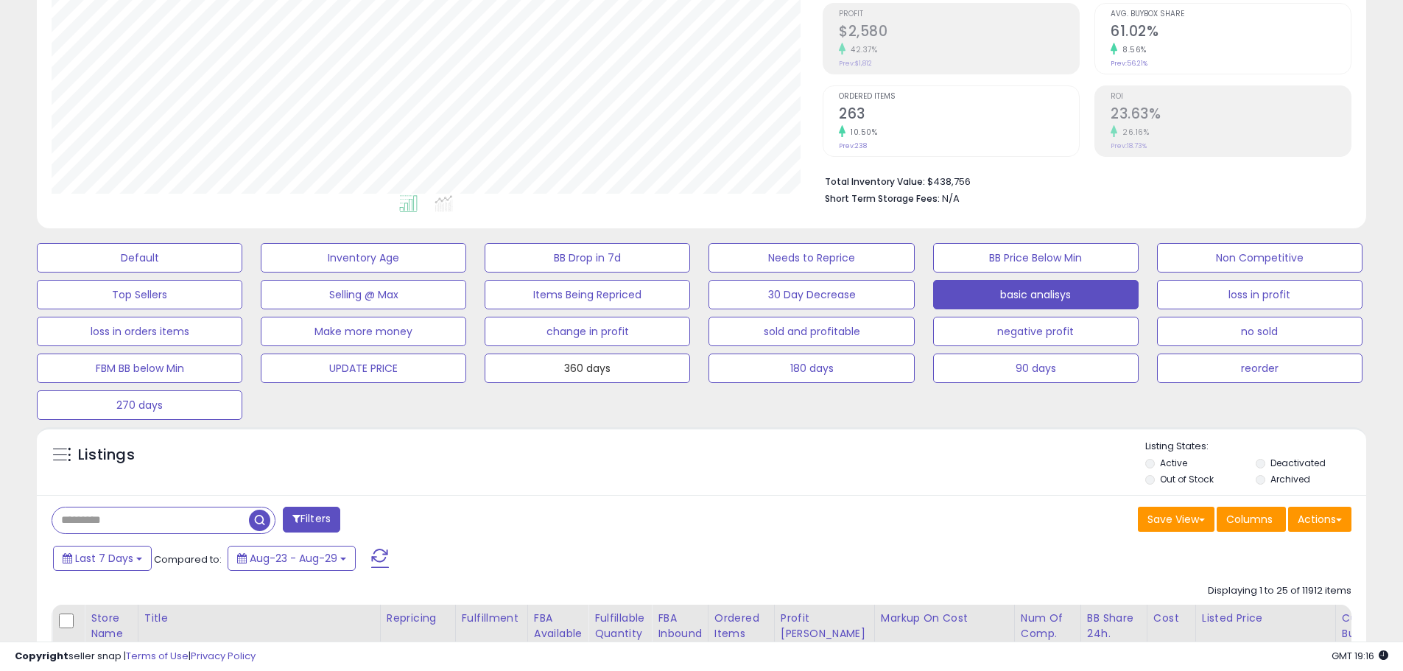
drag, startPoint x: 629, startPoint y: 369, endPoint x: 1362, endPoint y: 407, distance: 734.0
click at [629, 369] on button "360 days" at bounding box center [588, 368] width 206 height 29
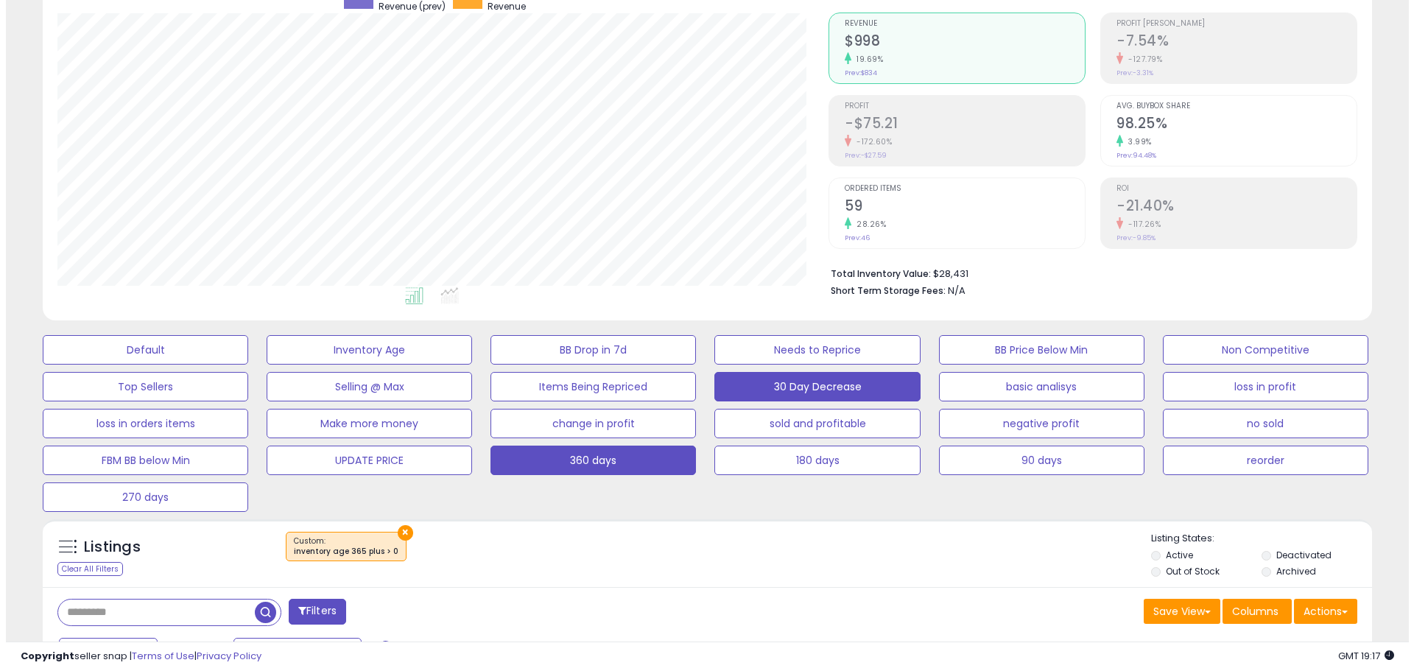
scroll to position [368, 0]
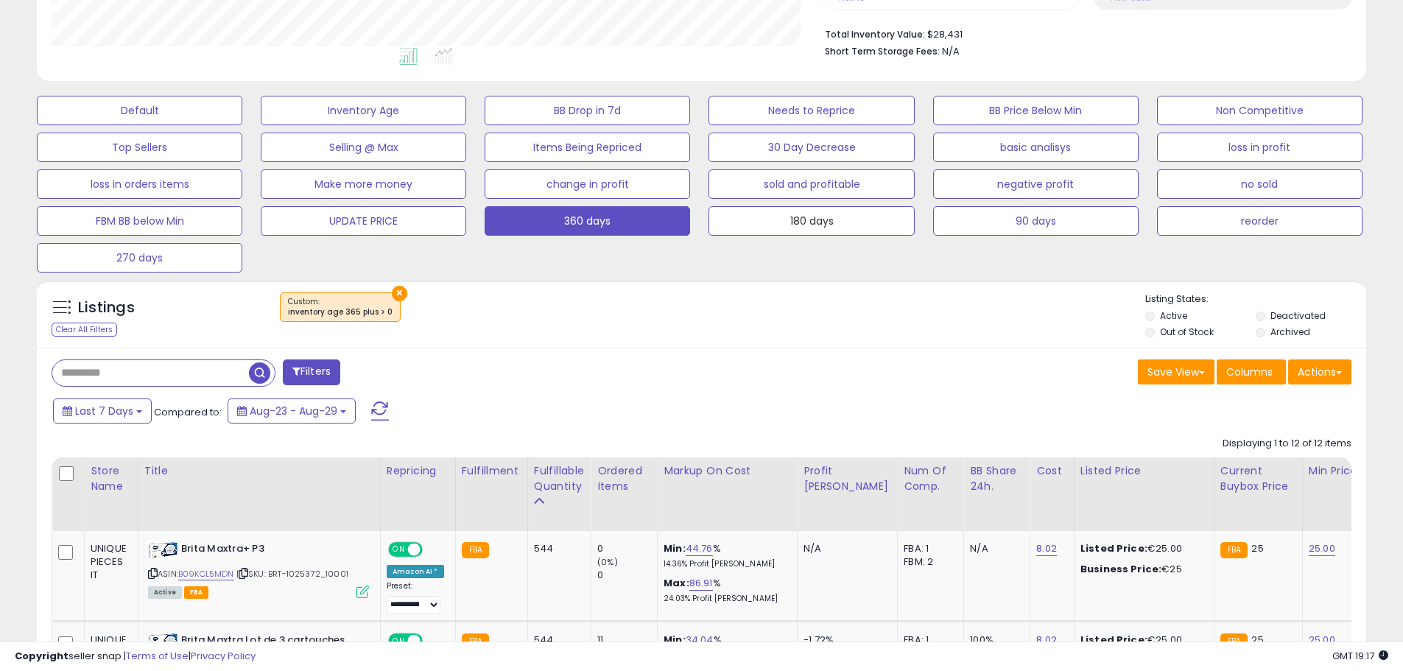
drag, startPoint x: 856, startPoint y: 228, endPoint x: 1011, endPoint y: 337, distance: 189.4
click at [856, 228] on button "180 days" at bounding box center [812, 220] width 206 height 29
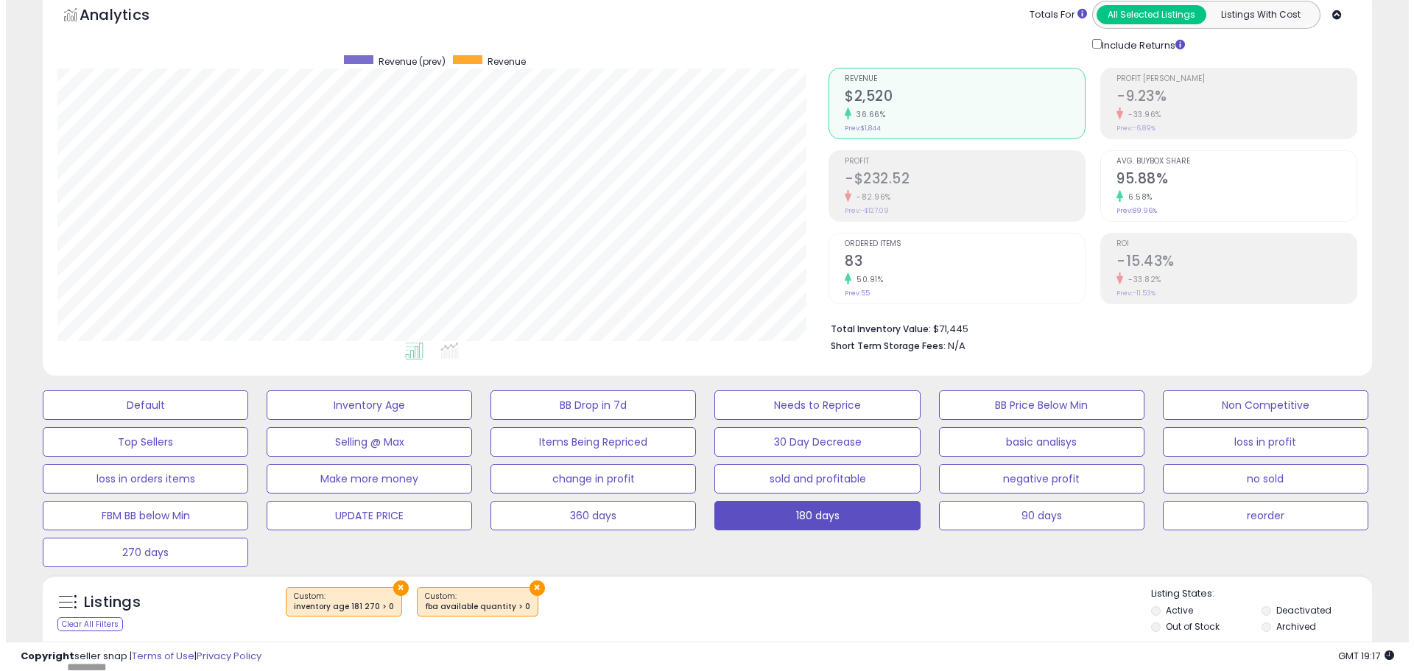
scroll to position [302, 771]
drag, startPoint x: 102, startPoint y: 561, endPoint x: 1397, endPoint y: 482, distance: 1296.8
click at [102, 561] on button "270 days" at bounding box center [140, 552] width 206 height 29
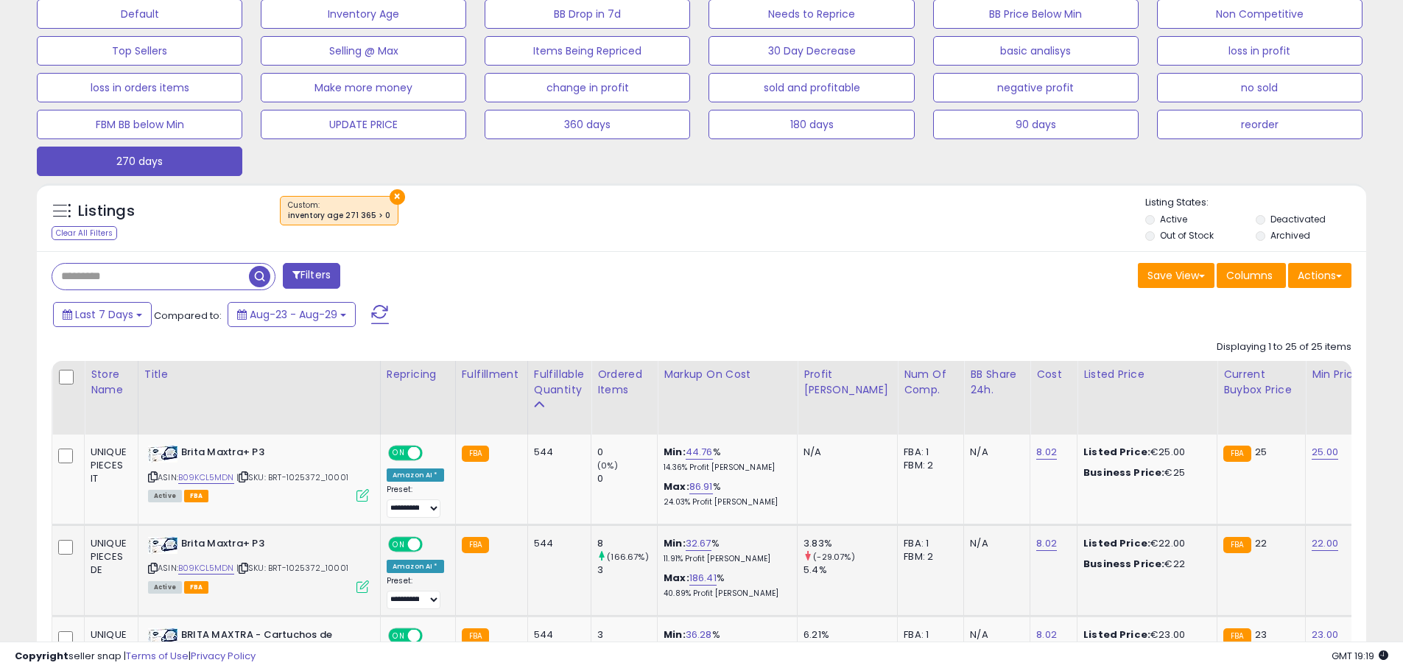
scroll to position [442, 0]
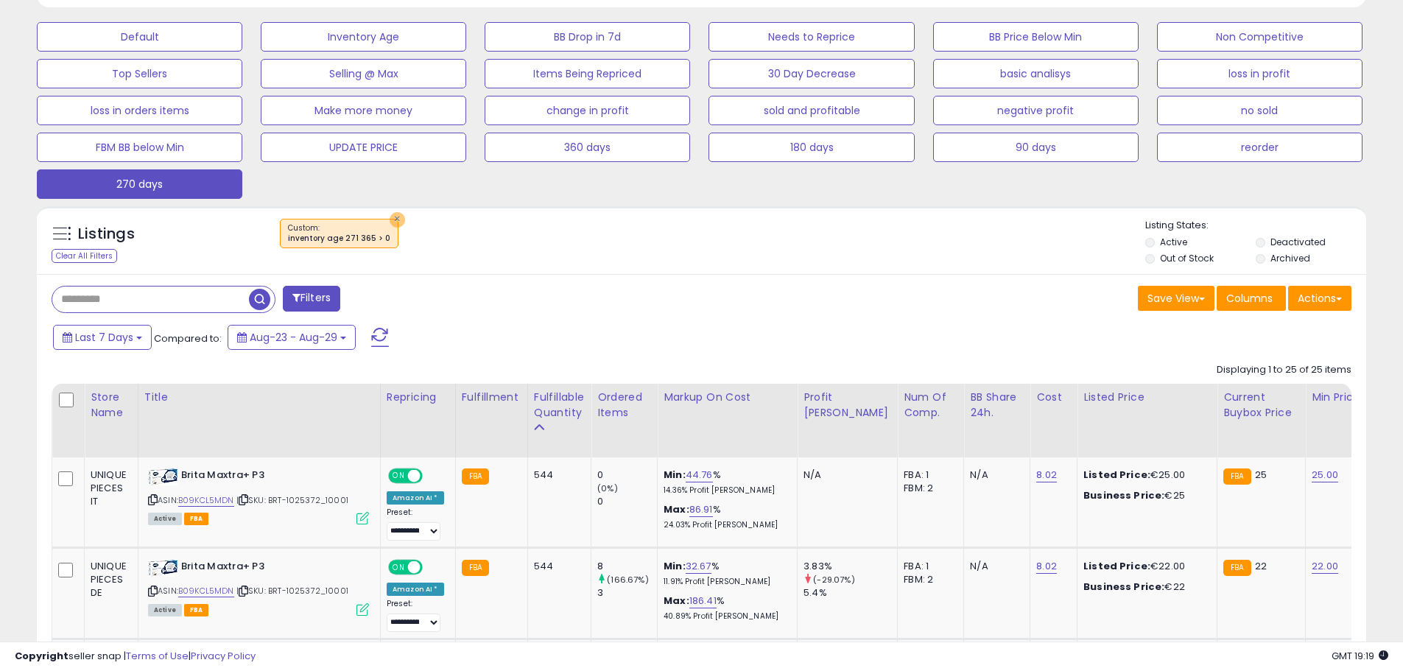
drag, startPoint x: 392, startPoint y: 220, endPoint x: 502, endPoint y: 257, distance: 116.7
click at [392, 220] on button "×" at bounding box center [397, 219] width 15 height 15
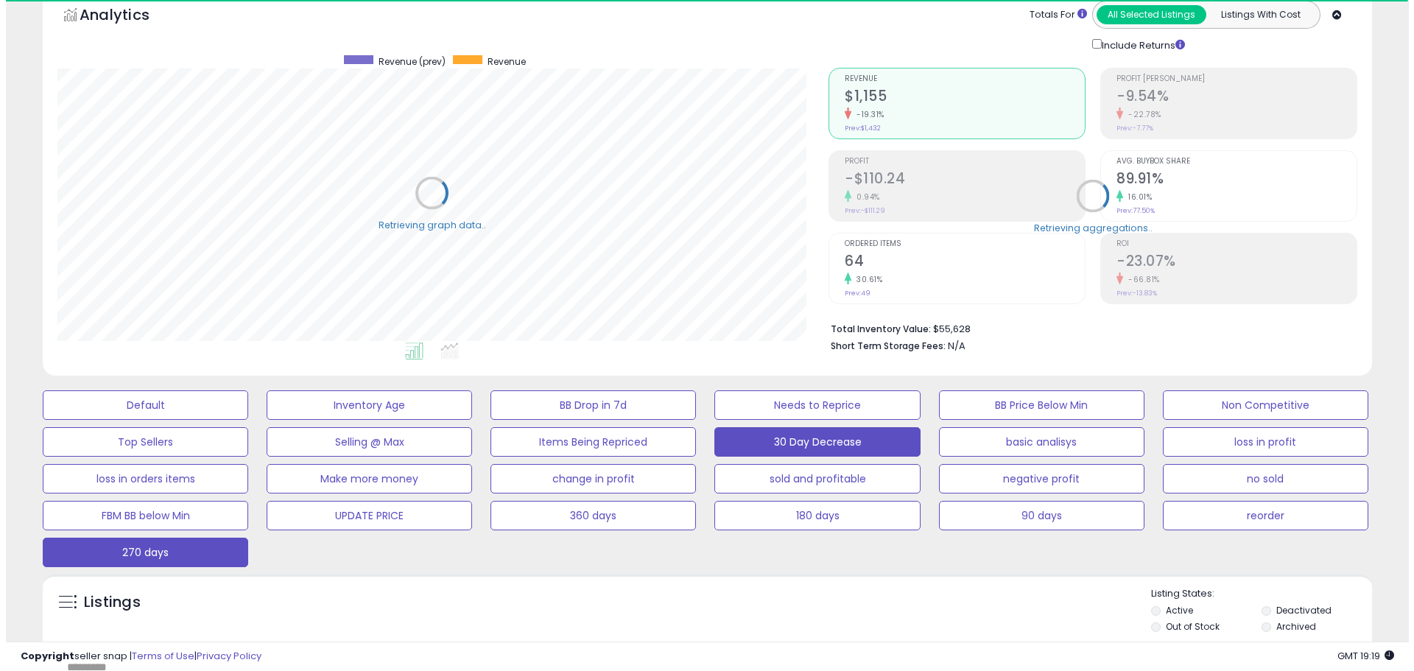
scroll to position [736384, 735915]
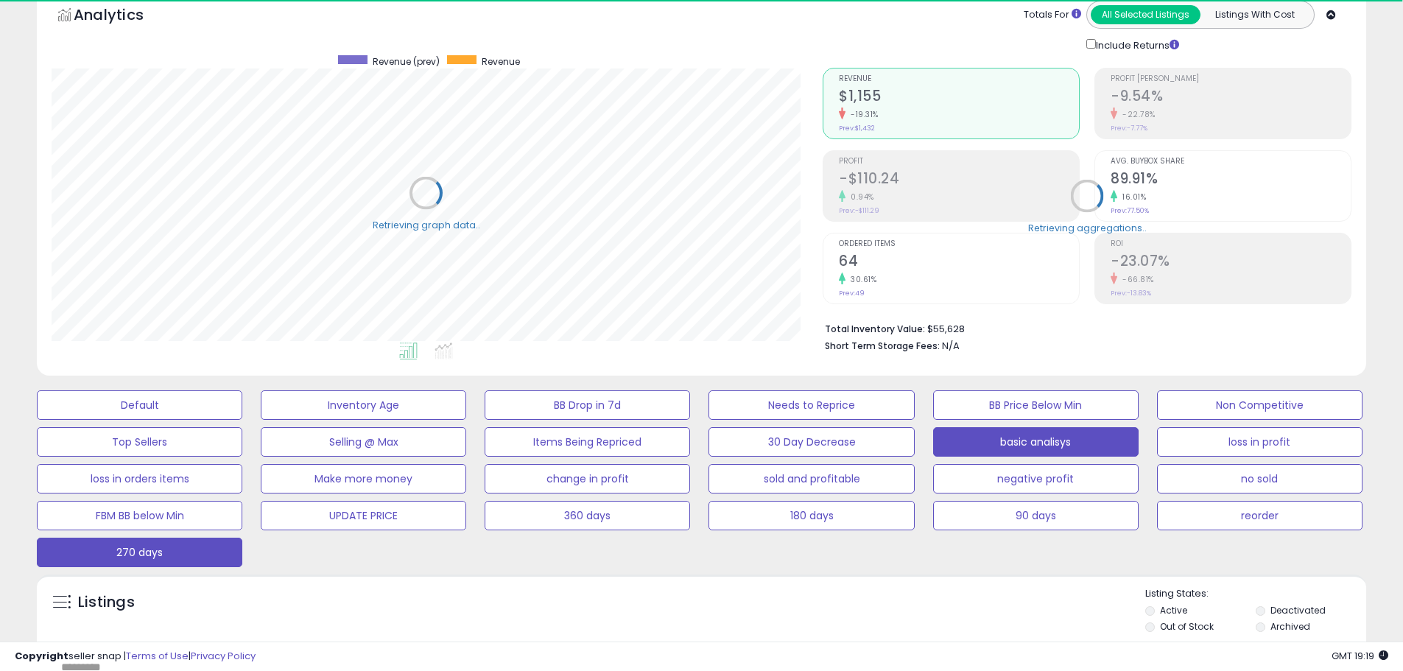
click at [1061, 438] on button "basic analisys" at bounding box center [1036, 441] width 206 height 29
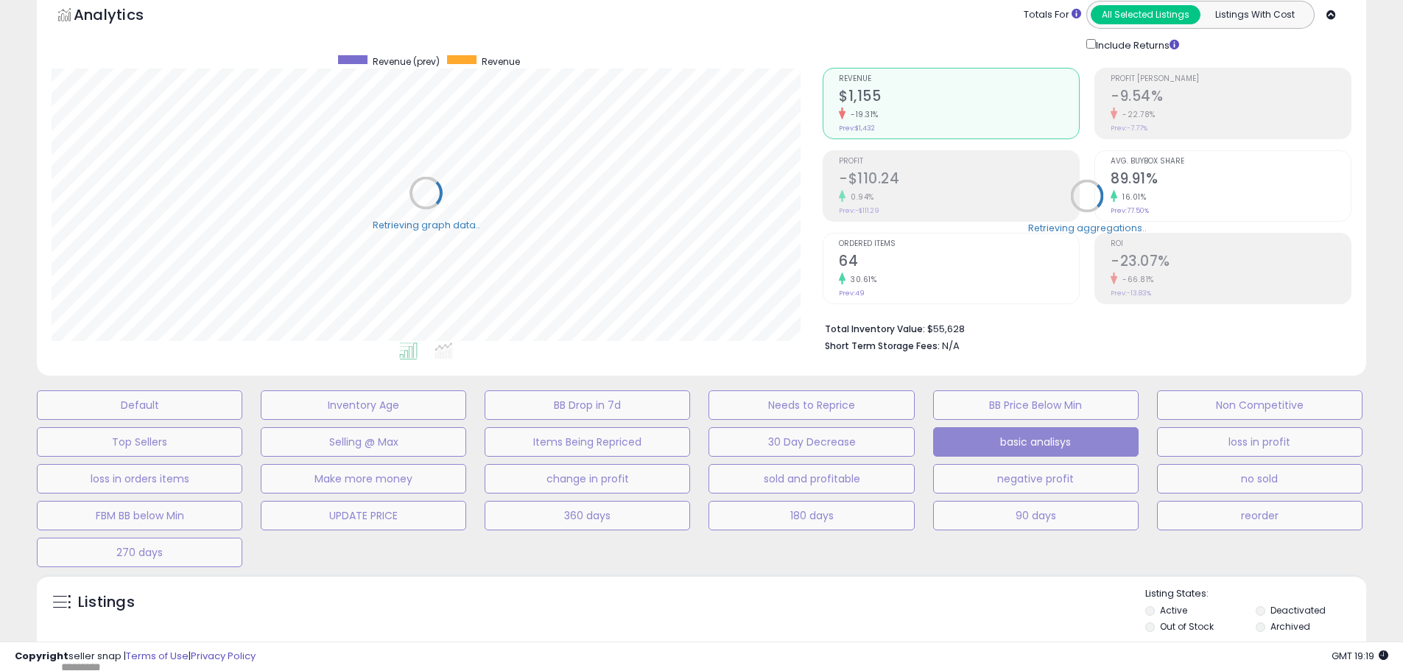
scroll to position [736384, 735909]
select select "**"
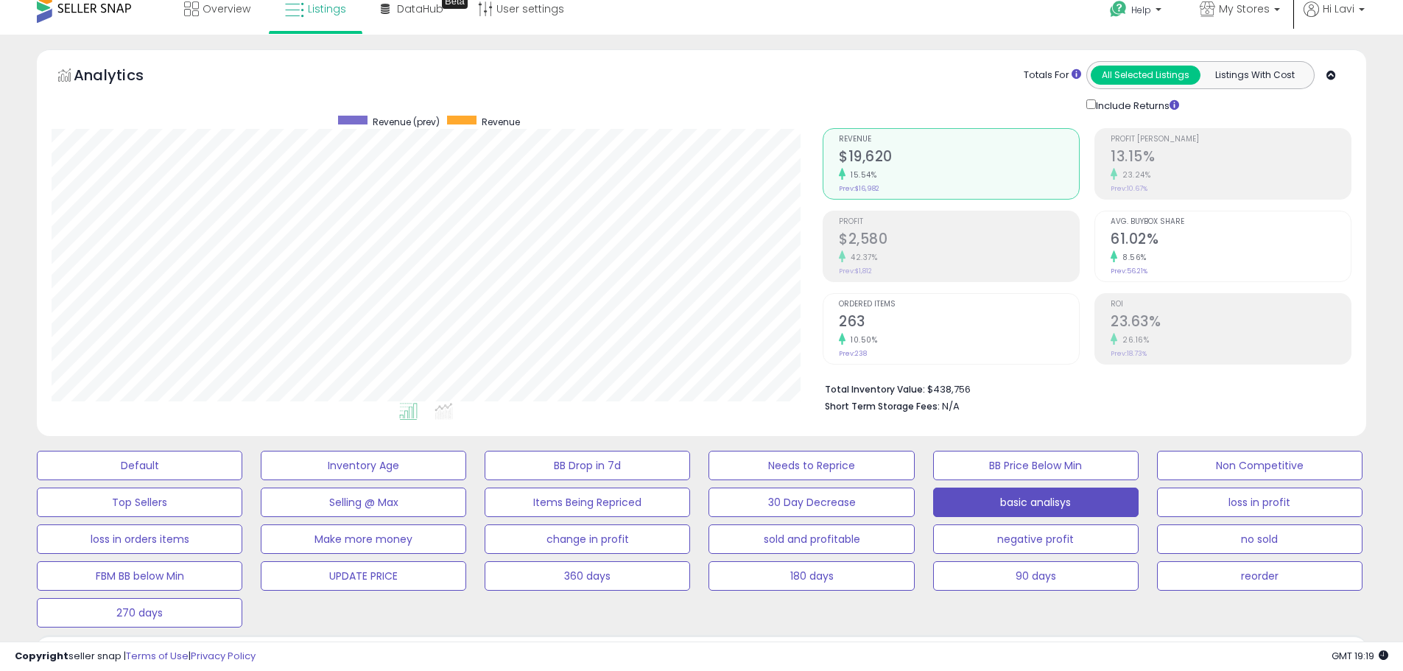
scroll to position [0, 0]
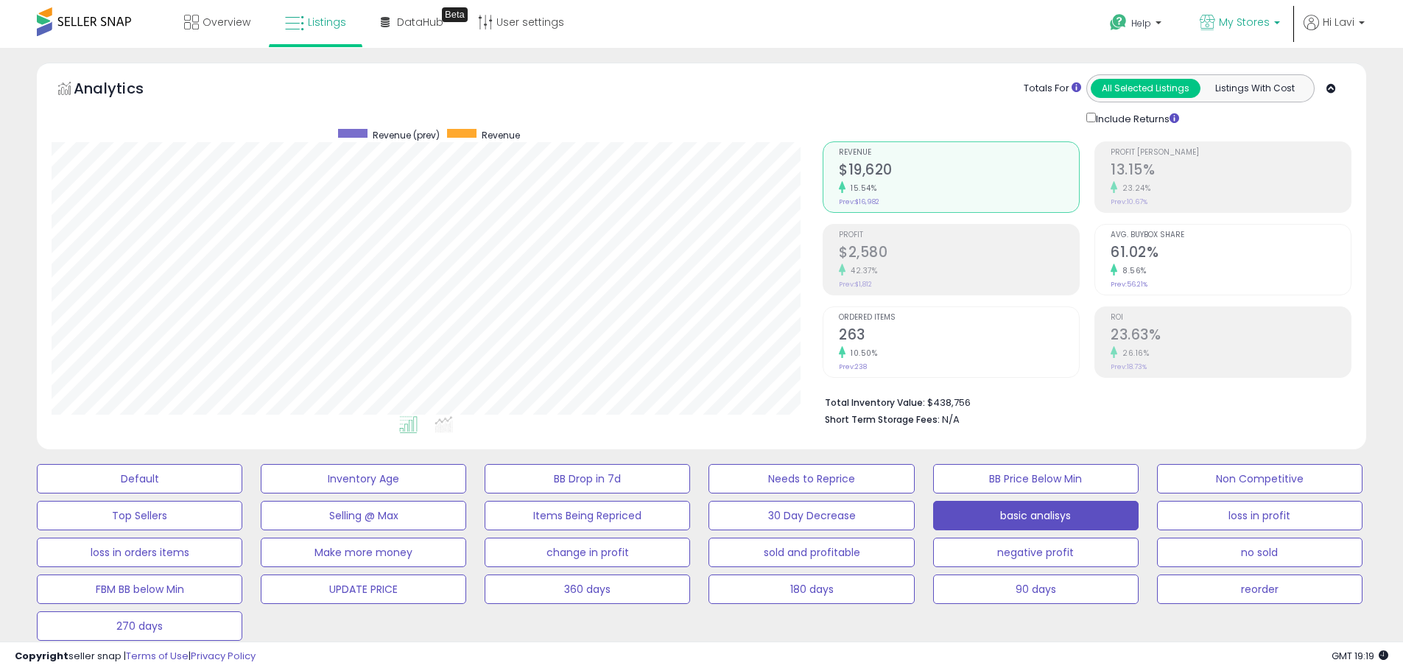
click at [1241, 18] on span "My Stores" at bounding box center [1244, 22] width 51 height 15
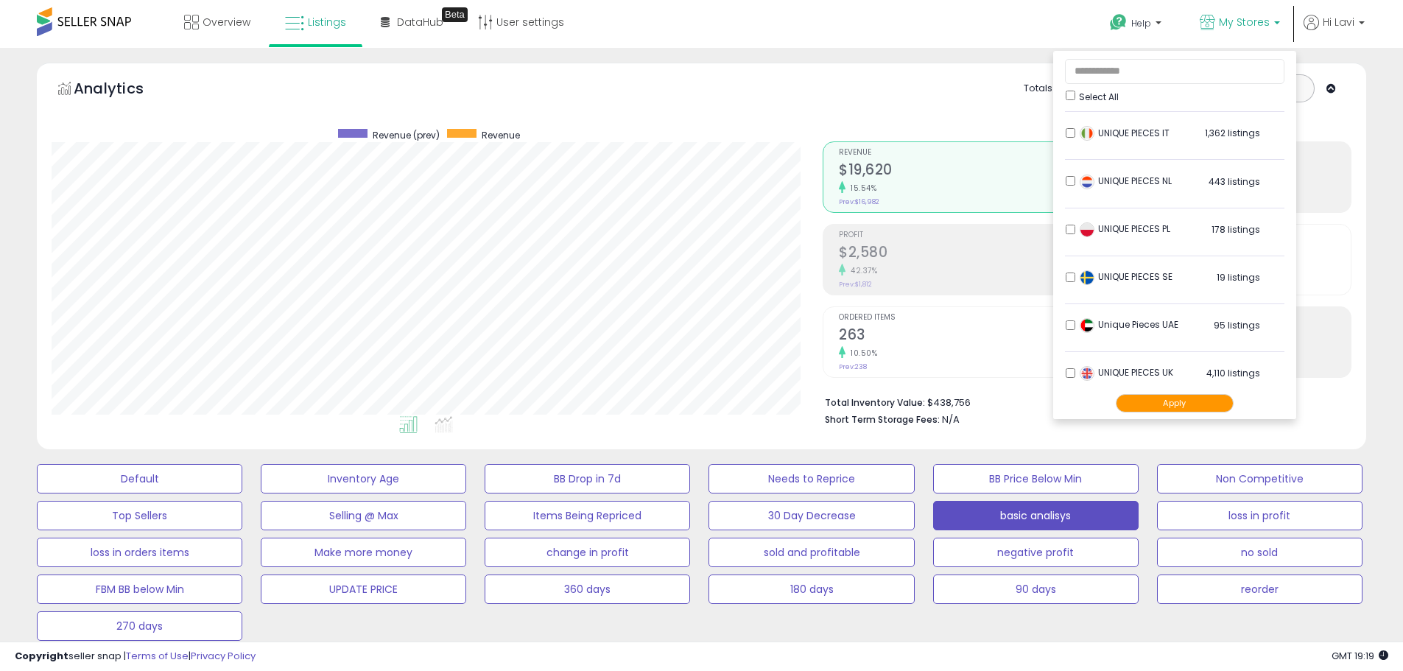
scroll to position [771, 0]
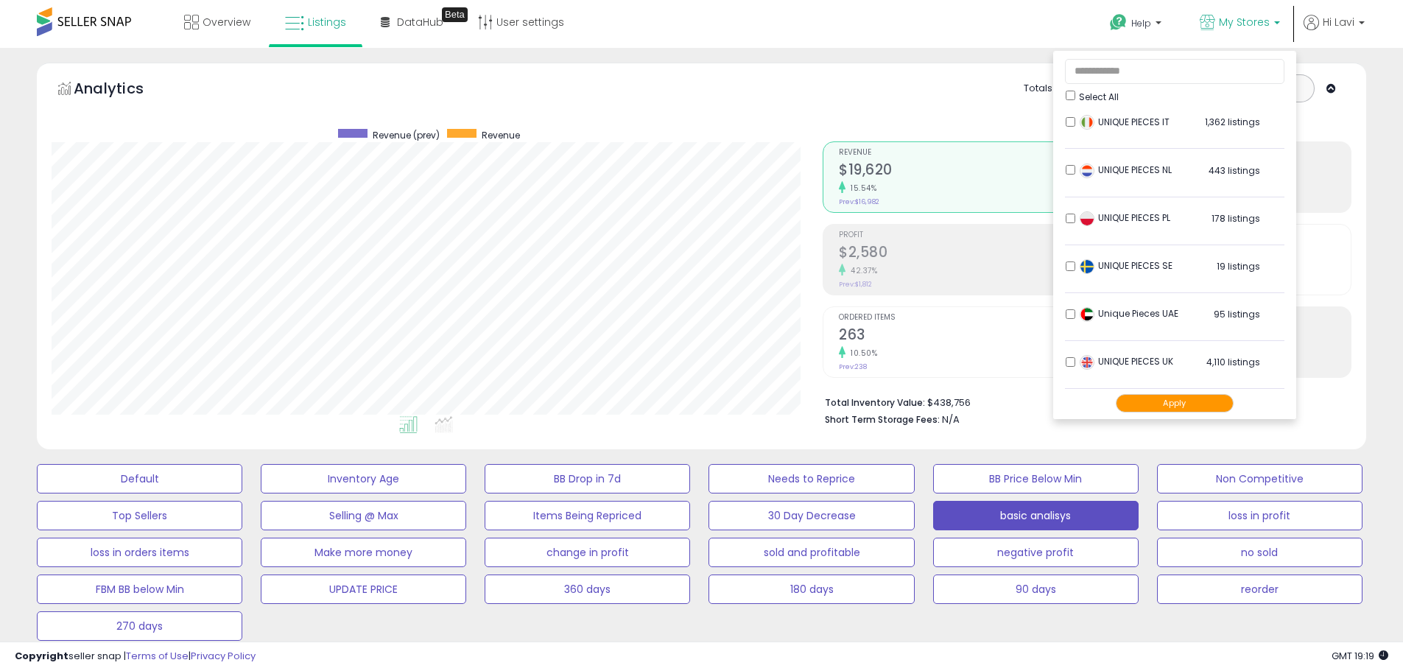
click at [1189, 412] on button "Apply" at bounding box center [1175, 403] width 118 height 18
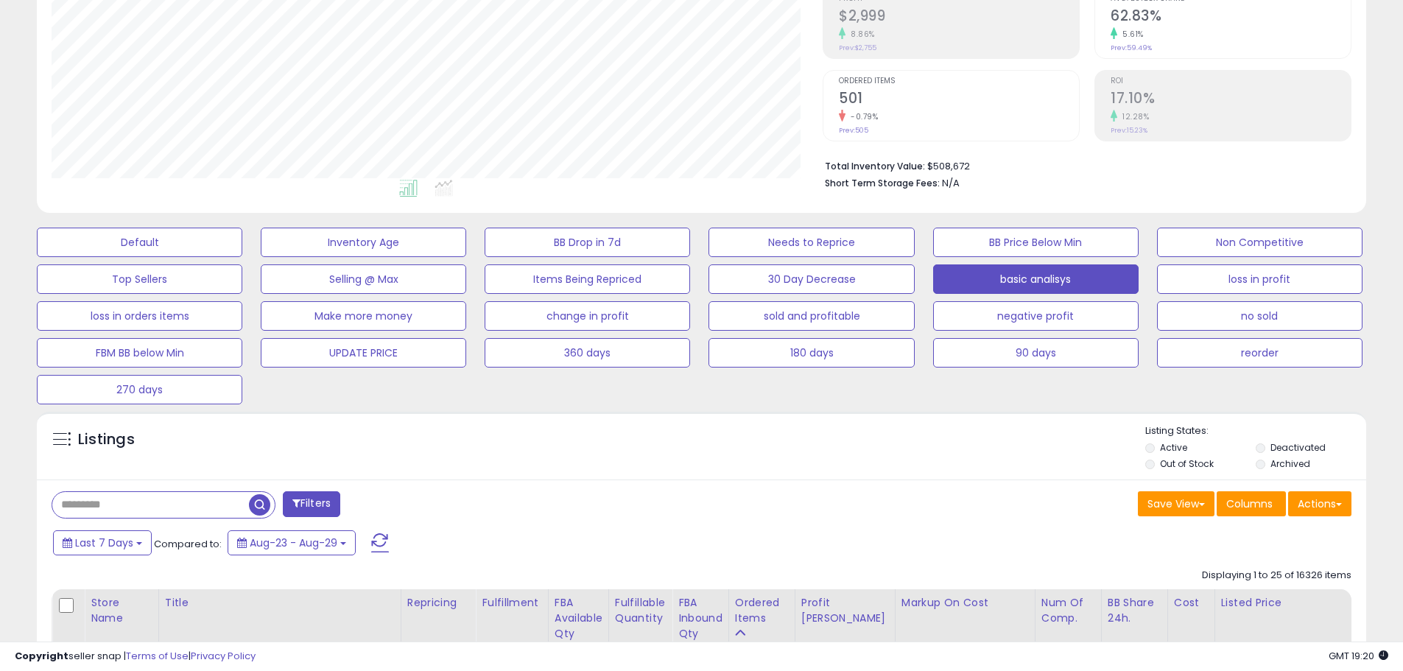
scroll to position [368, 0]
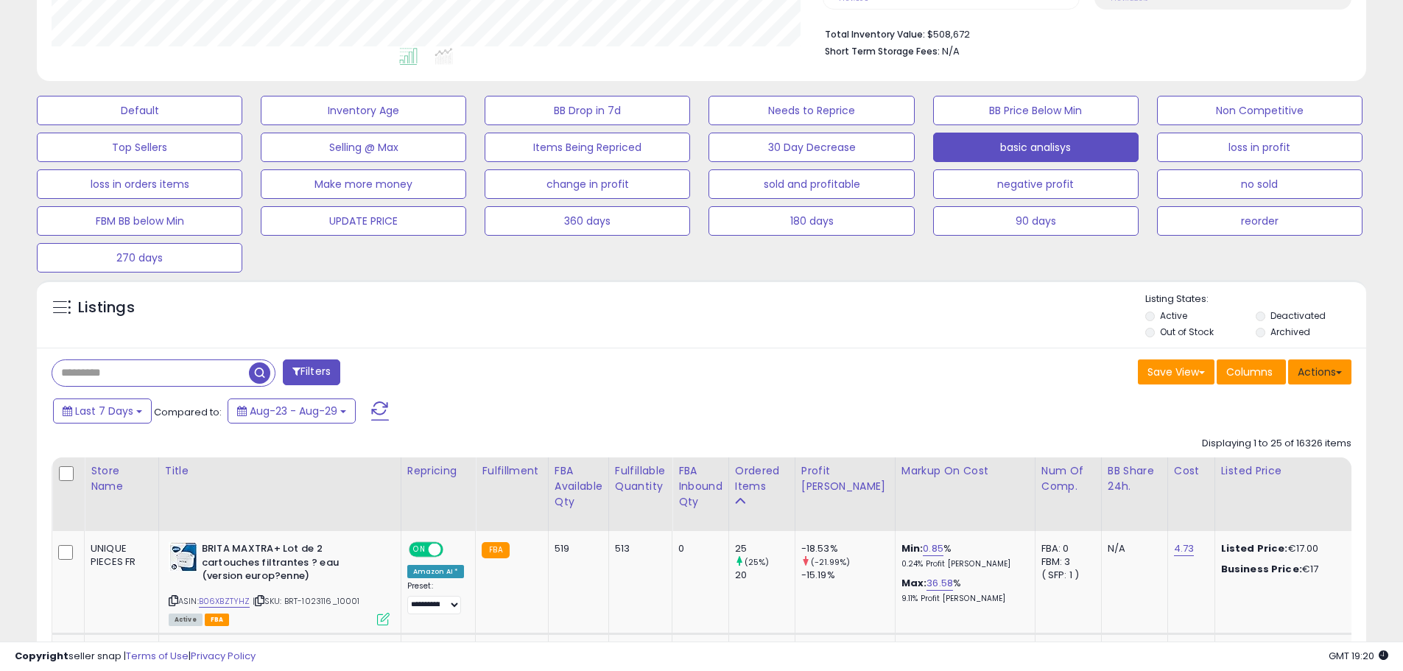
click at [1324, 366] on button "Actions" at bounding box center [1319, 372] width 63 height 25
click at [1299, 465] on link "Export All Columns" at bounding box center [1259, 466] width 161 height 23
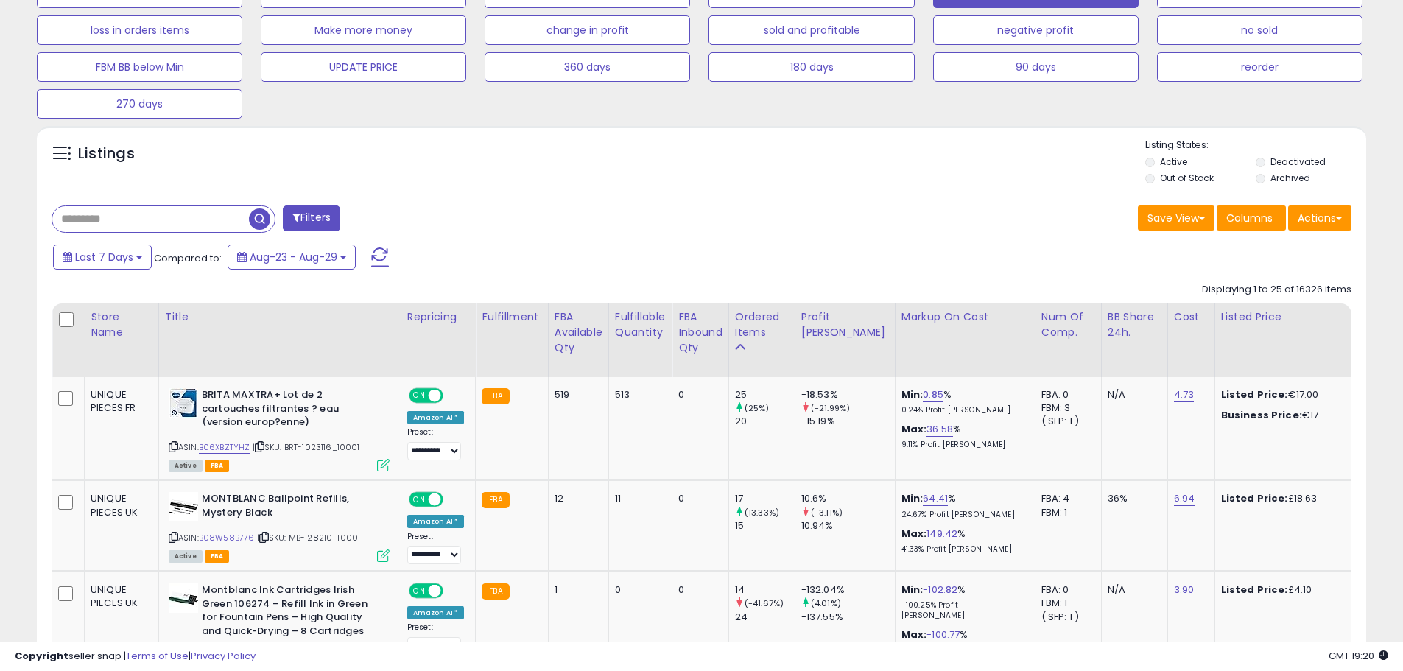
scroll to position [663, 0]
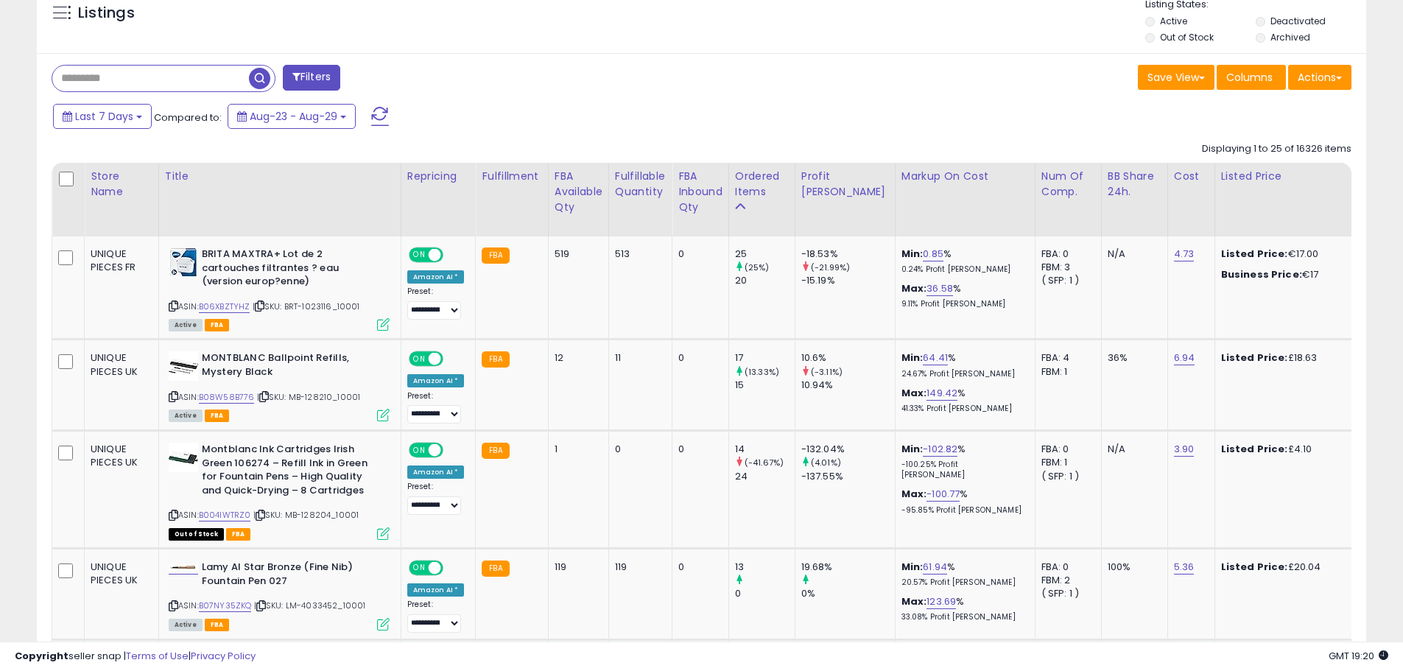
drag, startPoint x: 704, startPoint y: 642, endPoint x: 740, endPoint y: 642, distance: 35.4
click at [740, 642] on div "Copyright seller snap | Terms of Use | Privacy Policy GMT 19:20 Authorization r…" at bounding box center [701, 656] width 1403 height 29
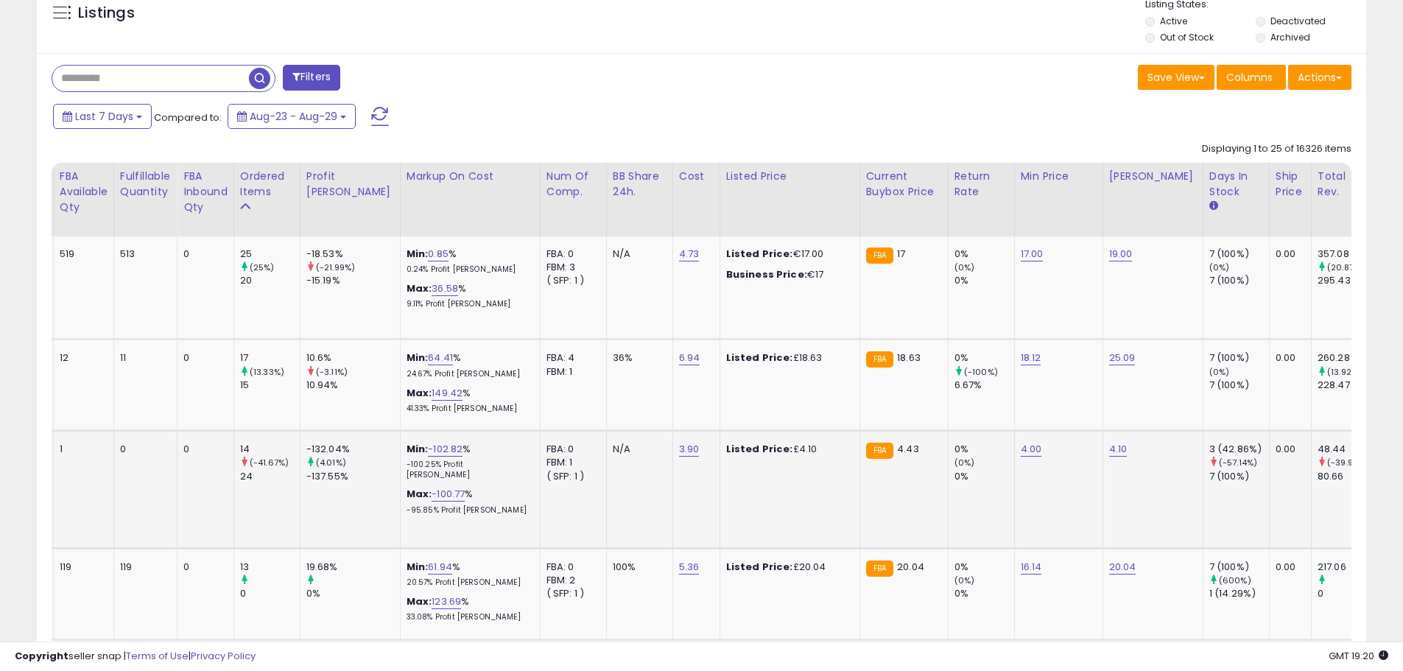
scroll to position [0, 499]
click at [1017, 452] on link "4.00" at bounding box center [1027, 449] width 21 height 15
drag, startPoint x: 954, startPoint y: 413, endPoint x: 709, endPoint y: 379, distance: 246.9
type input "*"
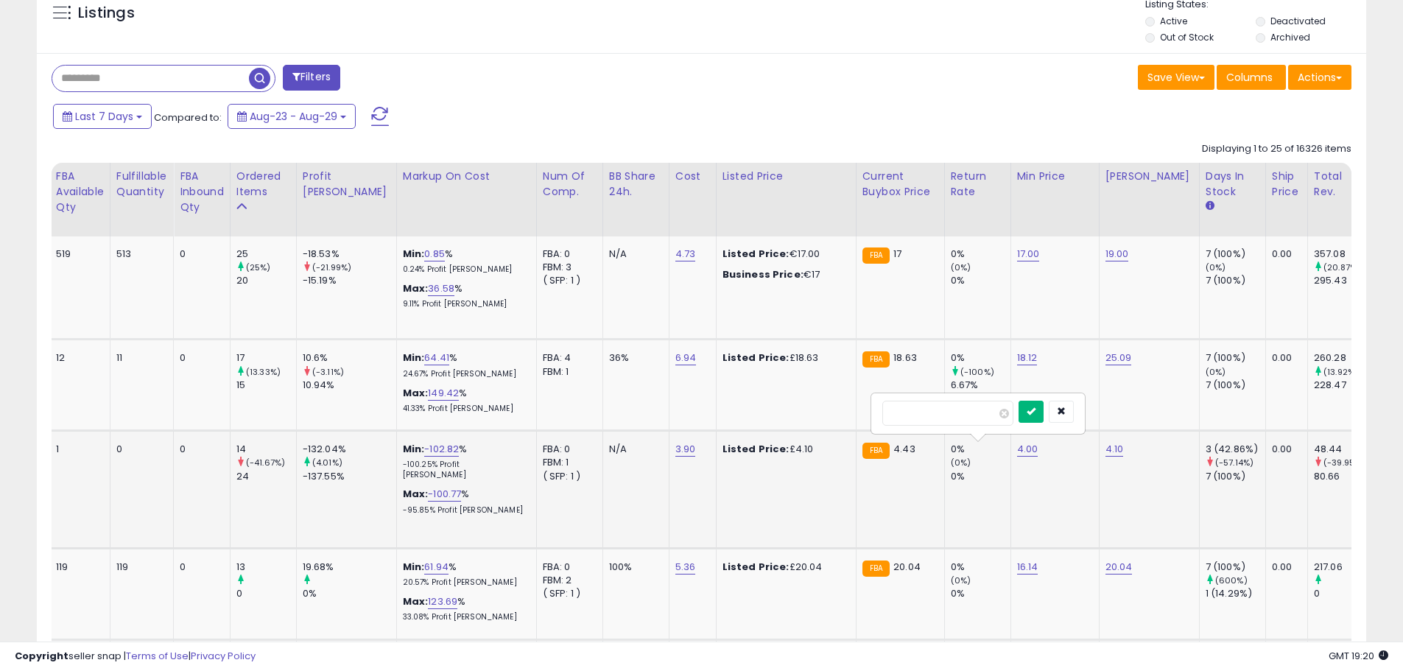
click at [1044, 413] on button "submit" at bounding box center [1031, 412] width 25 height 22
click at [1106, 451] on link "4.10" at bounding box center [1115, 449] width 18 height 15
drag, startPoint x: 978, startPoint y: 411, endPoint x: 888, endPoint y: 411, distance: 89.1
type input "*"
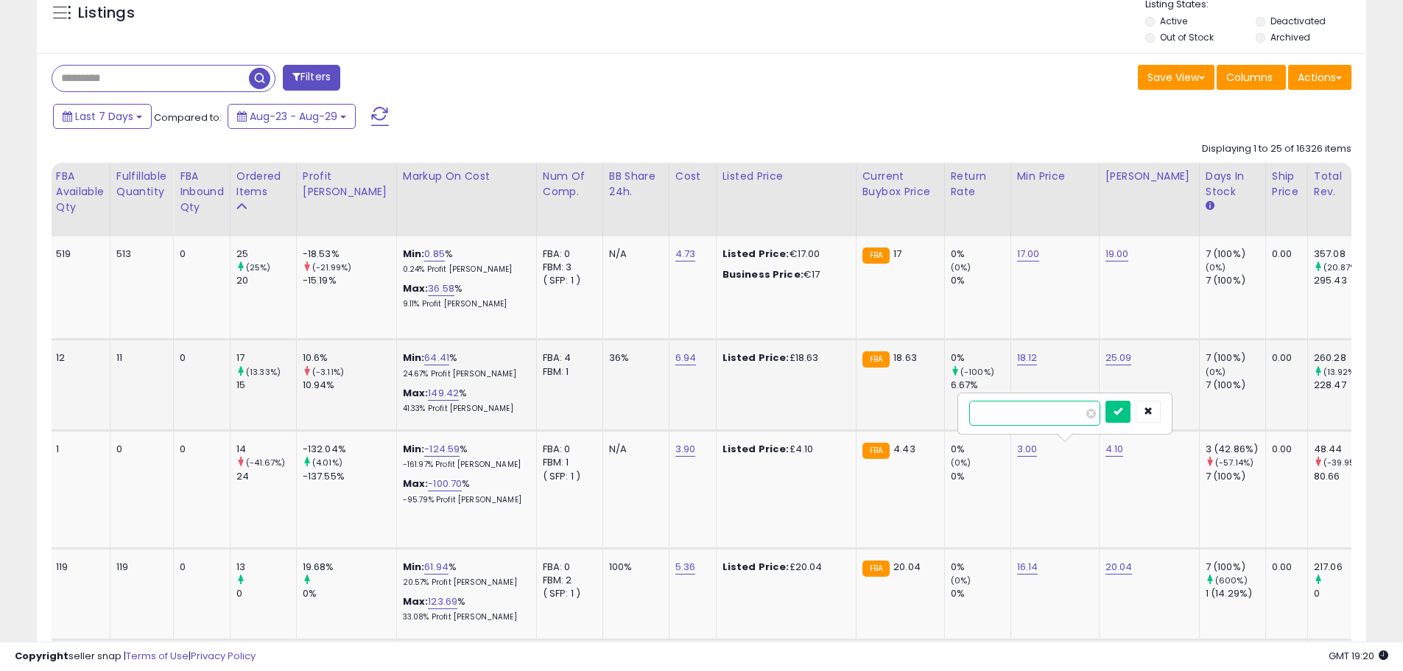
type input "***"
click button "submit" at bounding box center [1118, 412] width 25 height 22
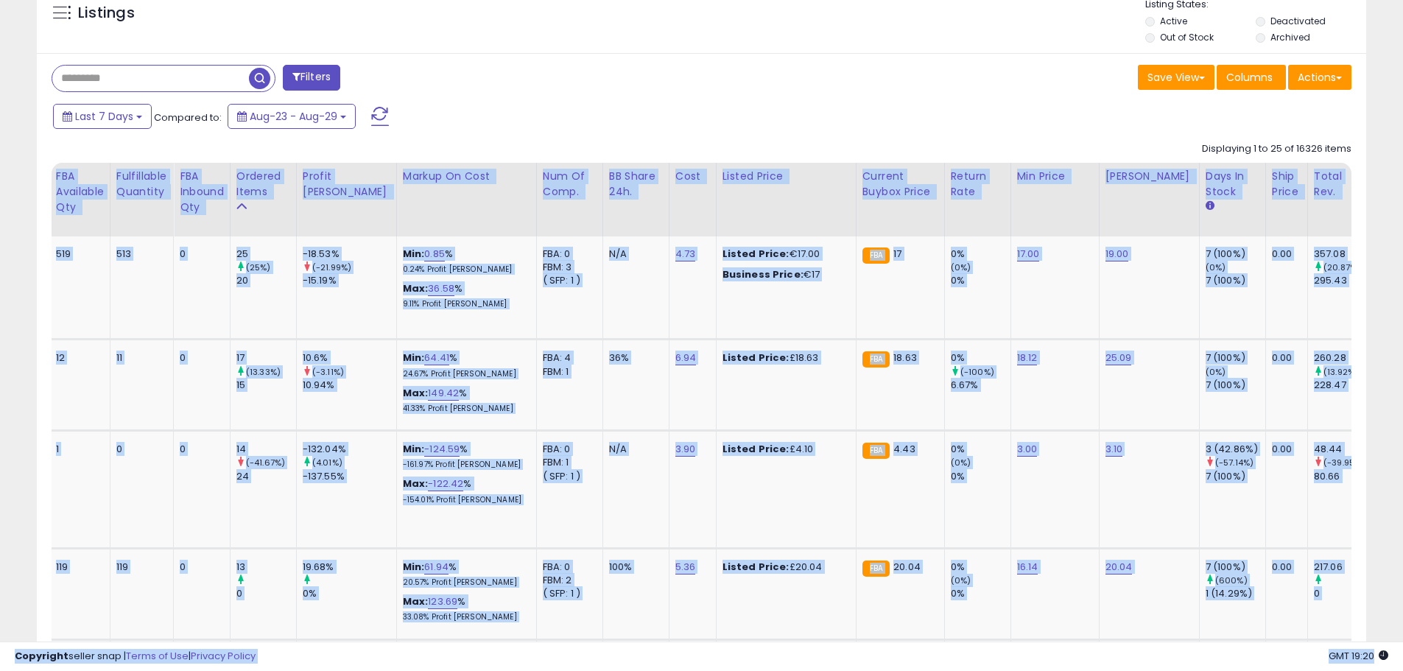
drag, startPoint x: 801, startPoint y: 642, endPoint x: 453, endPoint y: 630, distance: 347.9
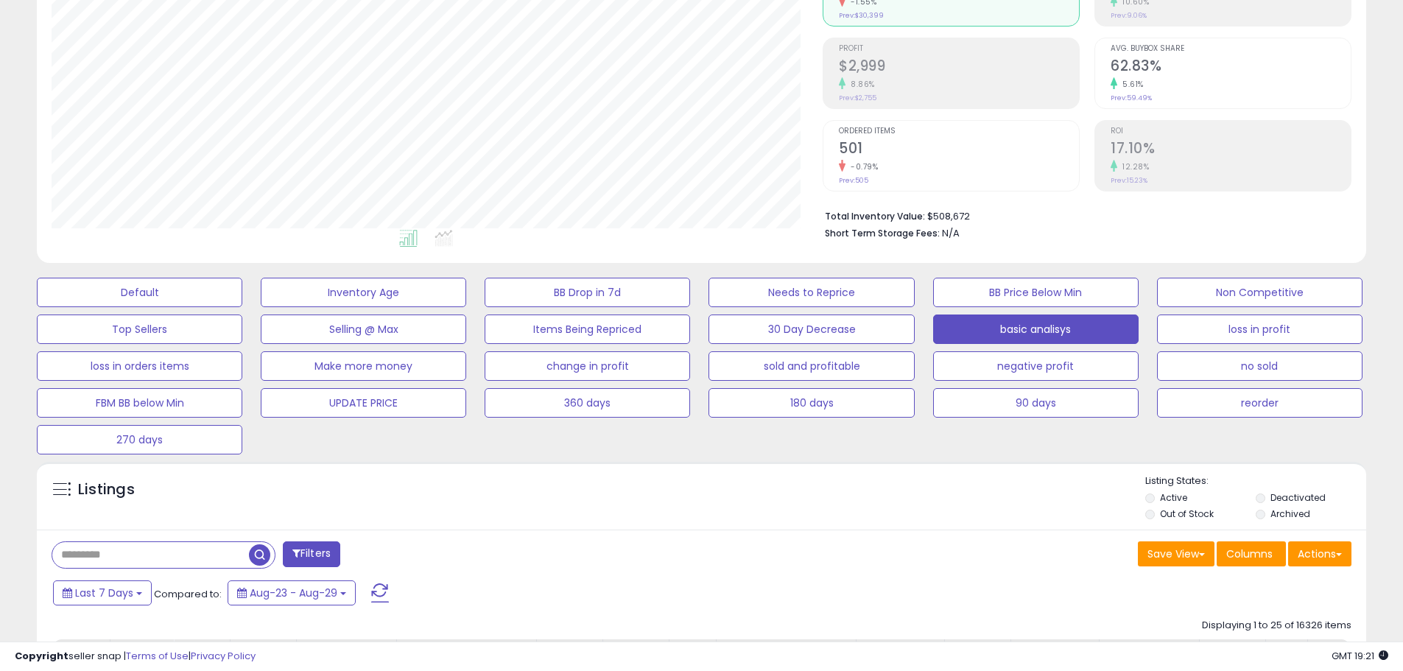
scroll to position [516, 0]
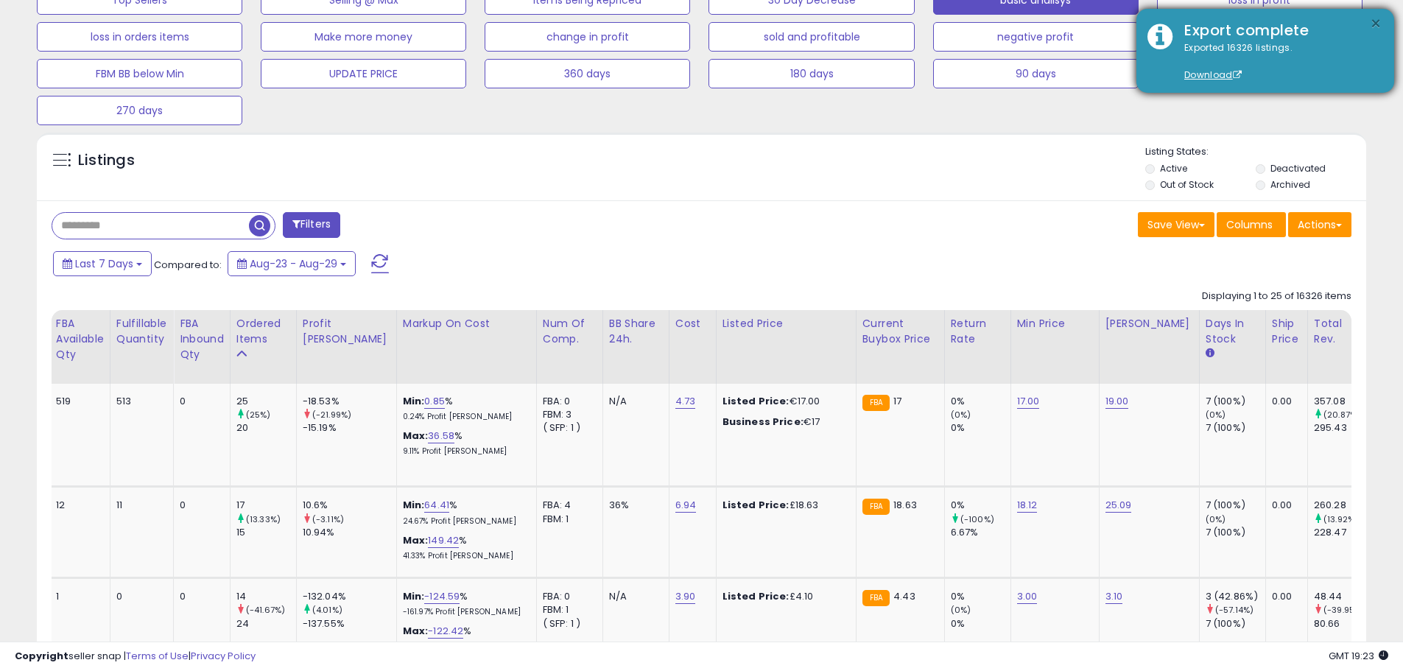
click at [1376, 17] on button "×" at bounding box center [1376, 24] width 12 height 18
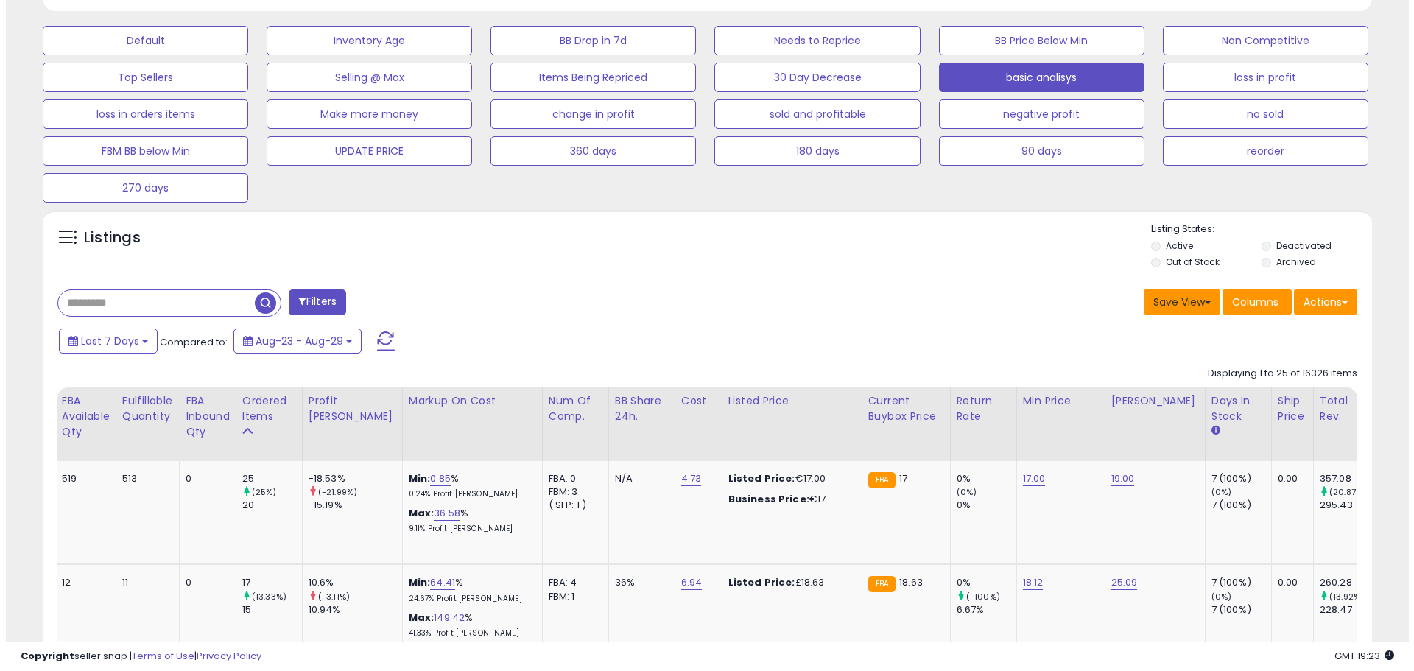
scroll to position [442, 0]
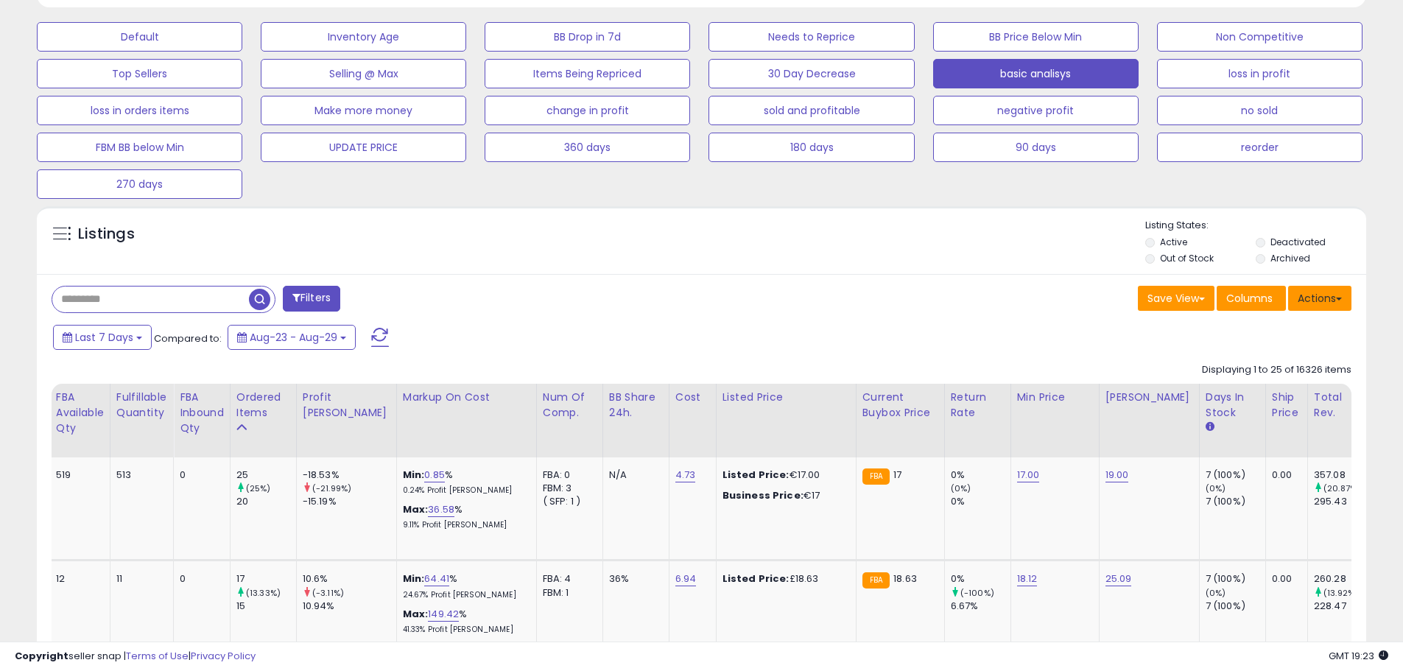
click at [1333, 306] on button "Actions" at bounding box center [1319, 298] width 63 height 25
click at [135, 329] on button "Last 7 Days" at bounding box center [102, 337] width 99 height 25
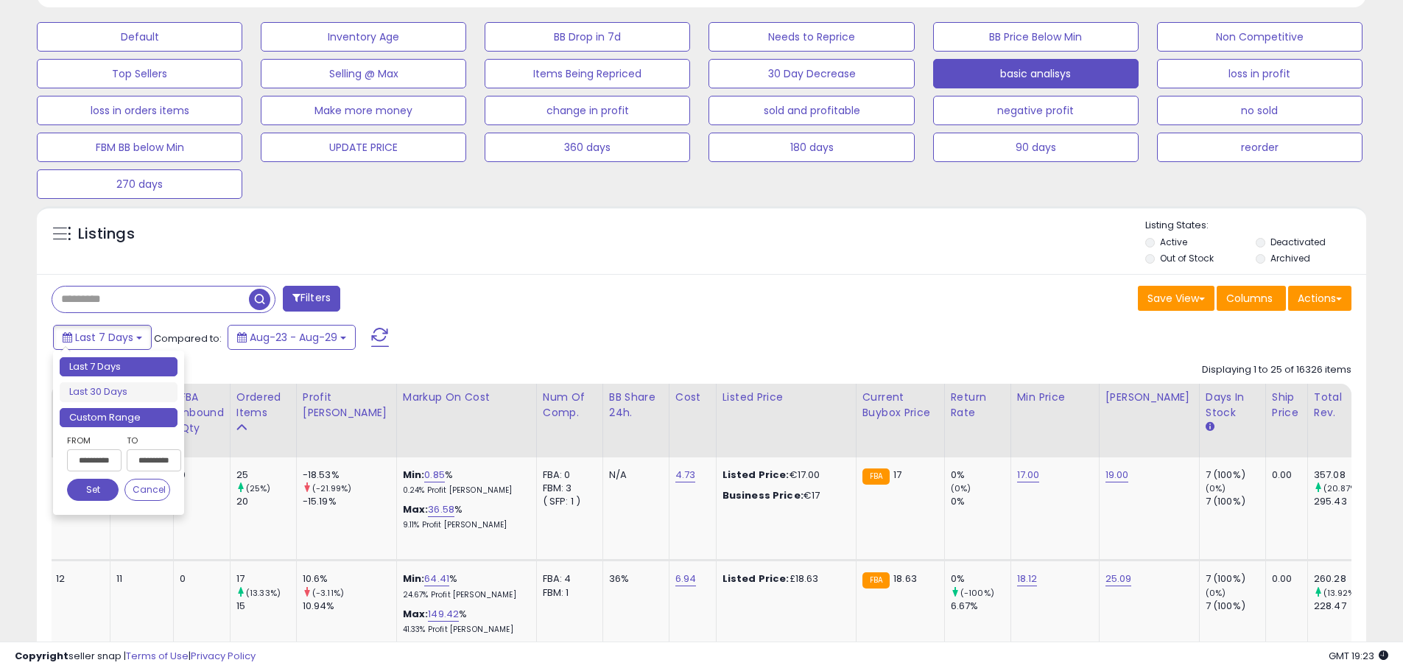
click at [139, 410] on li "Custom Range" at bounding box center [119, 418] width 118 height 20
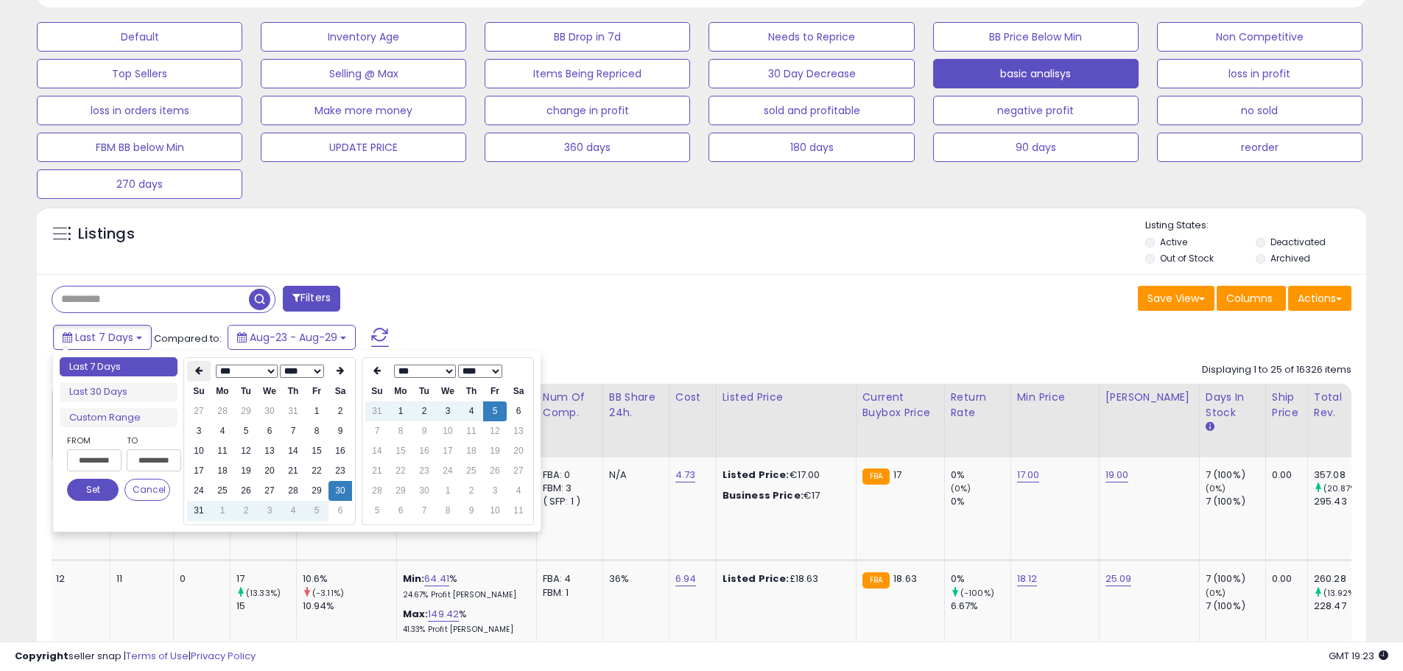
click at [197, 373] on icon at bounding box center [198, 370] width 7 height 9
click at [343, 364] on th at bounding box center [341, 371] width 24 height 21
click at [201, 449] on td "8" at bounding box center [199, 451] width 24 height 20
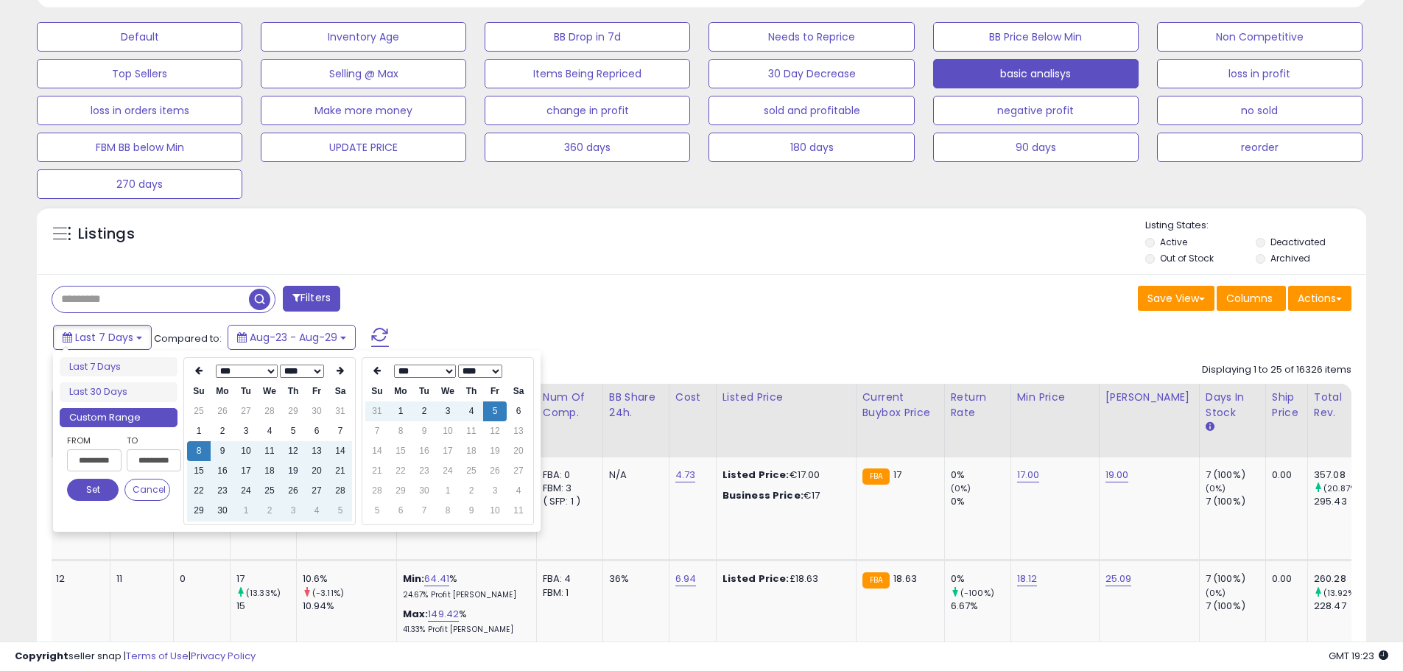
type input "**********"
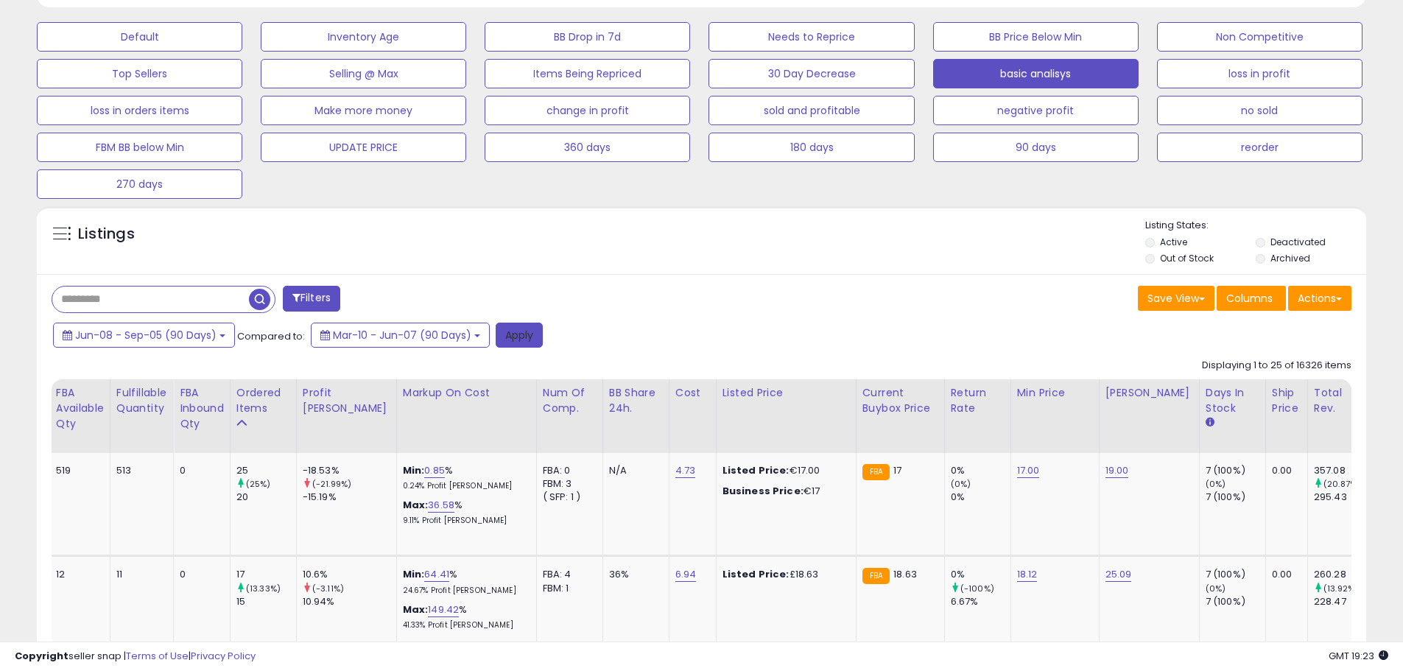
click at [516, 334] on button "Apply" at bounding box center [519, 335] width 47 height 25
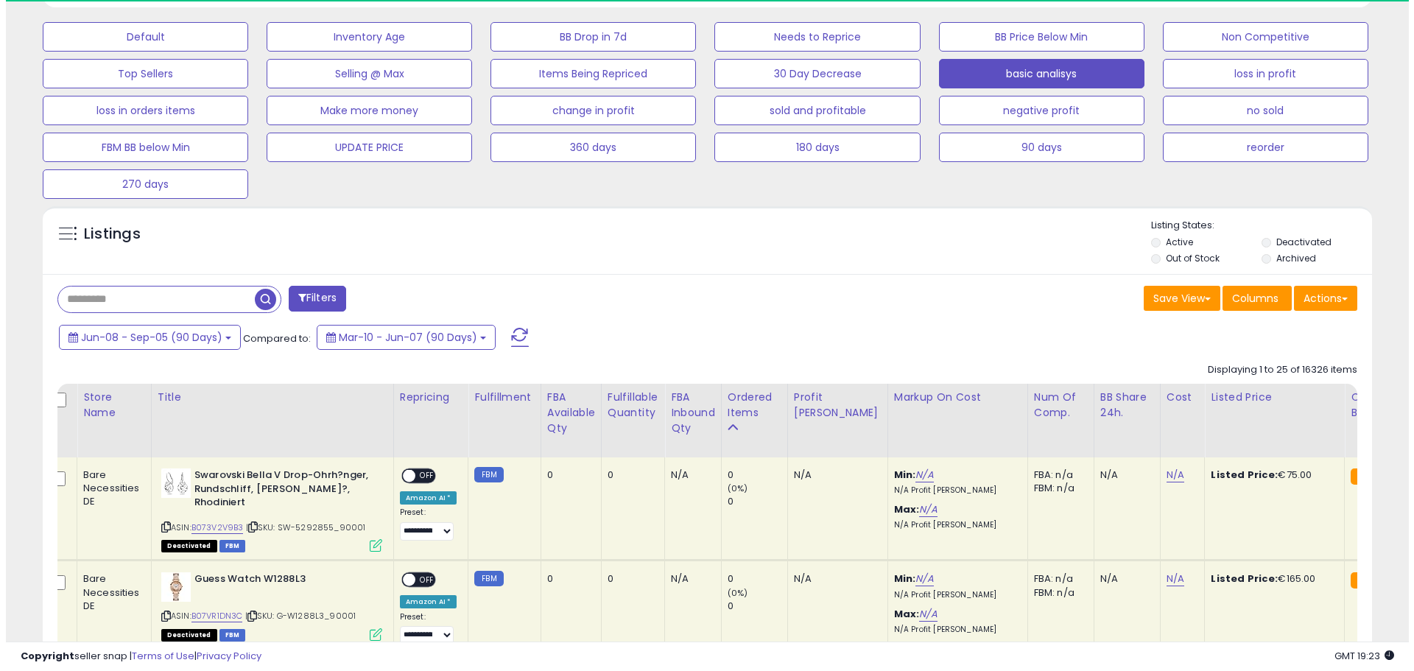
scroll to position [0, 0]
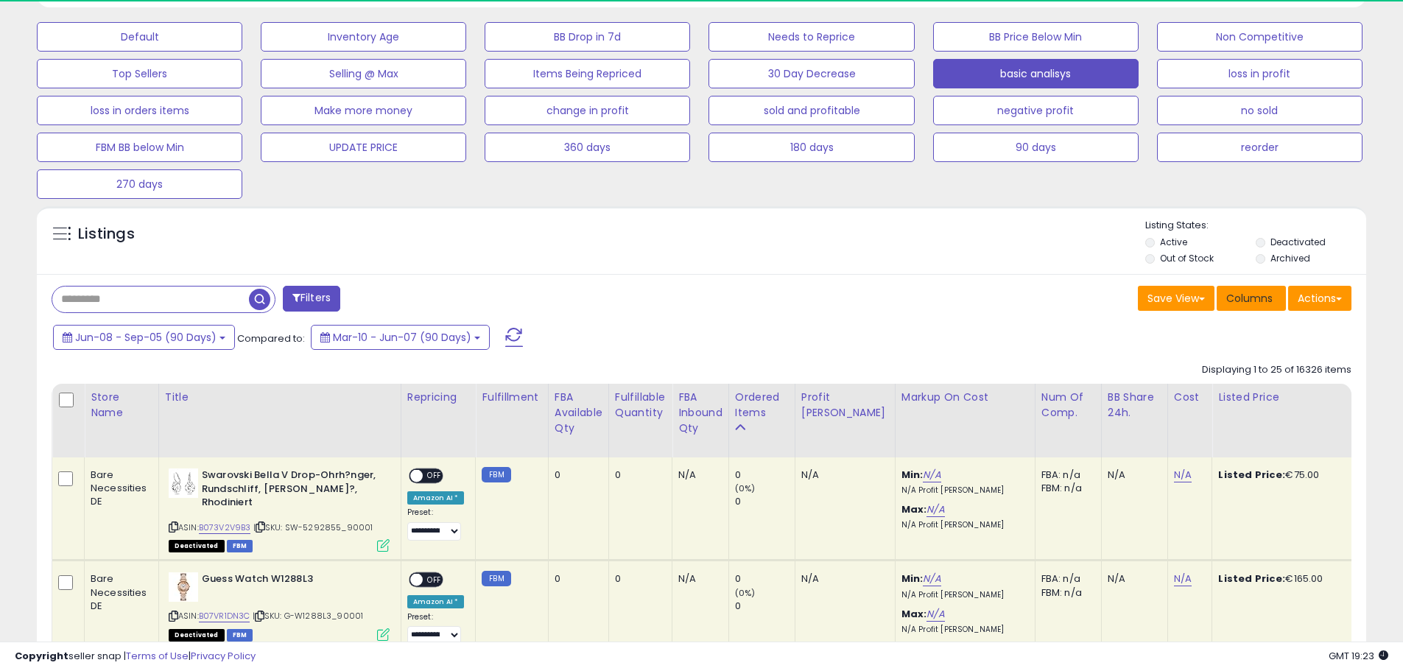
click at [1284, 304] on button "Columns" at bounding box center [1251, 298] width 69 height 25
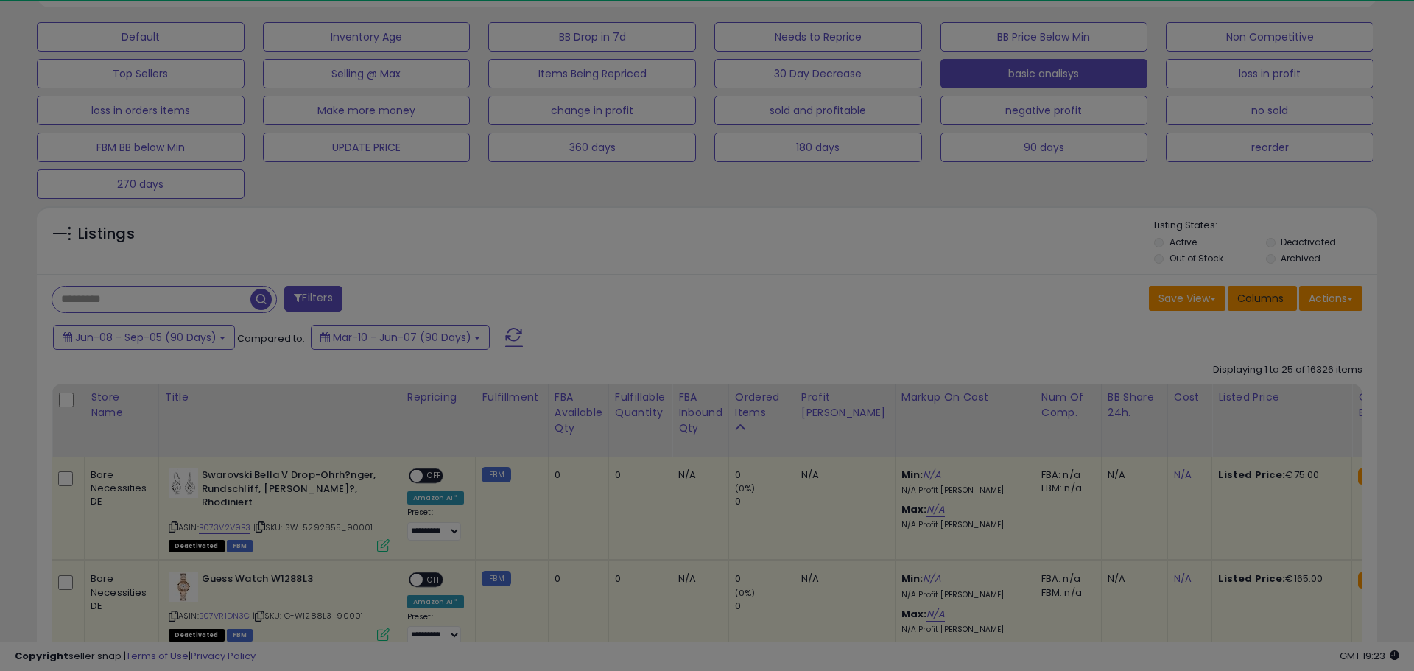
scroll to position [302, 778]
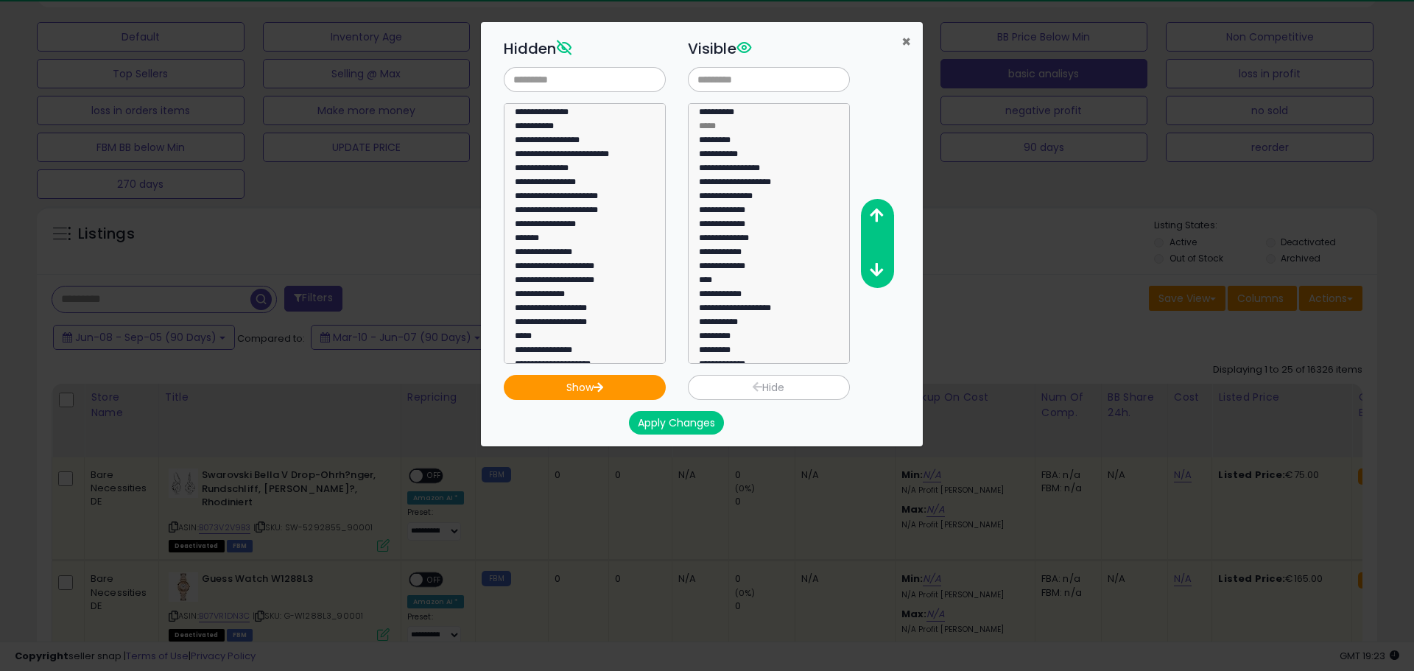
click at [902, 49] on span "×" at bounding box center [907, 41] width 10 height 21
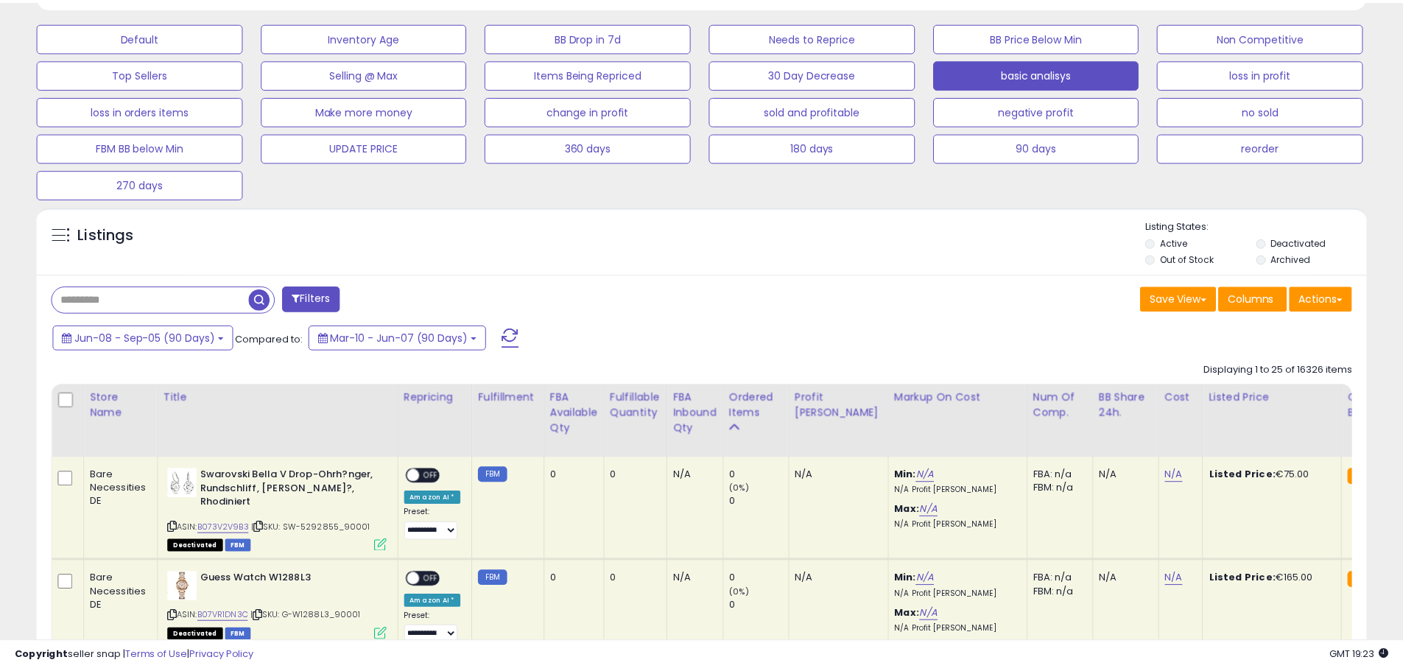
scroll to position [736384, 735915]
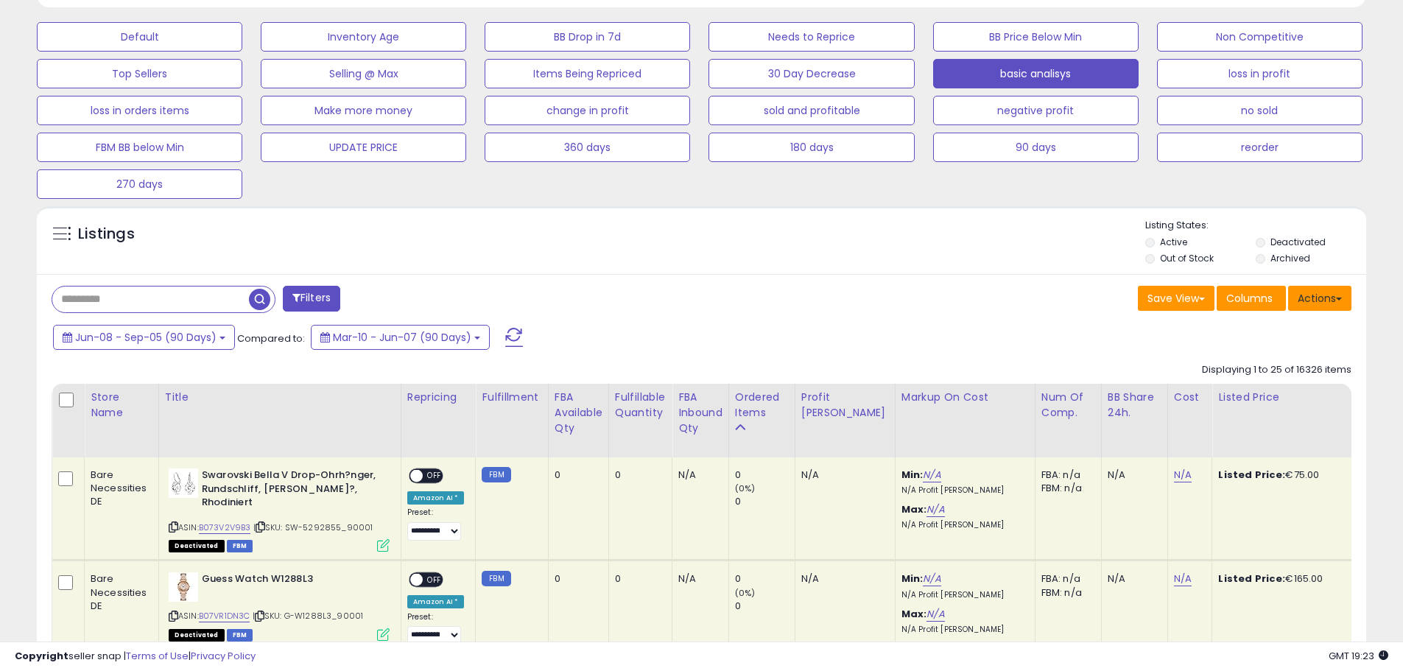
click at [1306, 289] on button "Actions" at bounding box center [1319, 298] width 63 height 25
click at [1284, 380] on ul "Import Export Visible Columns Export All Columns Export Related Asins" at bounding box center [1261, 374] width 180 height 119
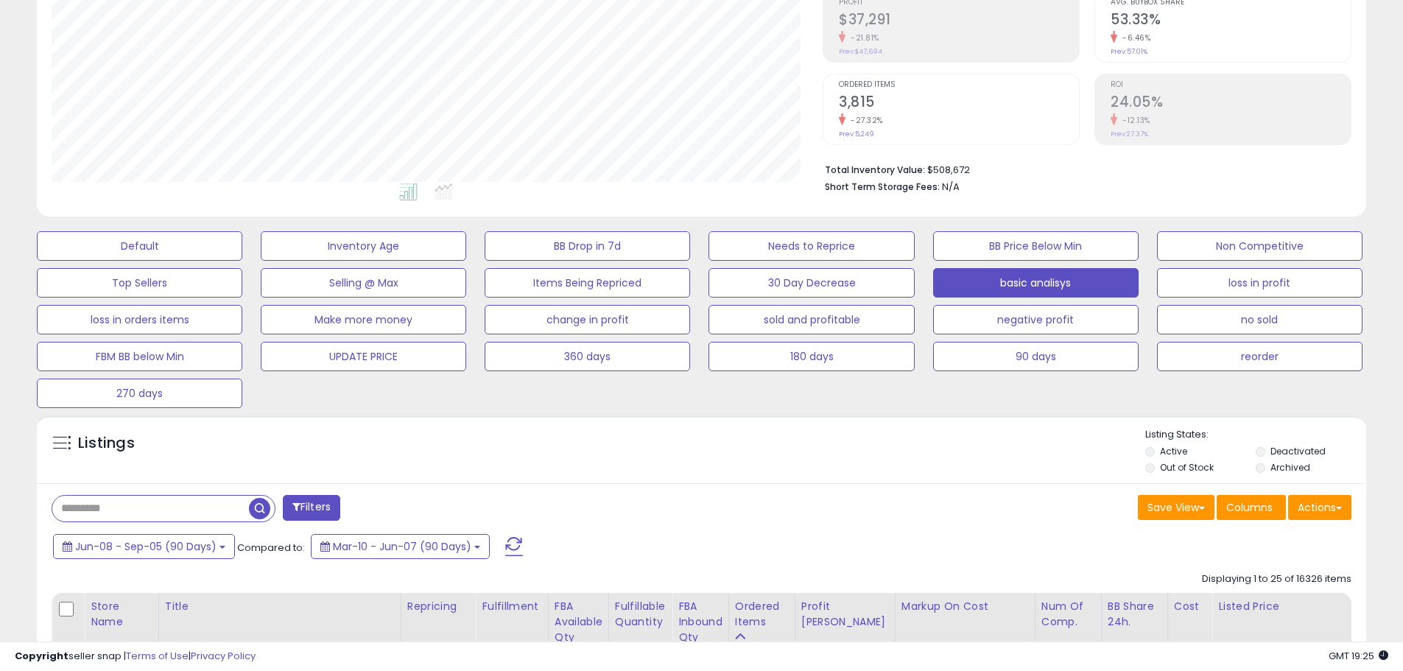
scroll to position [516, 0]
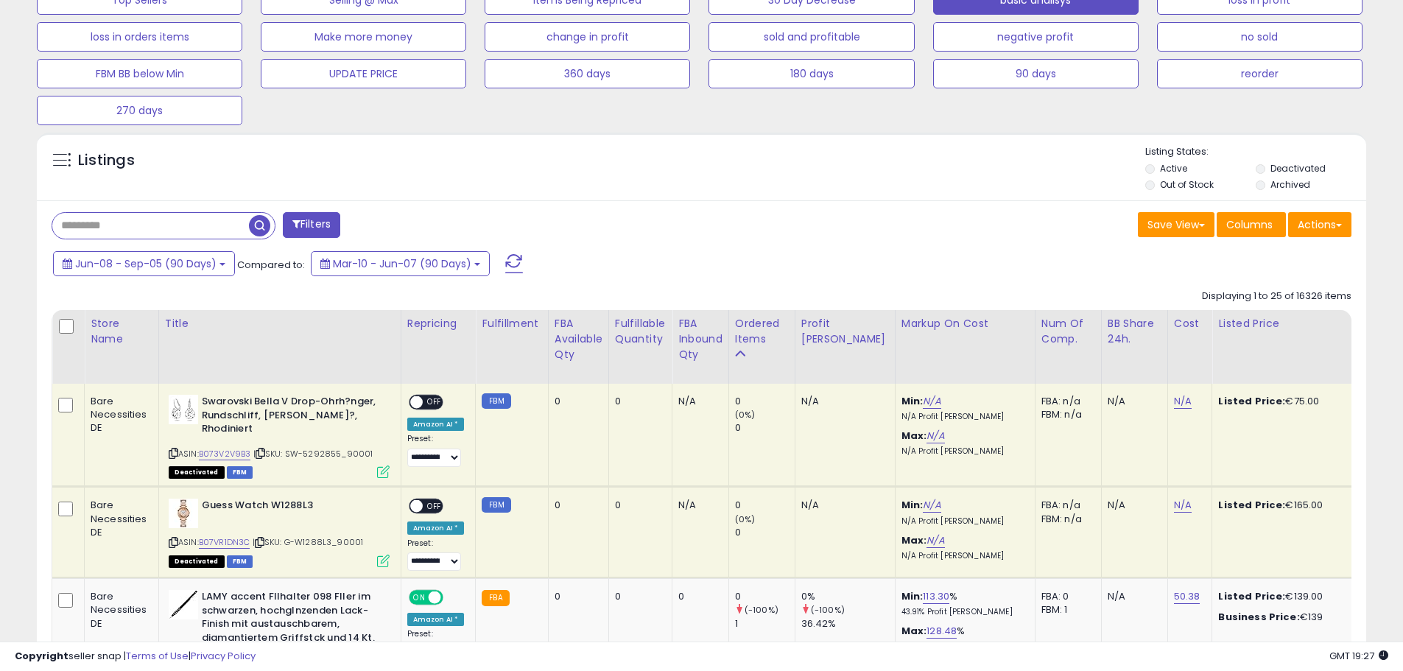
click at [1052, 231] on div "Save View Save As New View Update Current View Columns Actions Import Export Vi…" at bounding box center [1033, 226] width 662 height 29
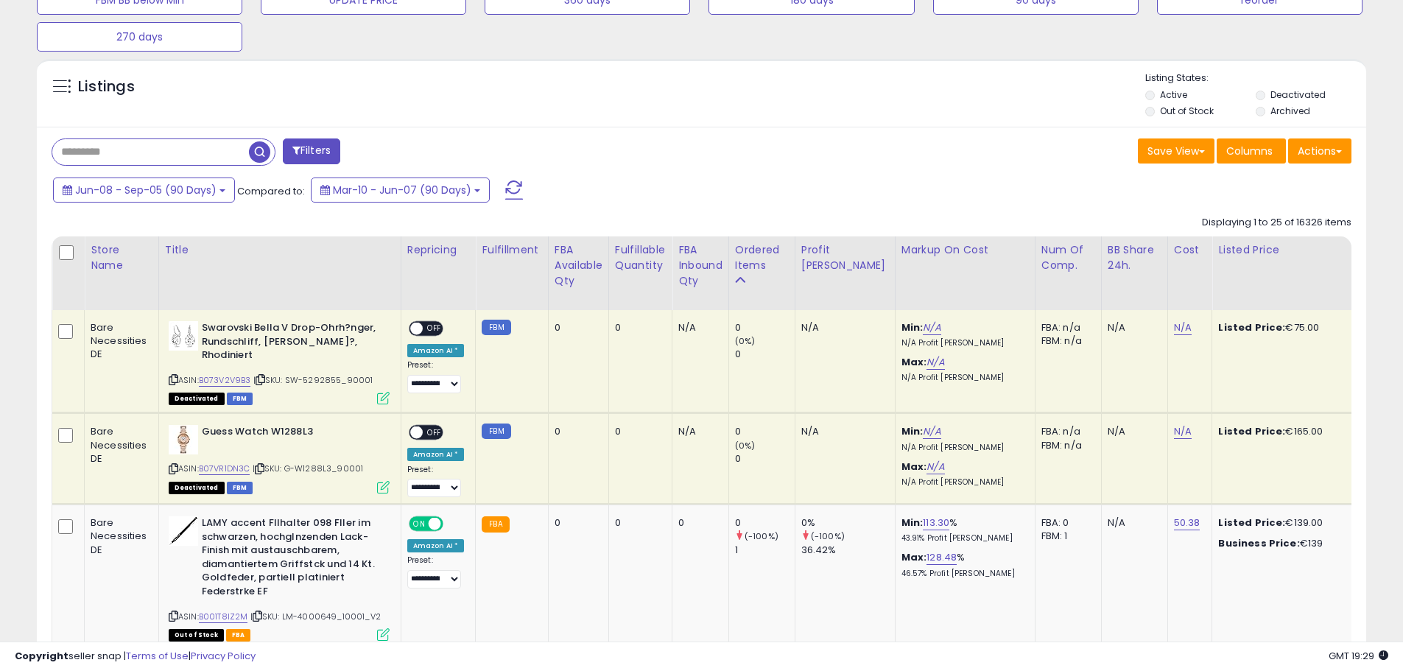
scroll to position [147, 0]
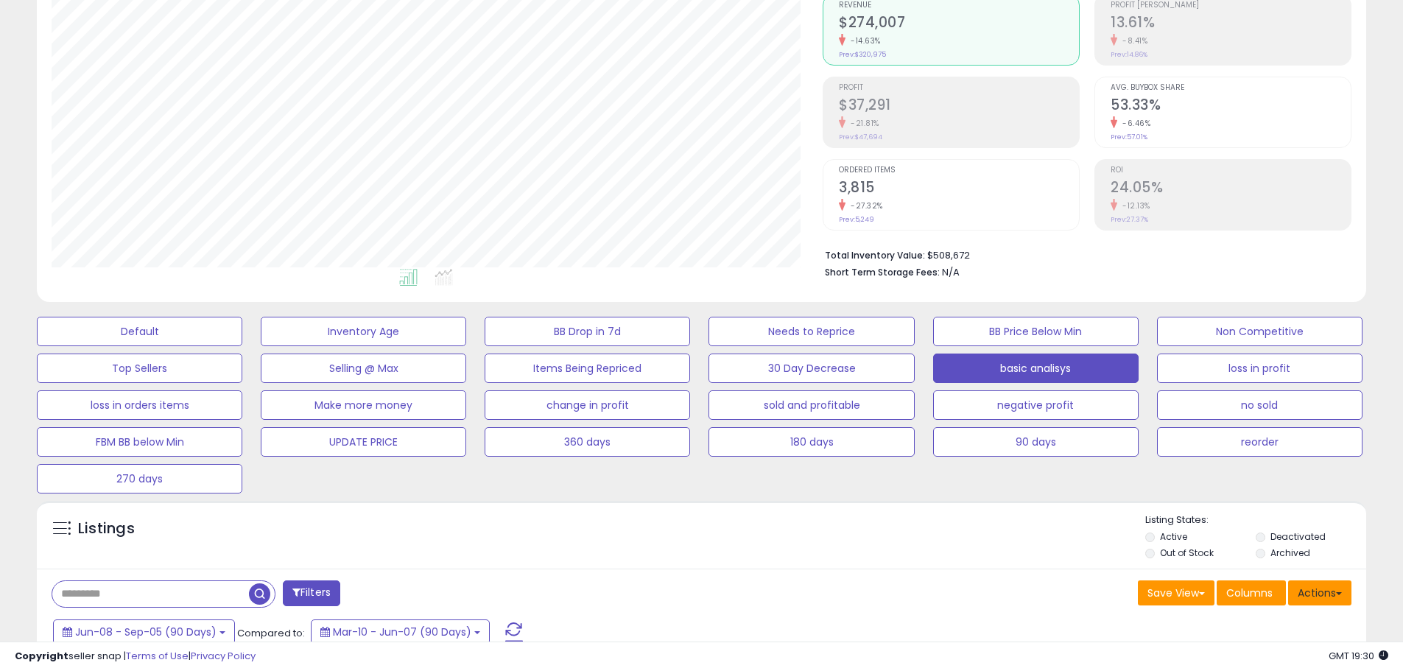
click at [1335, 596] on button "Actions" at bounding box center [1319, 593] width 63 height 25
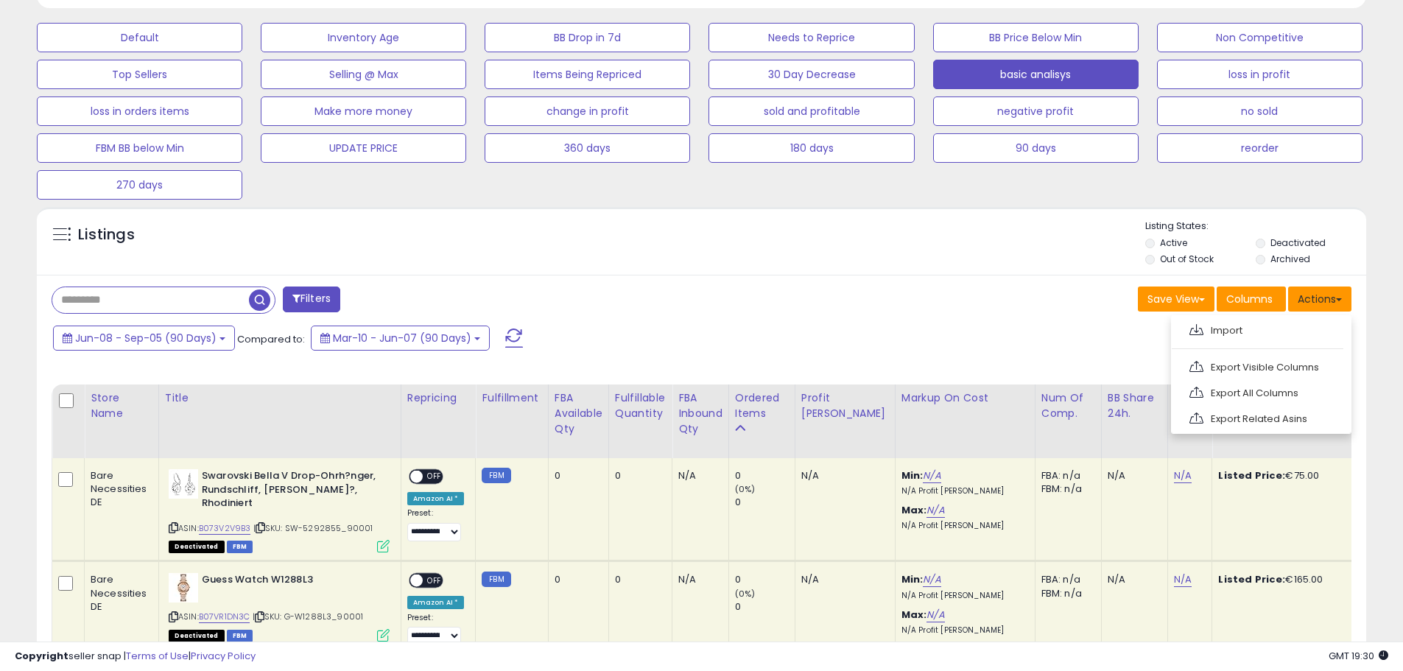
scroll to position [442, 0]
click at [1272, 392] on link "Export All Columns" at bounding box center [1259, 392] width 161 height 23
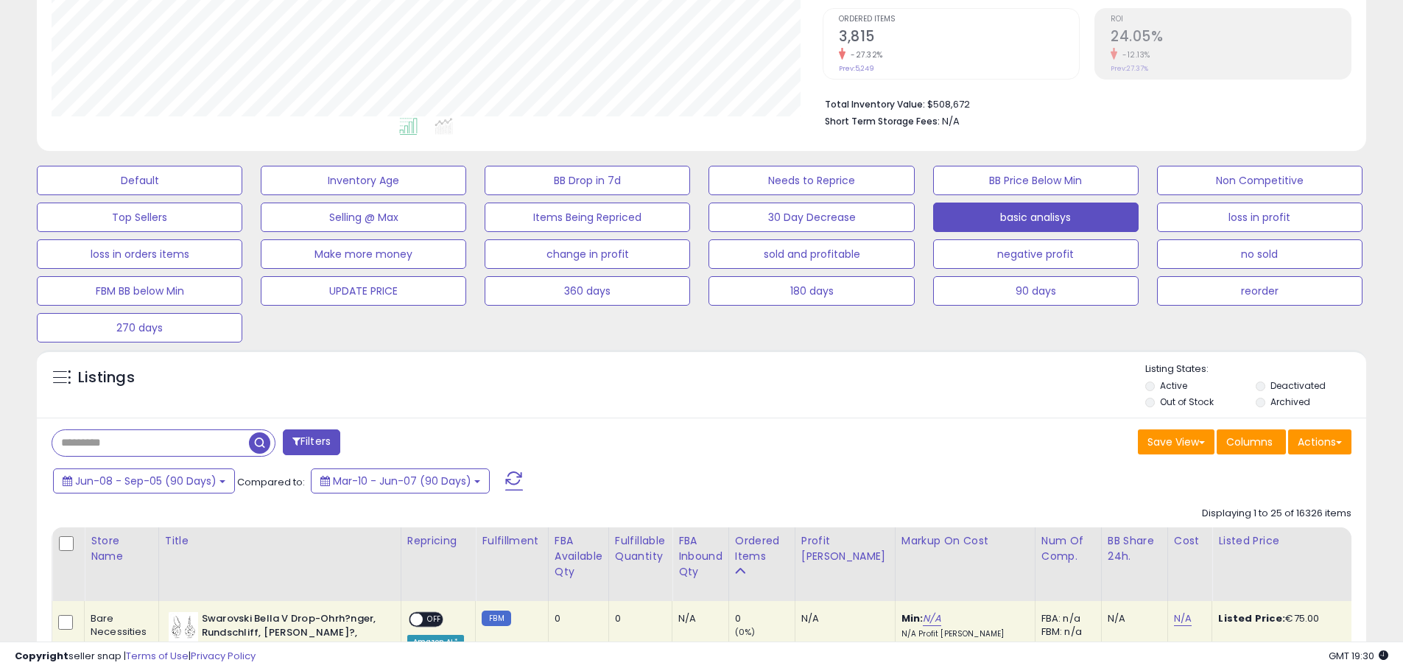
scroll to position [74, 0]
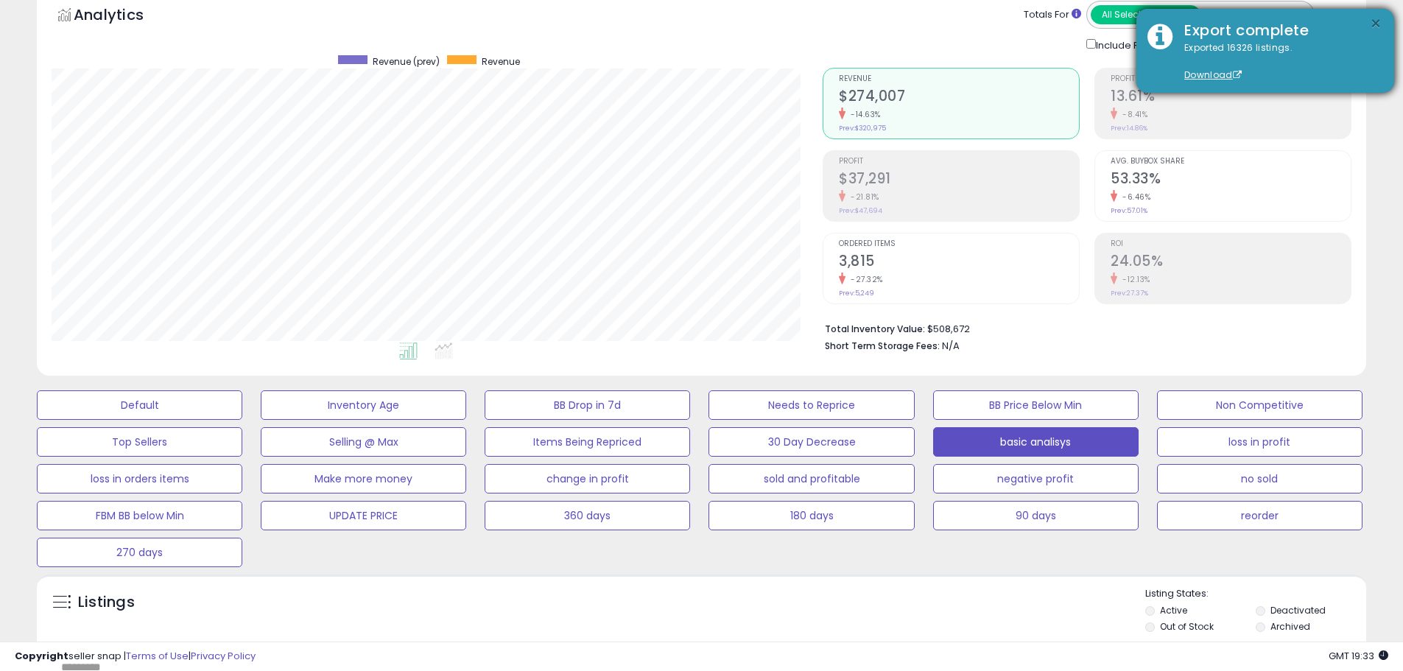
click at [1373, 25] on button "×" at bounding box center [1376, 24] width 12 height 18
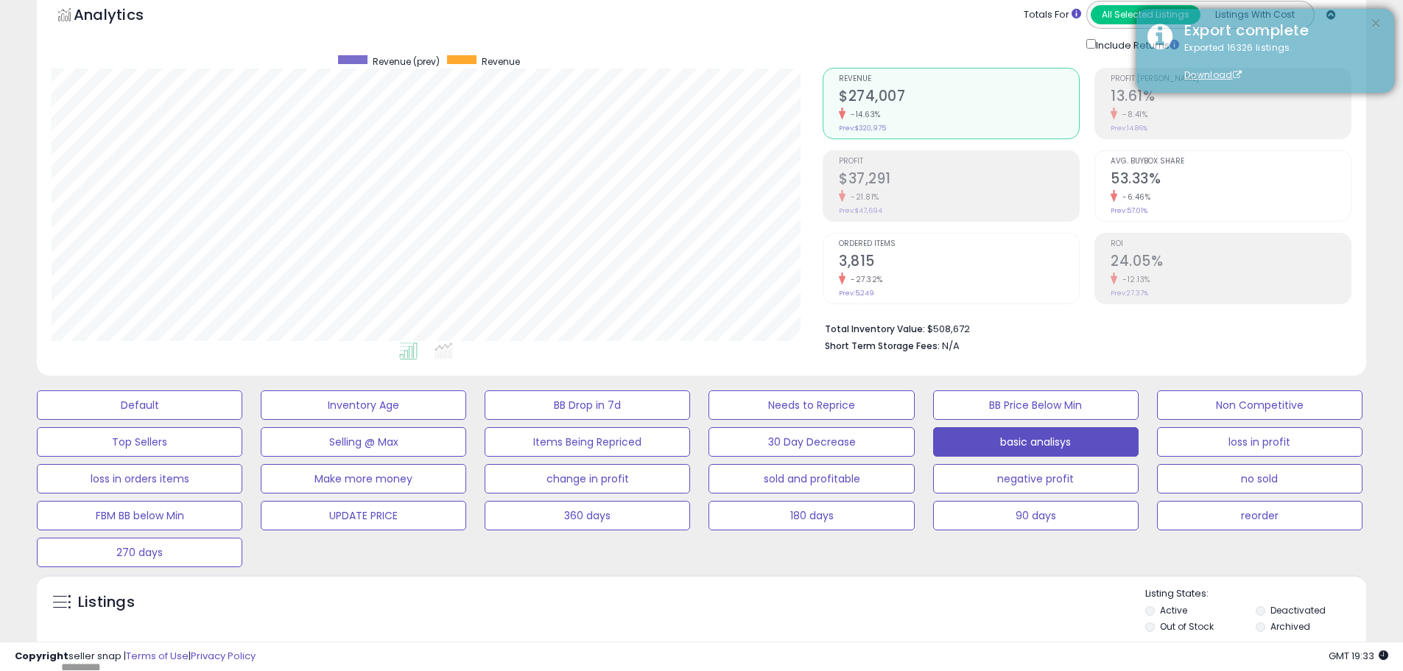
scroll to position [0, 0]
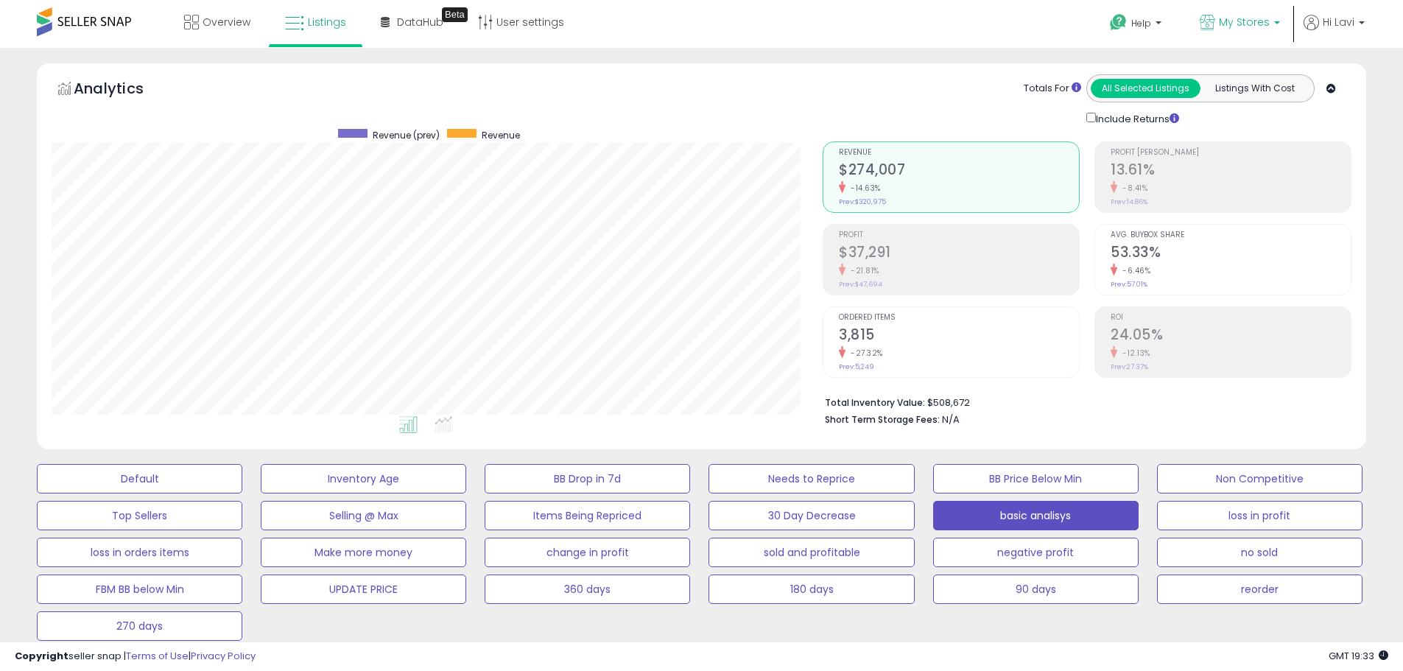
click at [1249, 27] on span "My Stores" at bounding box center [1244, 22] width 51 height 15
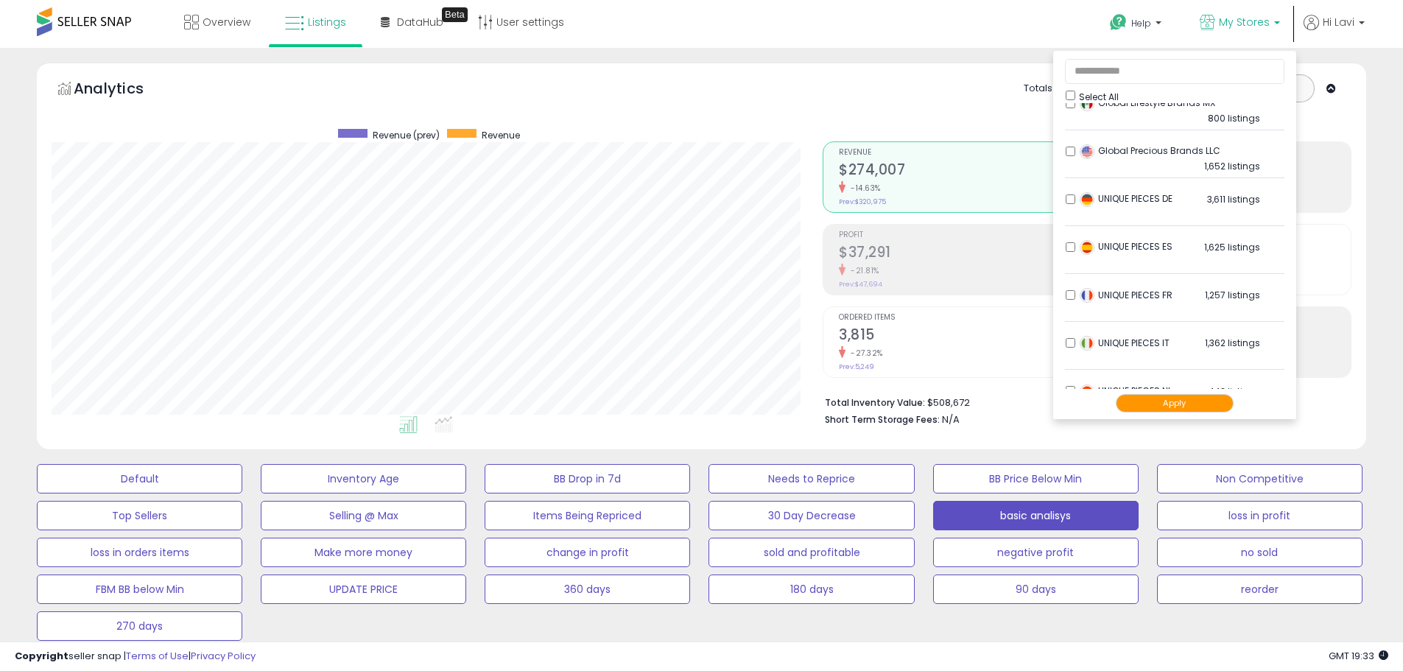
click at [1076, 203] on div "UNIQUE PIECES DE 3,611 listings" at bounding box center [1168, 203] width 184 height 22
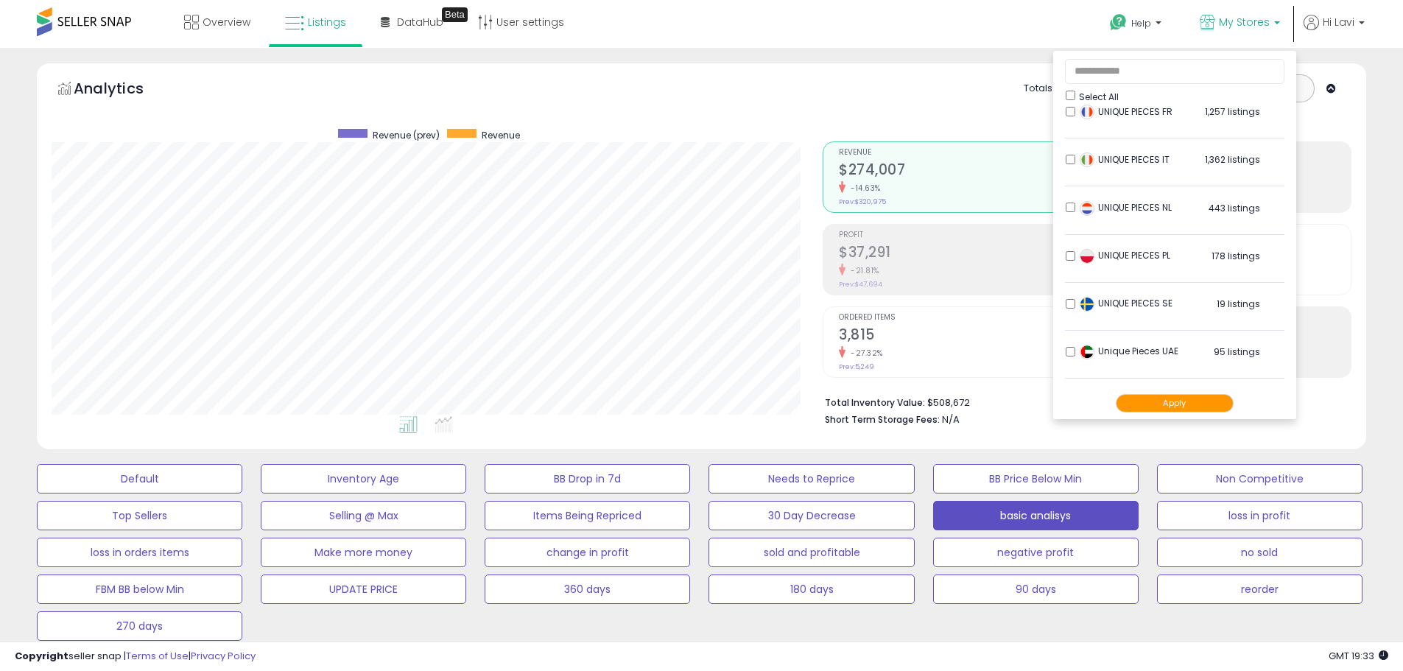
scroll to position [771, 0]
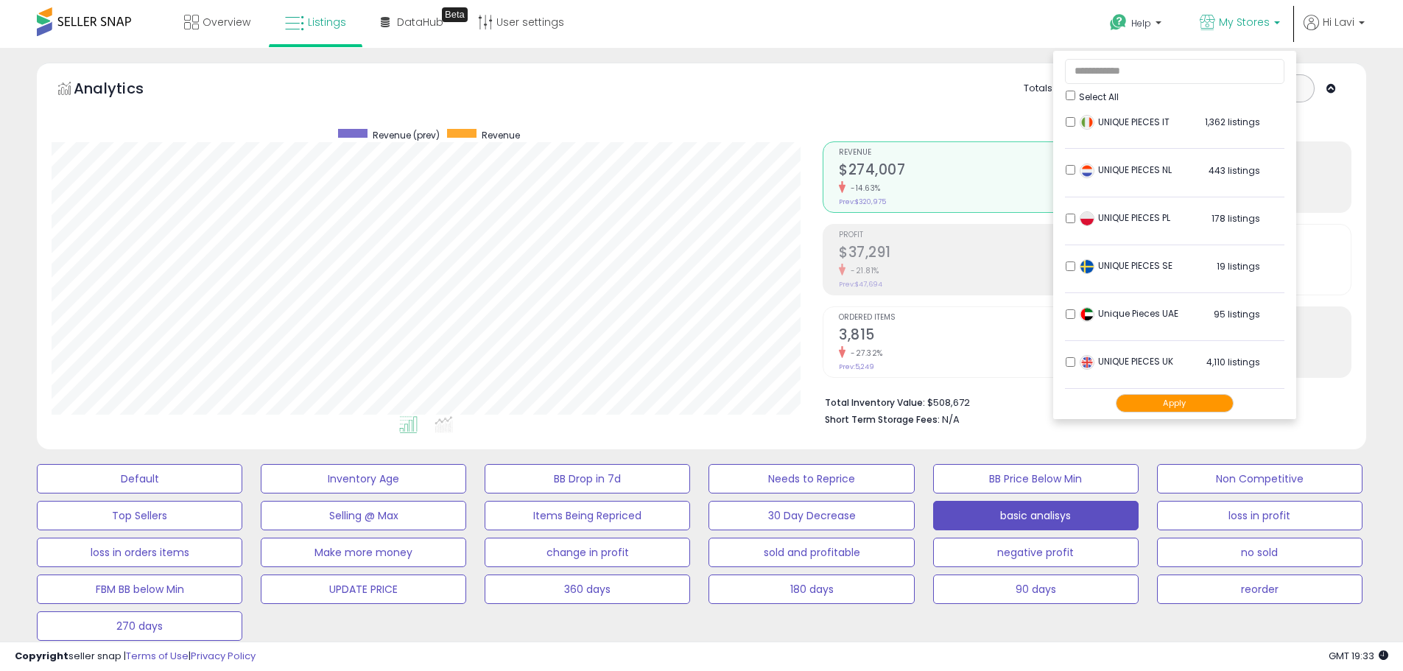
click at [1181, 401] on button "Apply" at bounding box center [1175, 403] width 118 height 18
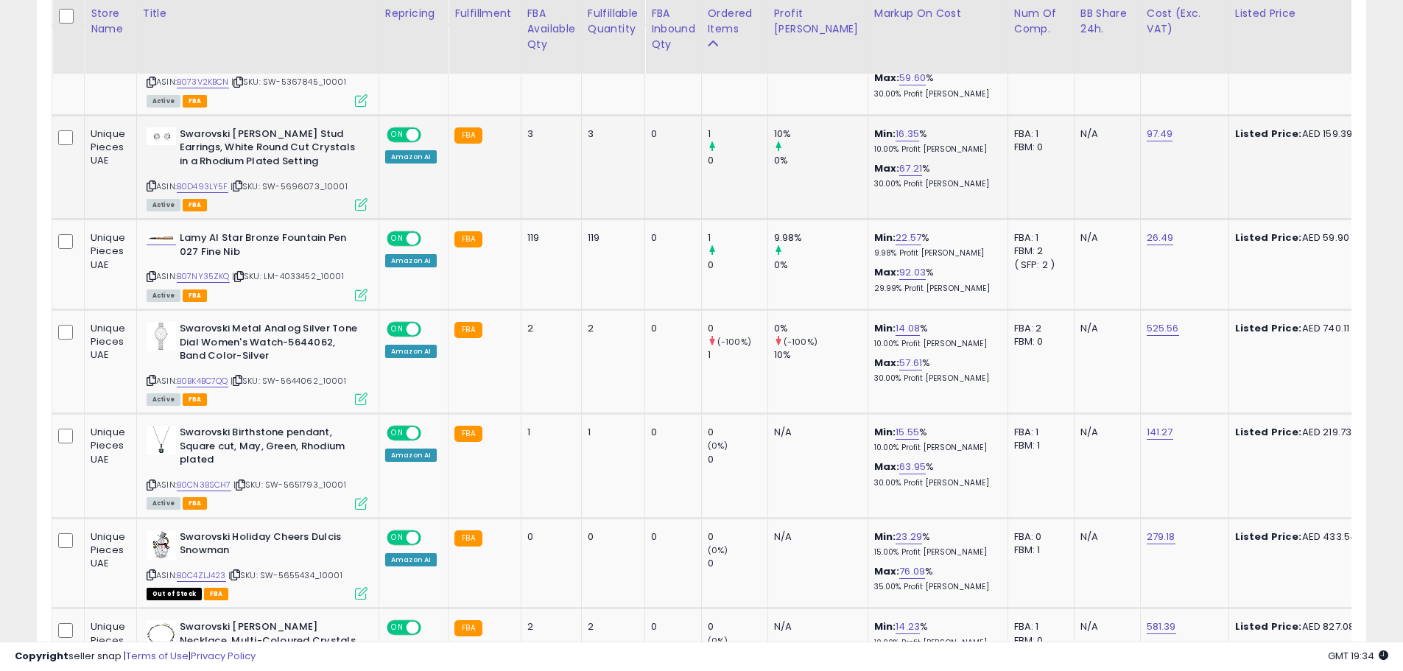
scroll to position [1694, 0]
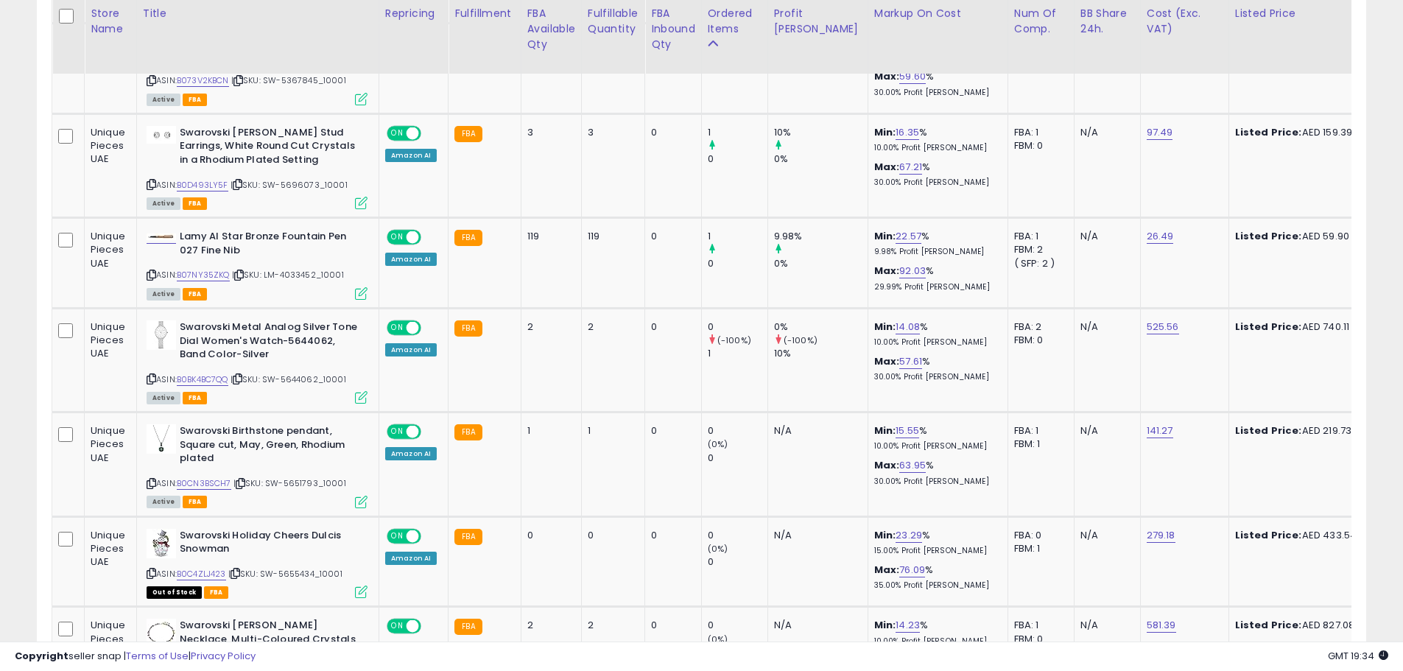
drag, startPoint x: 681, startPoint y: 644, endPoint x: 692, endPoint y: 646, distance: 11.3
click at [692, 646] on div "Copyright seller snap | Terms of Use | Privacy Policy GMT 19:34 Authorization r…" at bounding box center [701, 656] width 1403 height 29
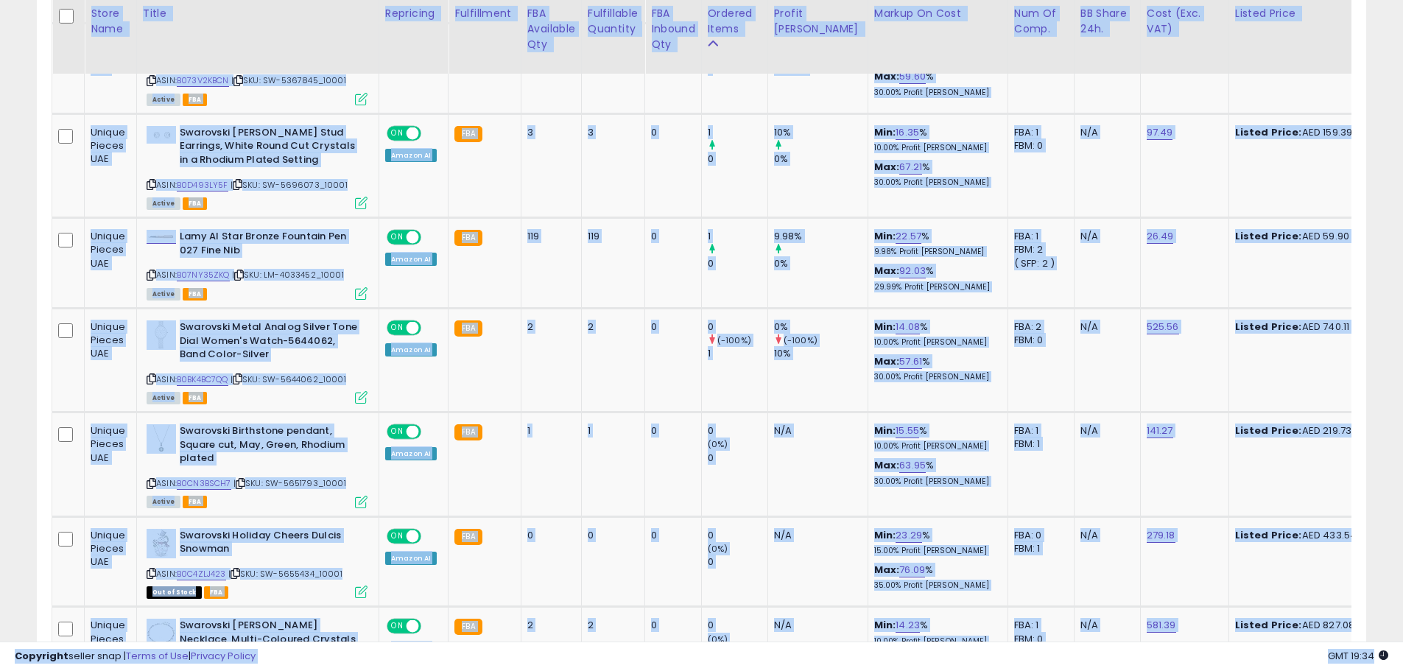
drag, startPoint x: 688, startPoint y: 642, endPoint x: 728, endPoint y: 640, distance: 39.8
click at [728, 640] on div "**********" at bounding box center [701, 83] width 1403 height 3458
click at [667, 527] on td "0" at bounding box center [673, 561] width 57 height 91
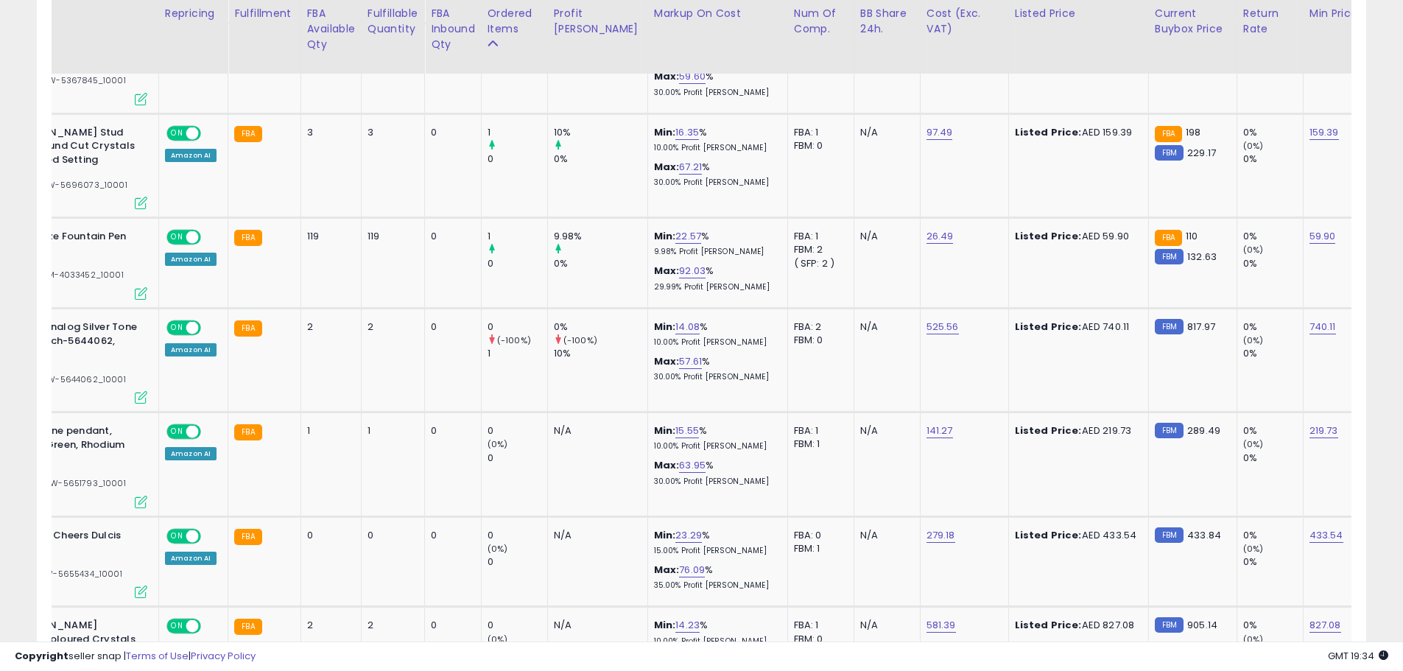
scroll to position [0, 0]
